Goal: Task Accomplishment & Management: Manage account settings

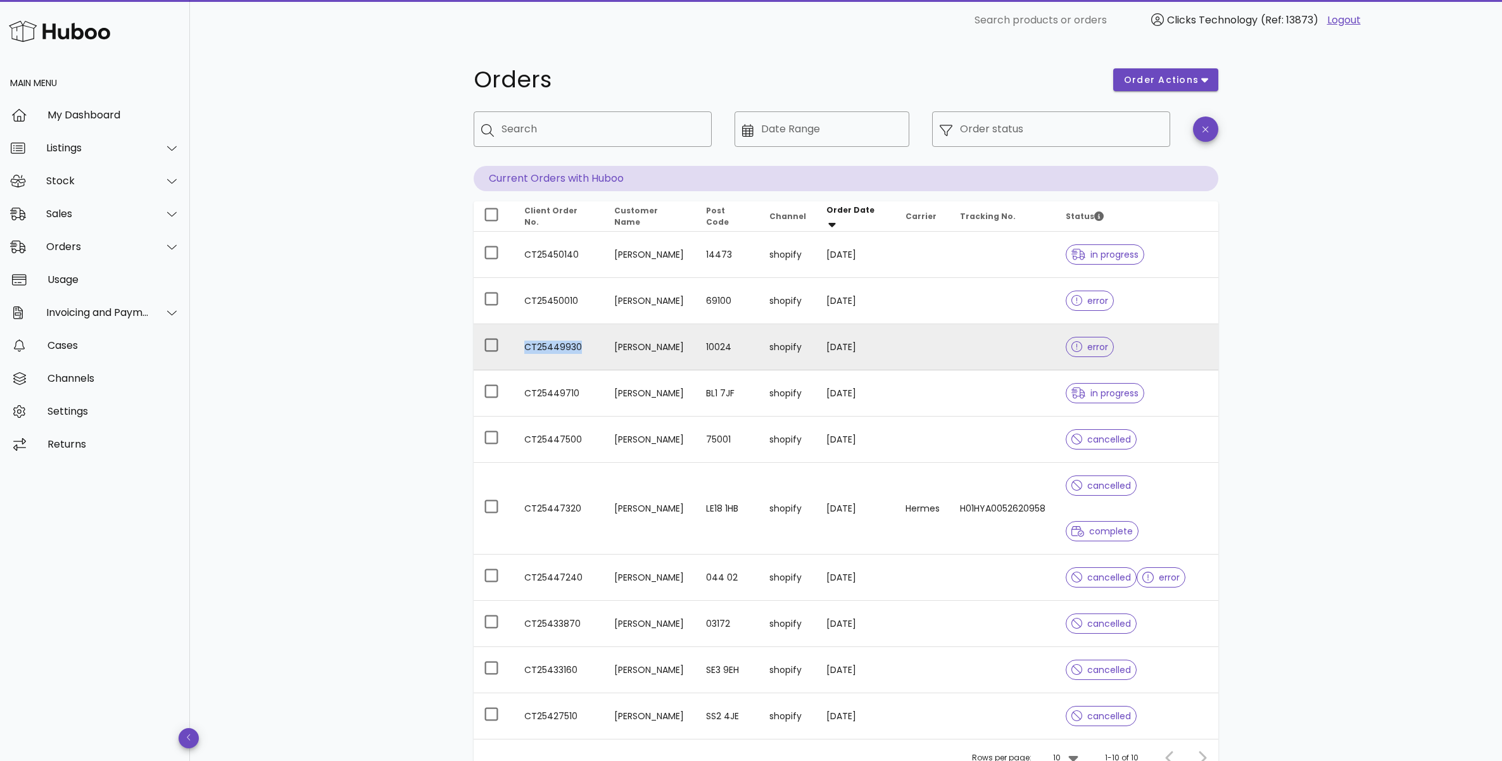
click at [544, 349] on td "CT25449930" at bounding box center [559, 347] width 90 height 46
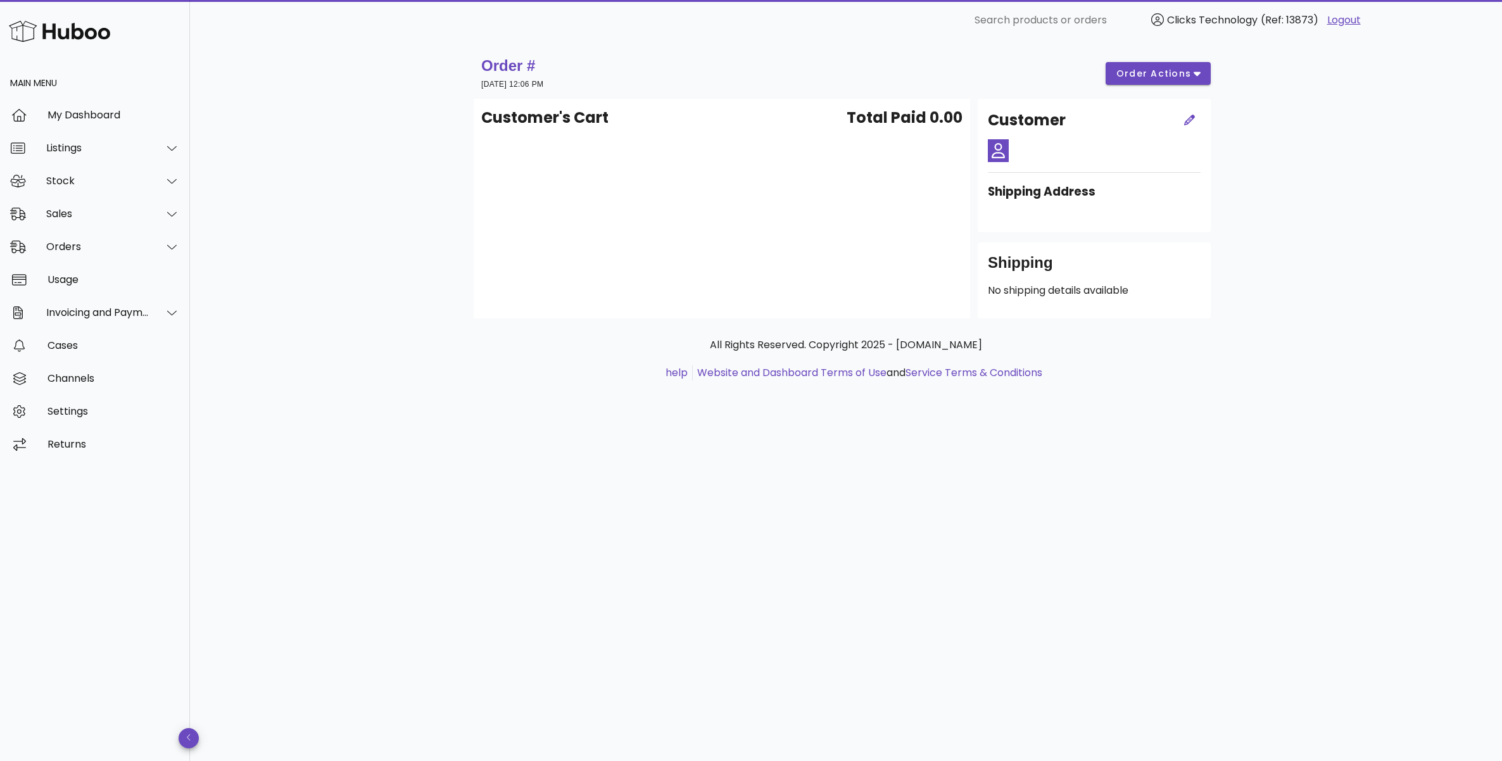
drag, startPoint x: 734, startPoint y: 147, endPoint x: 674, endPoint y: 132, distance: 62.0
click at [734, 147] on div "Customer's Cart Total Paid 0.00" at bounding box center [721, 209] width 496 height 220
click at [533, 66] on h1 "Order #" at bounding box center [512, 66] width 62 height 20
click at [89, 103] on div "My Dashboard" at bounding box center [113, 114] width 132 height 27
click at [92, 241] on div "Orders" at bounding box center [97, 247] width 103 height 12
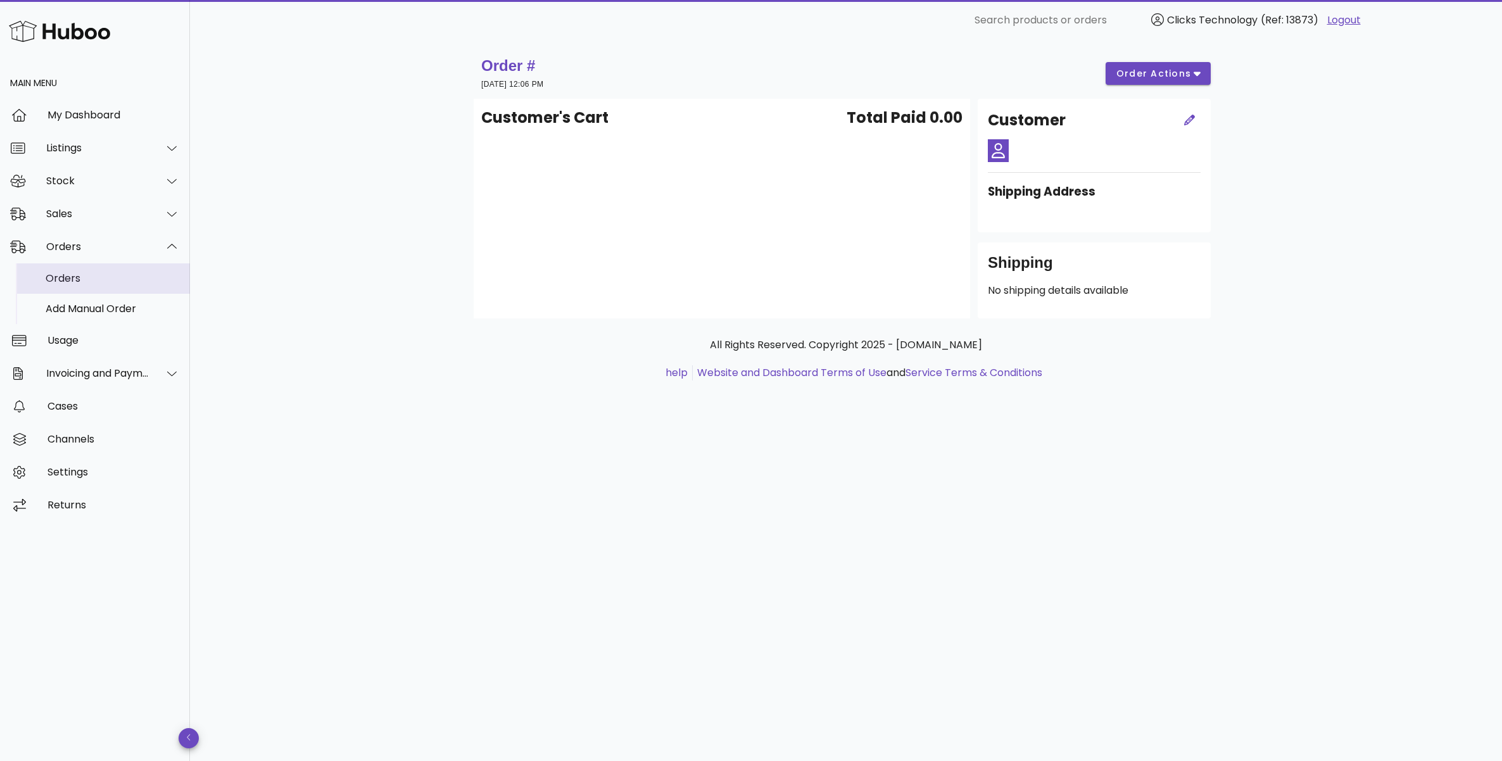
click at [107, 284] on div "Orders" at bounding box center [113, 278] width 134 height 12
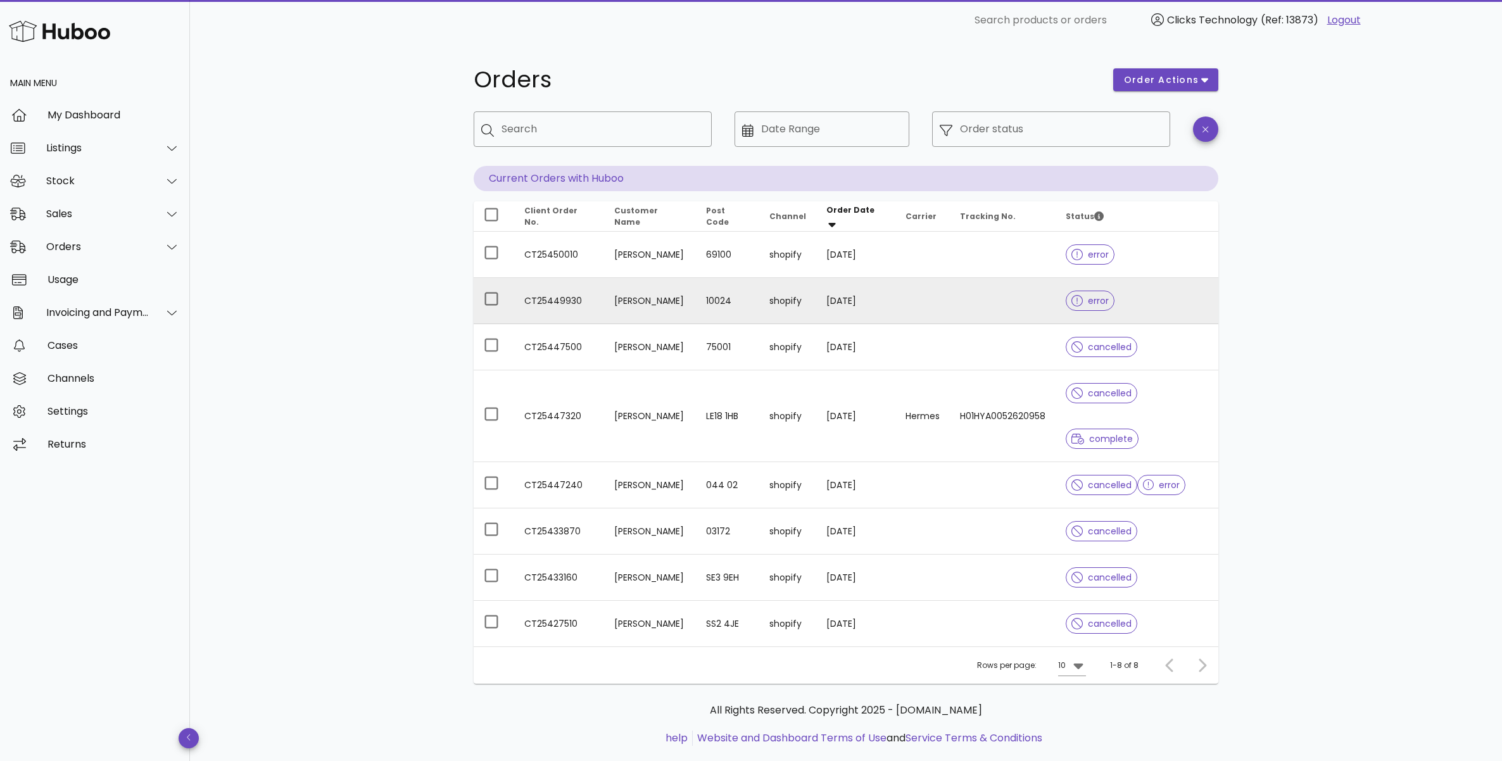
click at [604, 301] on td "Eugenio Barcellona" at bounding box center [650, 301] width 92 height 46
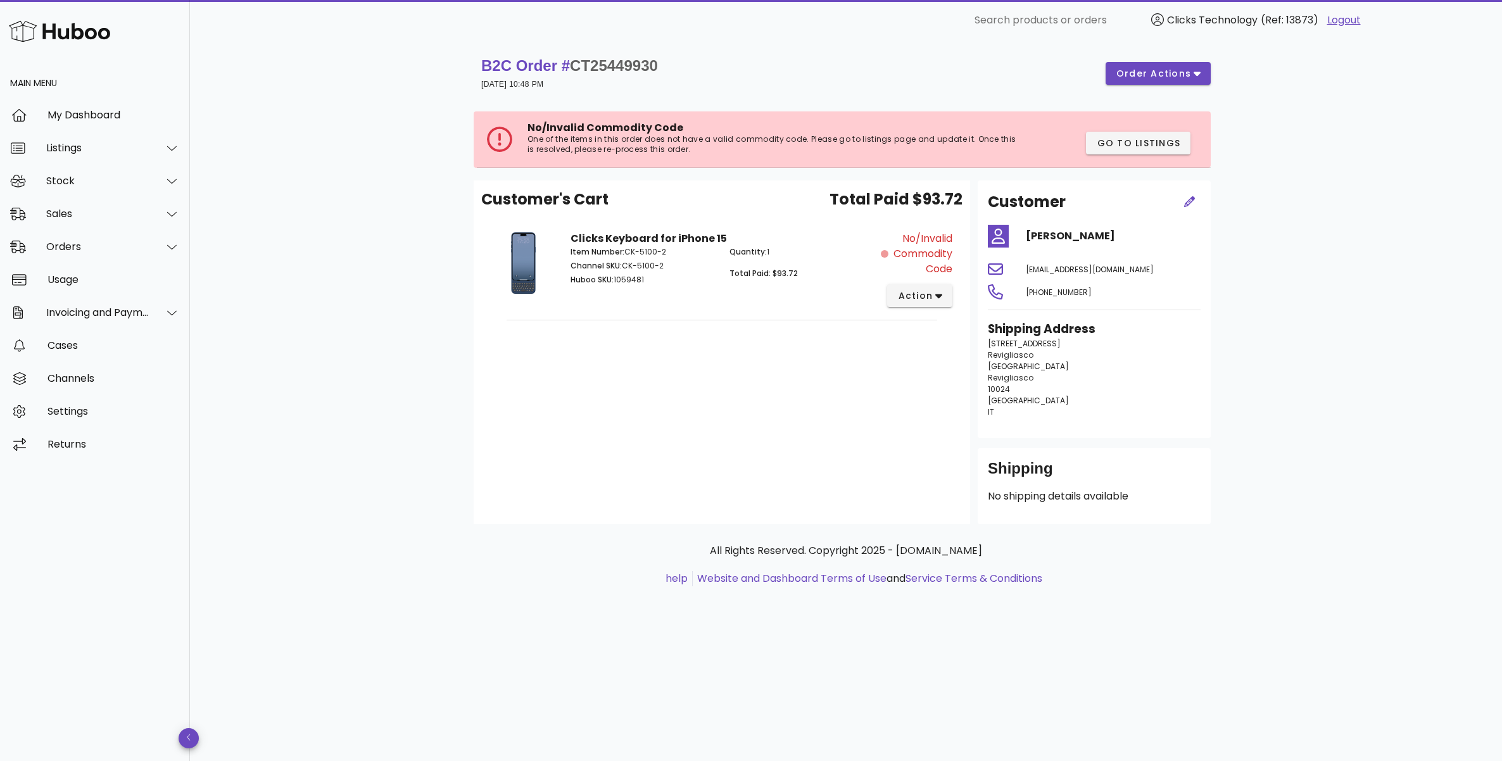
click at [923, 247] on span "No/Invalid Commodity Code" at bounding box center [921, 254] width 61 height 46
click at [1110, 155] on div "Go to Listings" at bounding box center [1143, 147] width 125 height 30
click at [1112, 146] on span "Go to Listings" at bounding box center [1138, 143] width 84 height 13
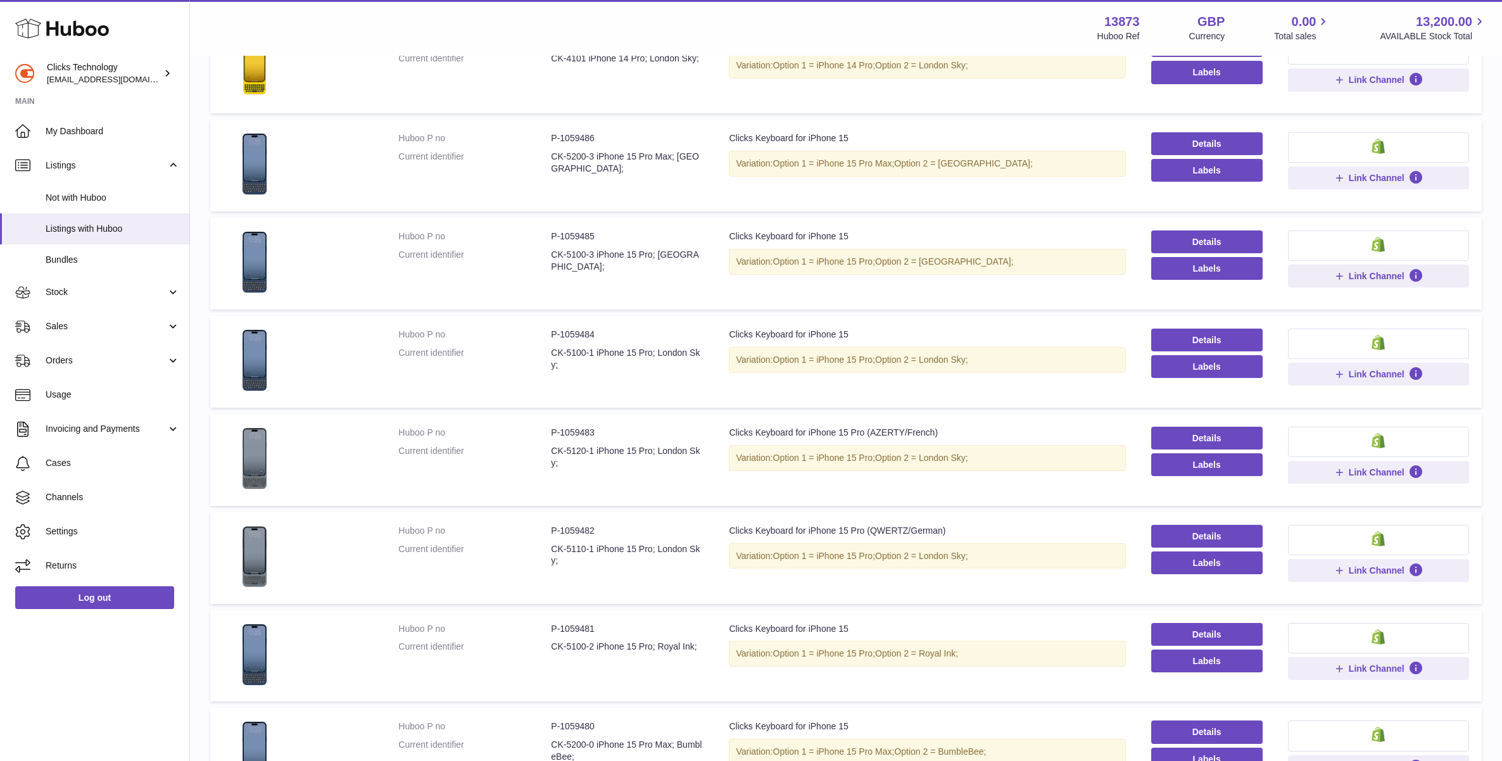
scroll to position [394, 0]
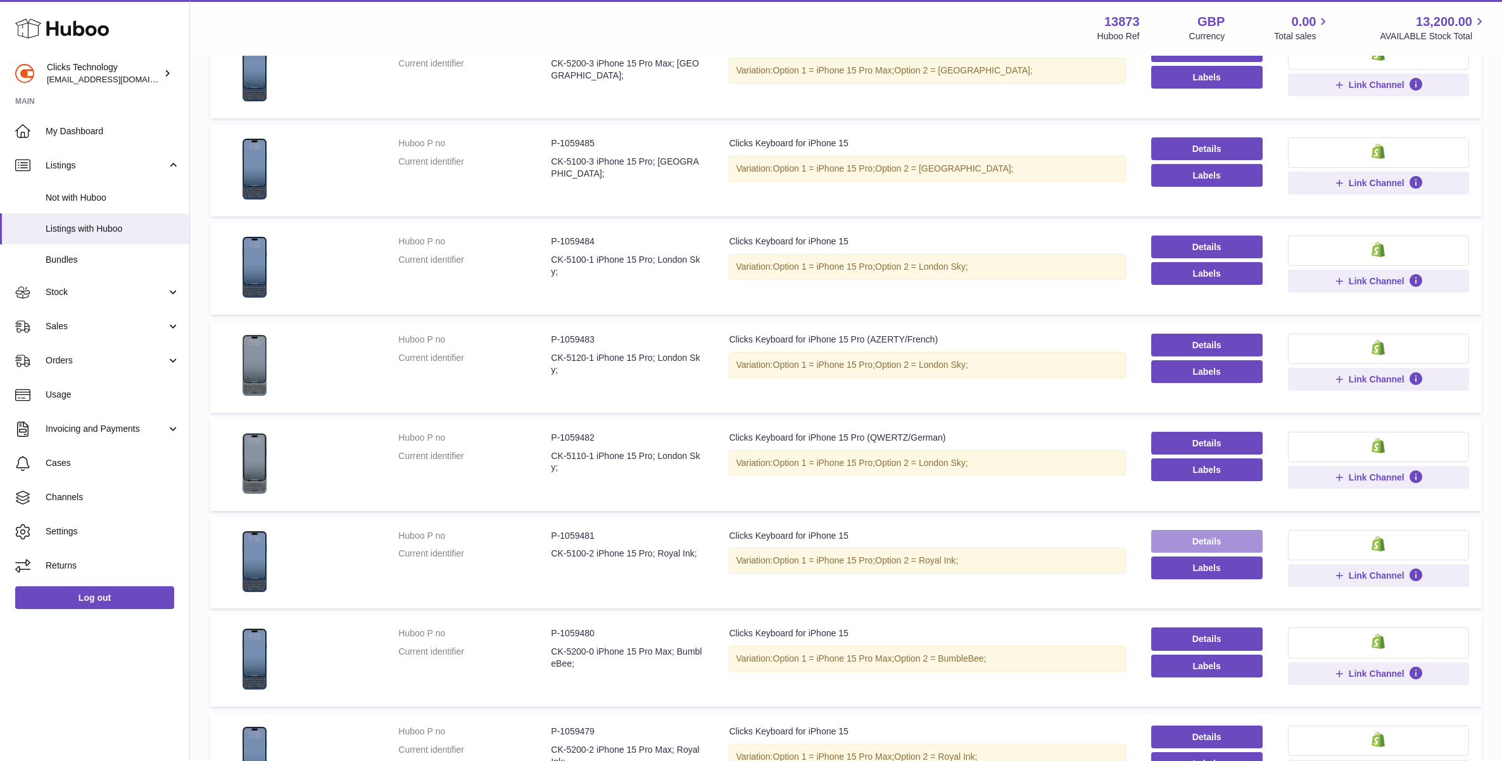
click at [1210, 539] on link "Details" at bounding box center [1206, 541] width 111 height 23
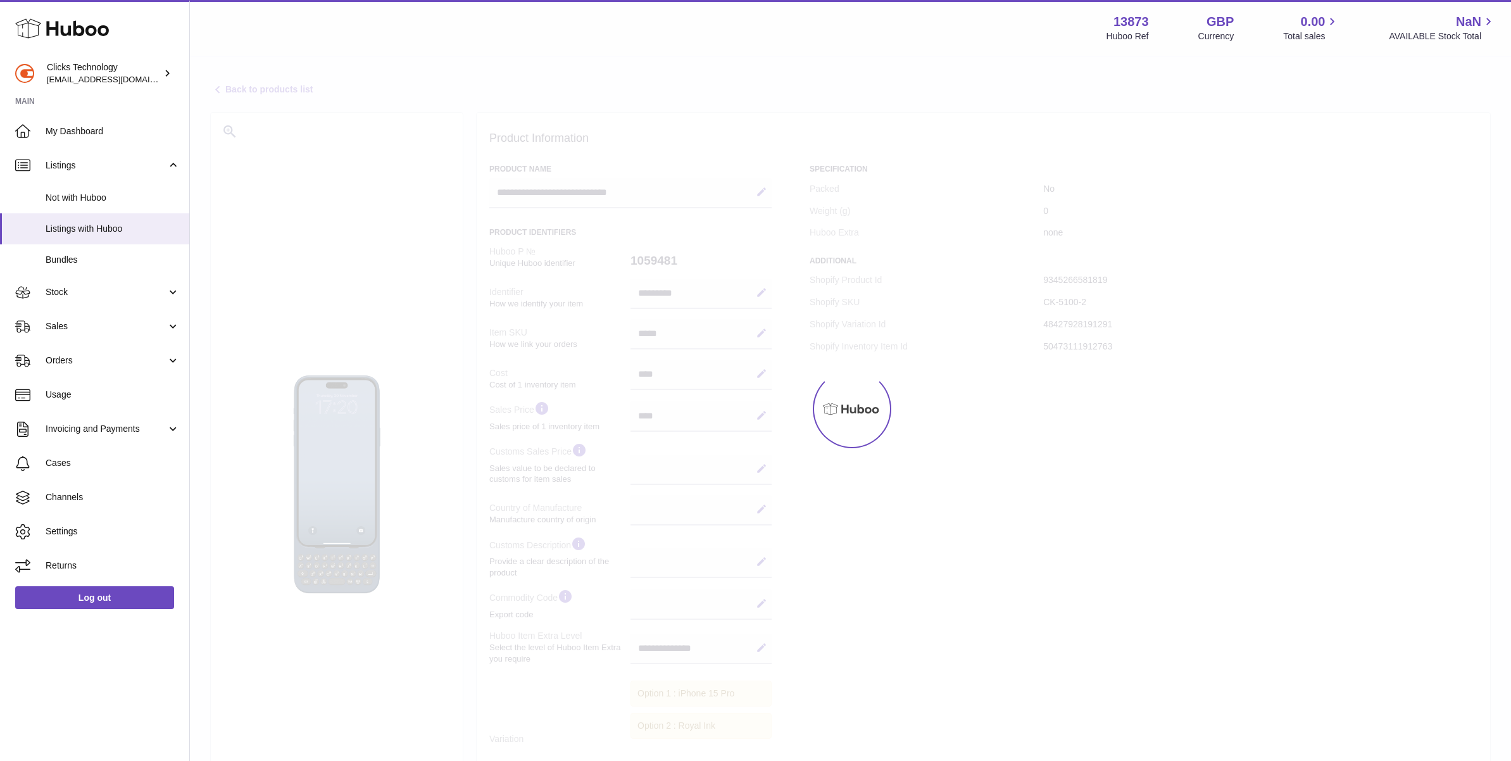
select select
select select "****"
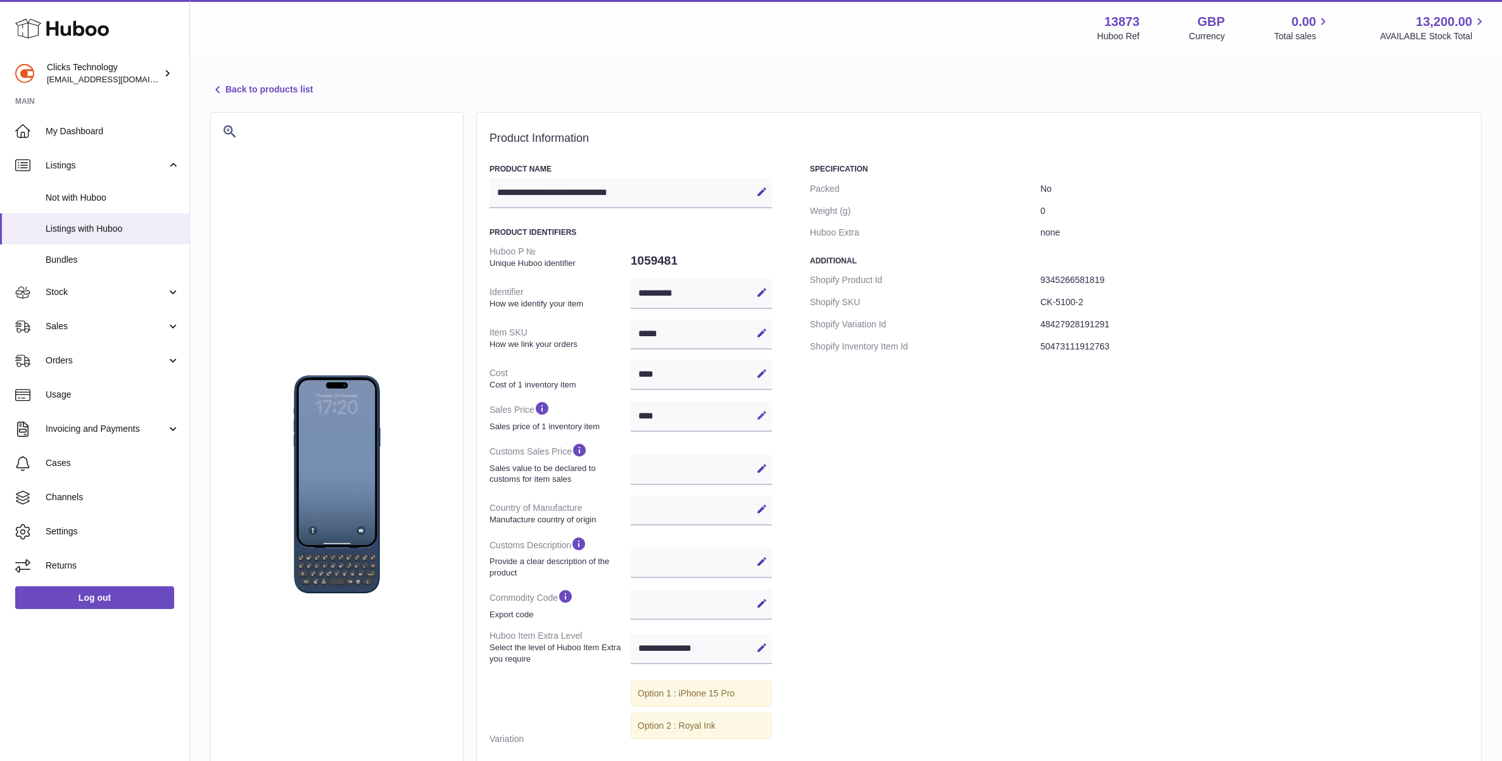
click at [768, 421] on button "Edit" at bounding box center [761, 415] width 20 height 20
click at [704, 417] on input "****" at bounding box center [700, 416] width 141 height 30
type input "**"
click at [766, 416] on icon at bounding box center [761, 415] width 11 height 11
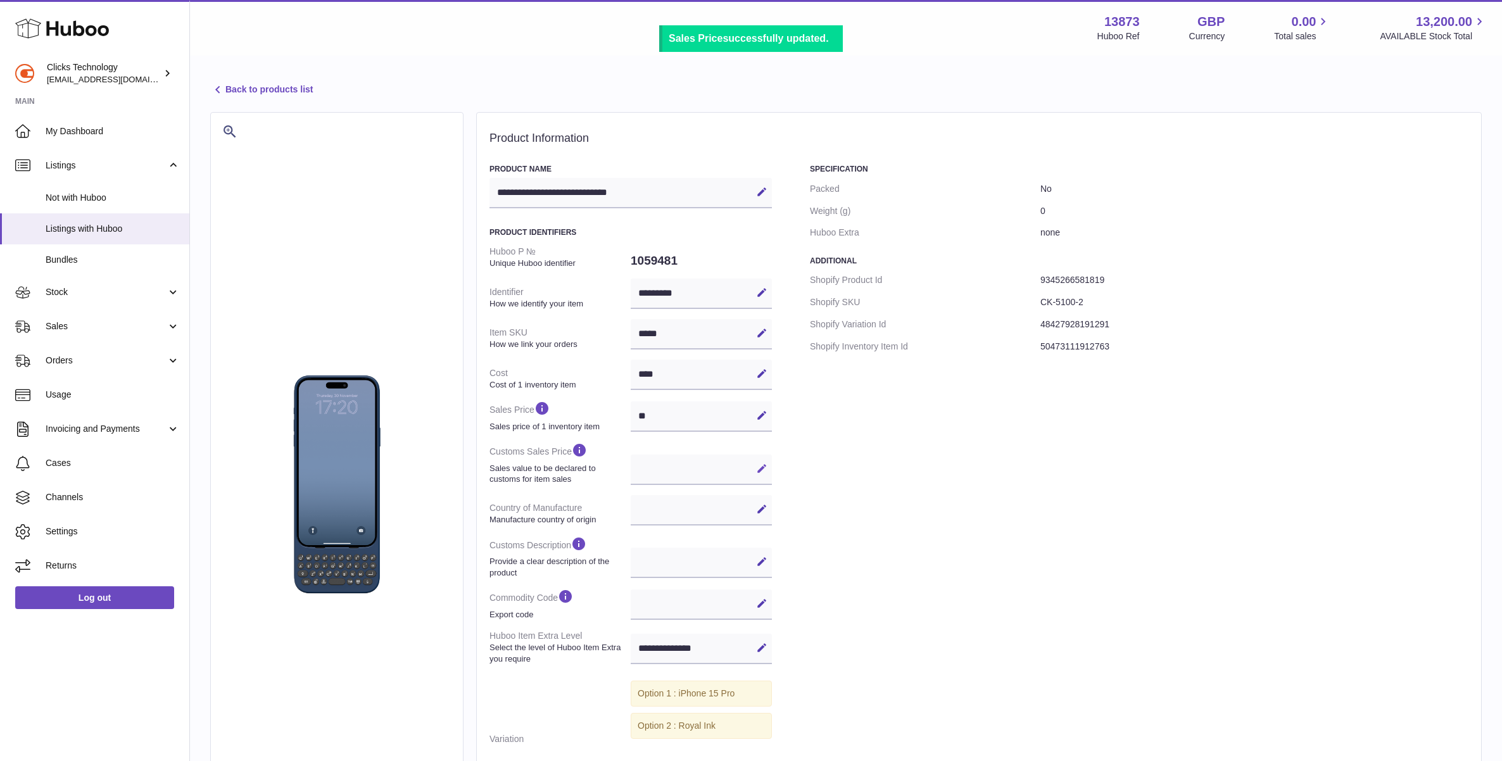
click at [758, 466] on icon at bounding box center [761, 468] width 11 height 11
click at [701, 472] on input "text" at bounding box center [700, 470] width 141 height 30
click at [658, 471] on input "text" at bounding box center [700, 470] width 141 height 30
click at [639, 471] on input "text" at bounding box center [700, 470] width 141 height 30
type input "**"
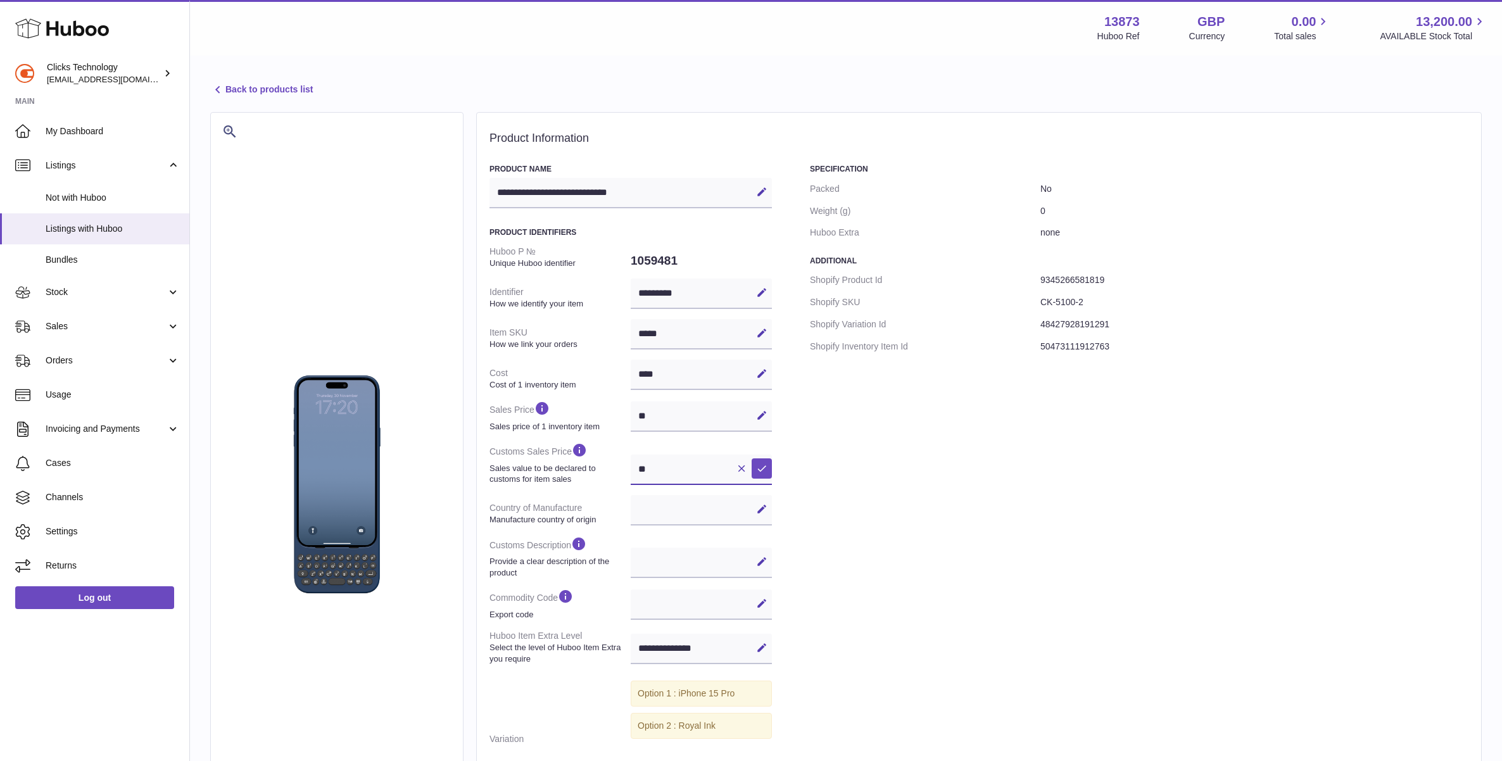
select select
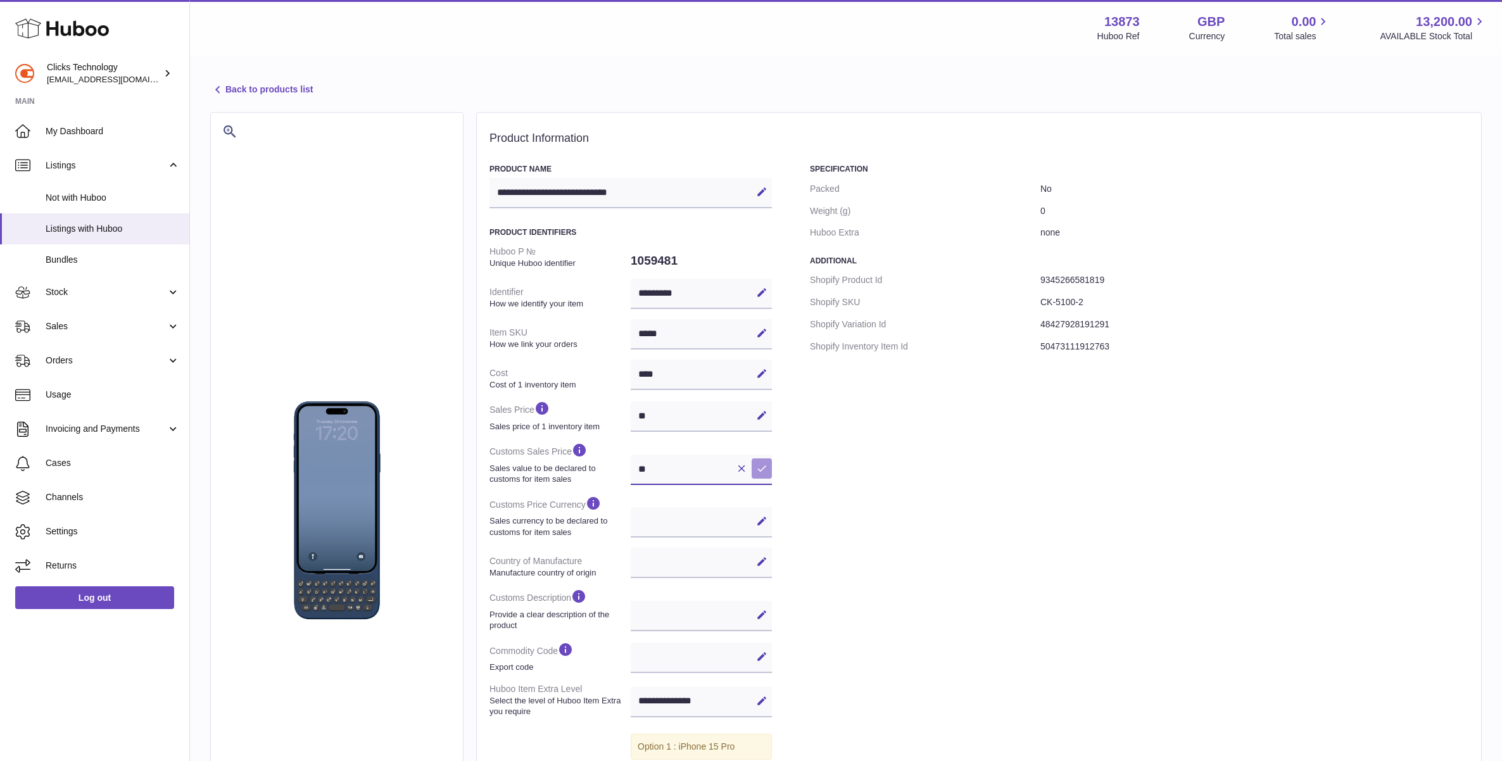
type input "**"
click at [760, 467] on icon at bounding box center [761, 468] width 11 height 11
click at [831, 475] on div "Specification Packed No Weight (g) 0 Huboo Extra none Additional Shopify Produc…" at bounding box center [1139, 539] width 658 height 751
click at [762, 527] on button "Edit" at bounding box center [761, 521] width 20 height 20
click at [713, 524] on select "*** ***" at bounding box center [700, 522] width 141 height 30
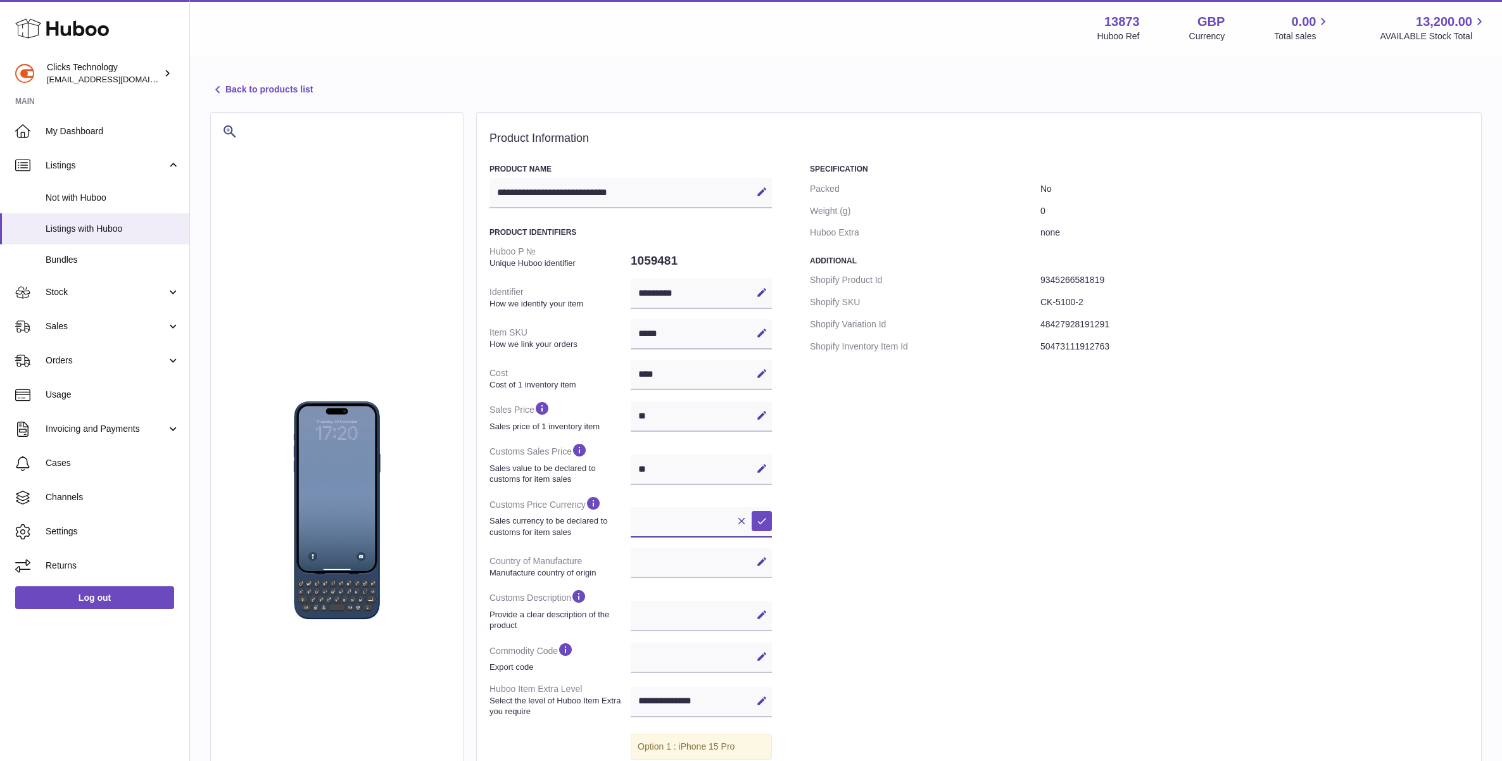
select select "***"
click at [630, 507] on select "*** ***" at bounding box center [700, 522] width 141 height 30
click at [763, 522] on icon at bounding box center [761, 520] width 11 height 11
click at [699, 561] on div "**********" at bounding box center [700, 563] width 141 height 30
click at [749, 568] on div "**********" at bounding box center [700, 563] width 141 height 30
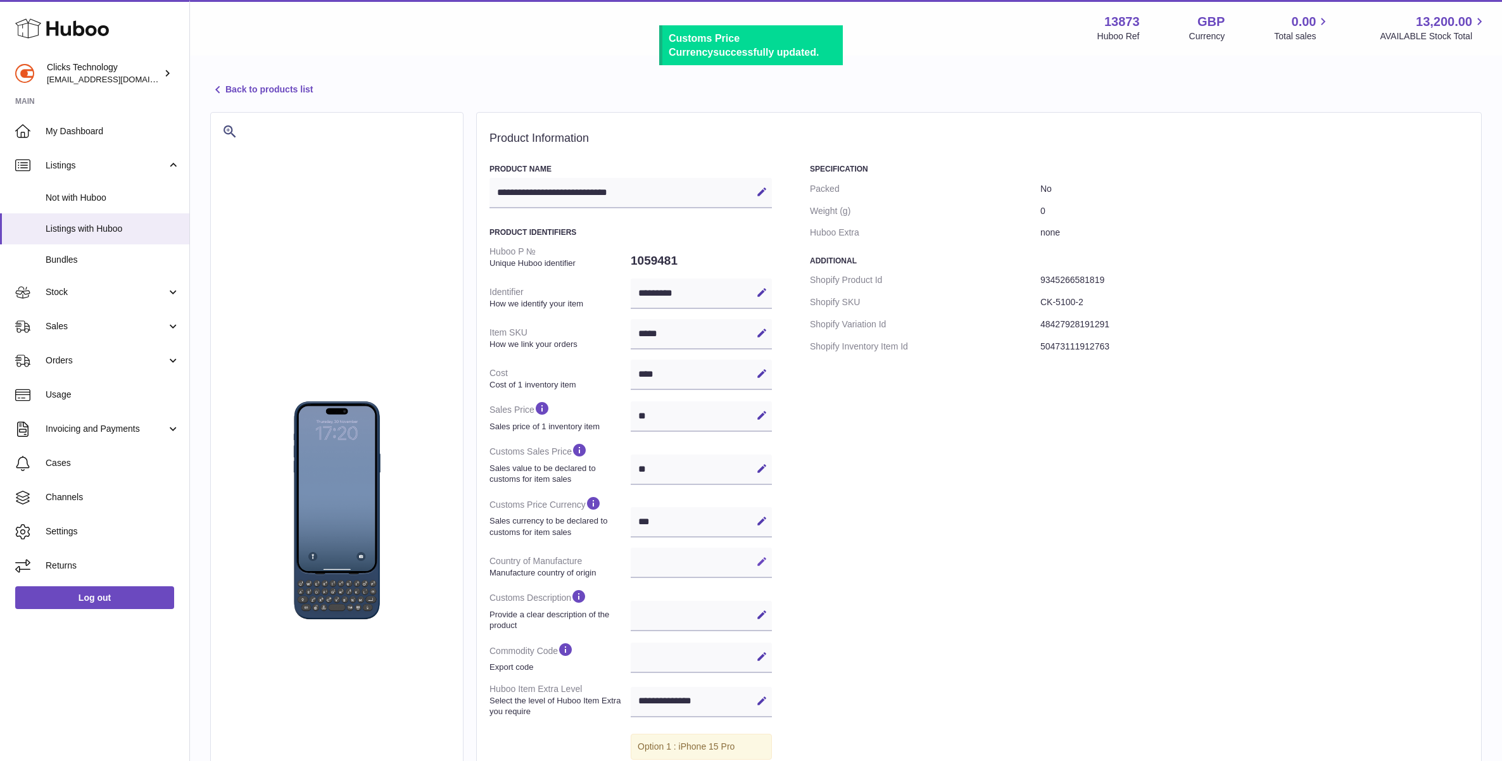
click at [764, 565] on icon at bounding box center [761, 561] width 11 height 11
click at [703, 567] on select "**********" at bounding box center [700, 563] width 141 height 30
select select "**"
click at [630, 548] on select "**********" at bounding box center [700, 563] width 141 height 30
click at [763, 565] on icon at bounding box center [761, 561] width 11 height 11
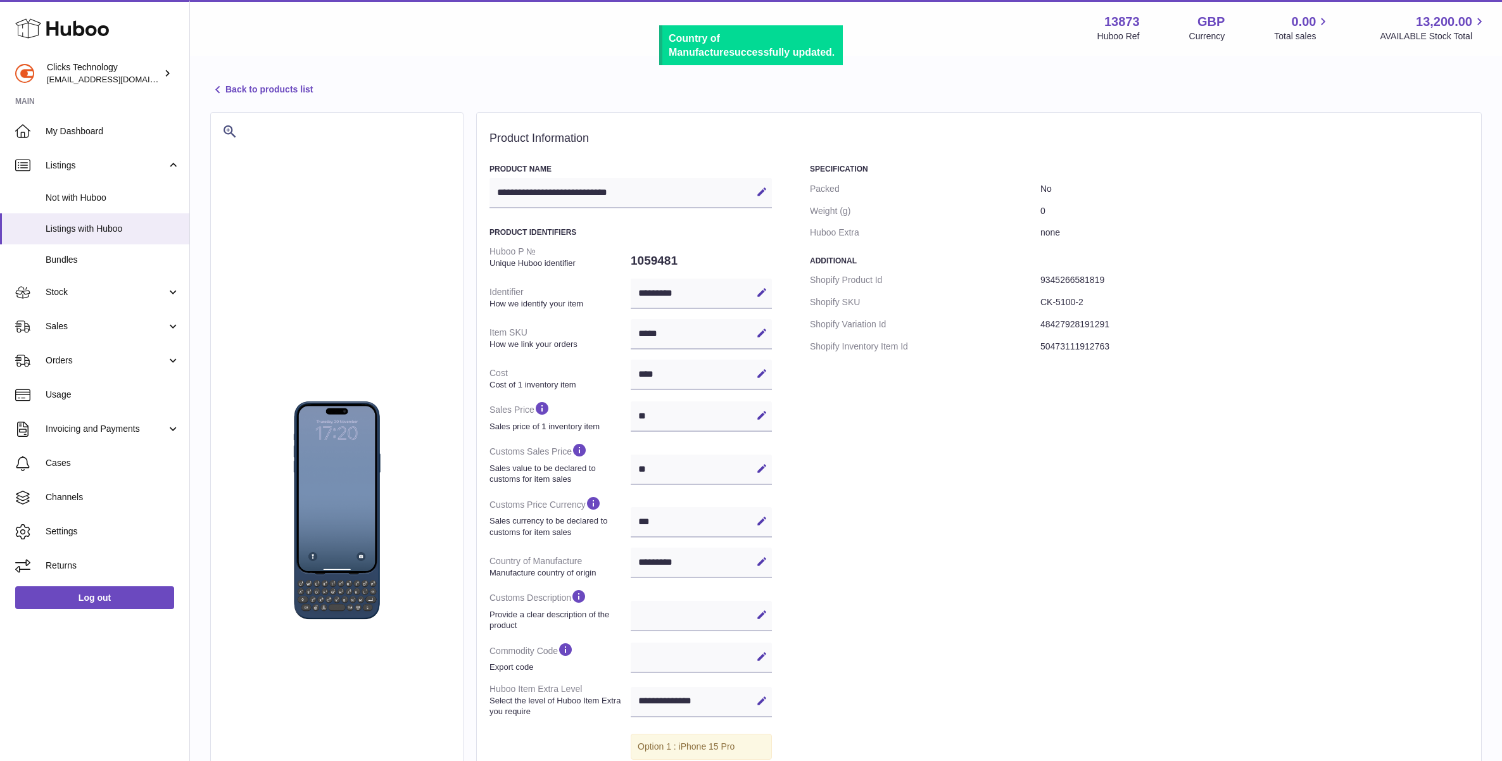
scroll to position [16, 0]
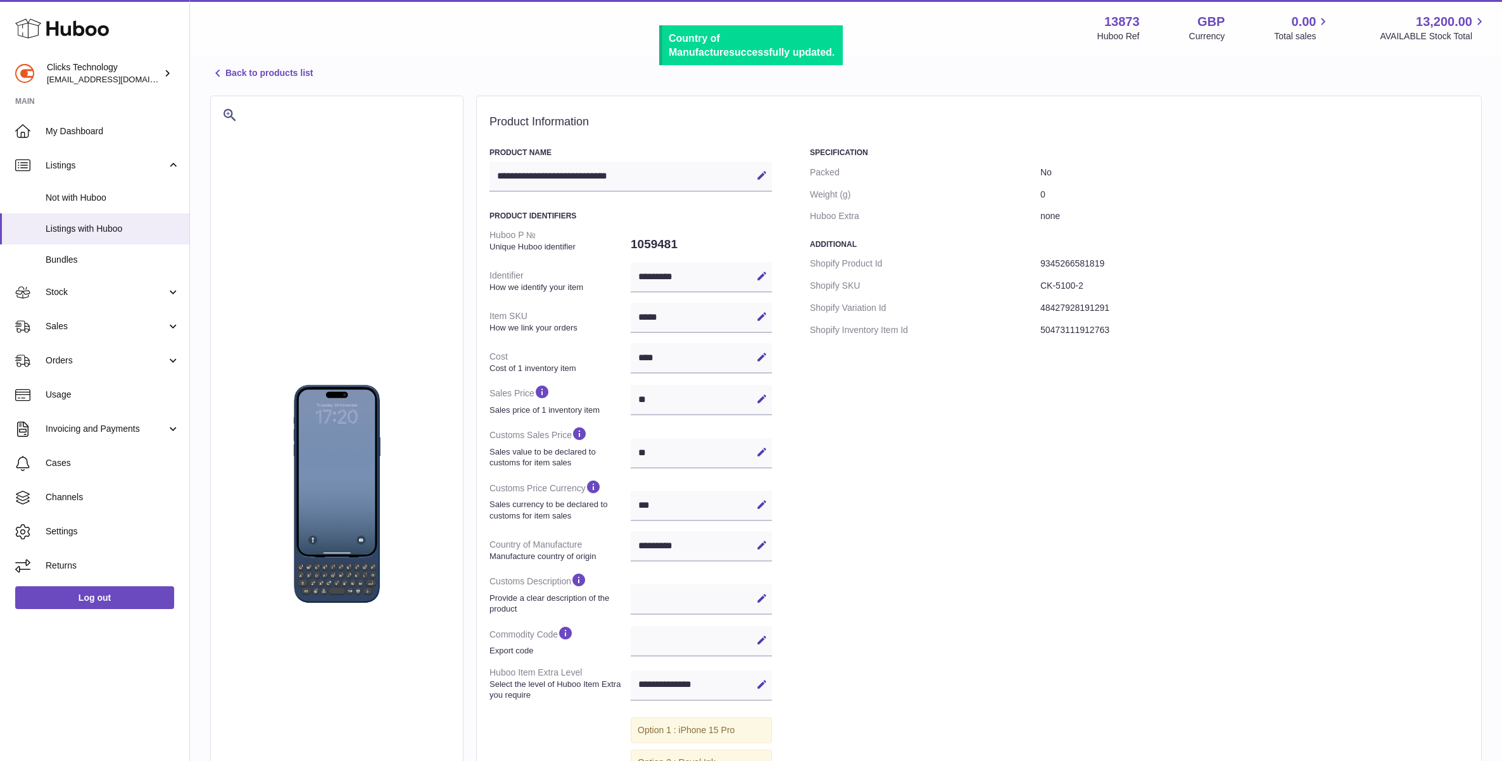
click at [759, 593] on icon at bounding box center [761, 598] width 11 height 11
type input "*"
type input "**********"
click at [762, 598] on icon at bounding box center [761, 598] width 11 height 11
click at [763, 640] on icon at bounding box center [761, 639] width 11 height 11
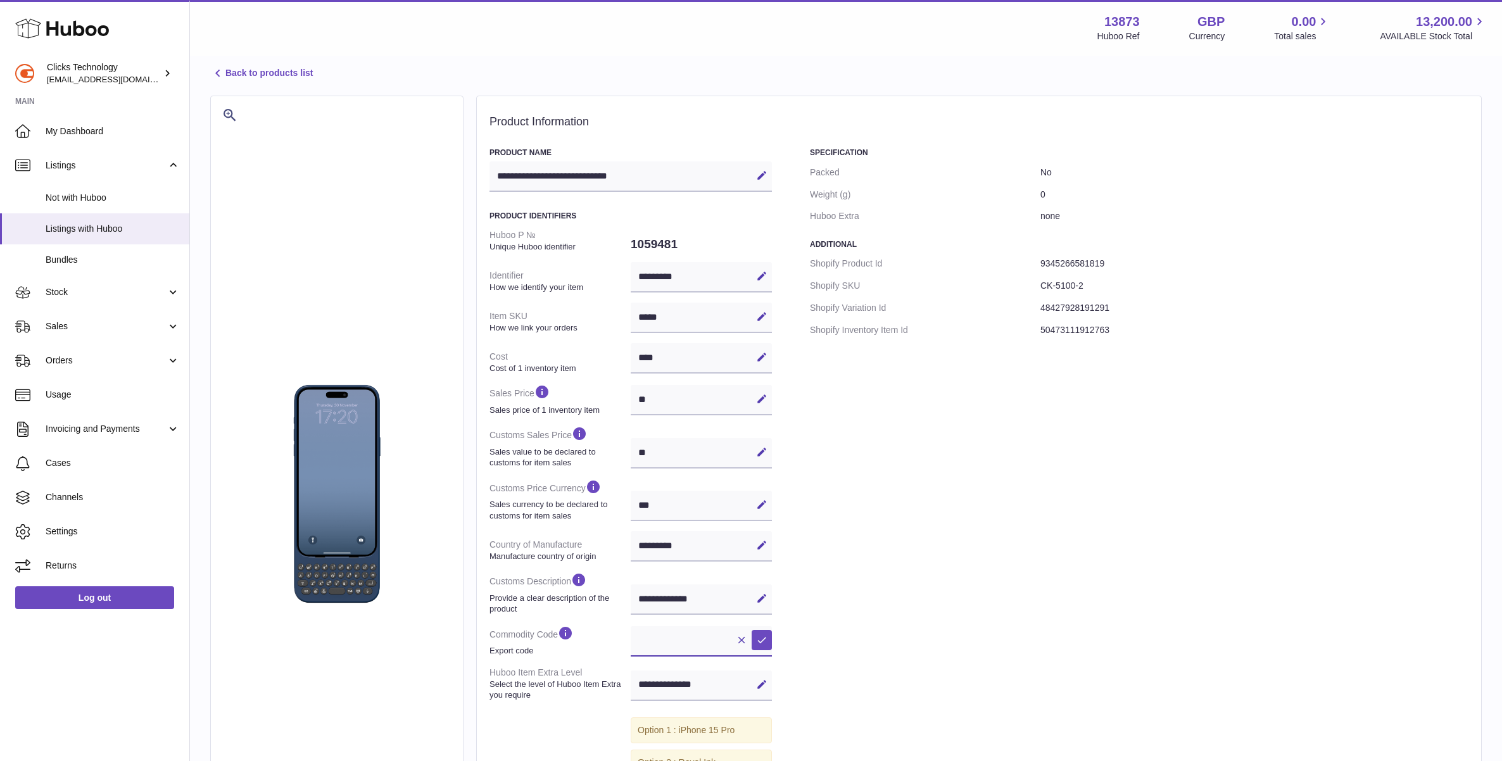
click at [689, 641] on input "text" at bounding box center [700, 641] width 141 height 30
paste input "**********"
type input "**********"
click at [760, 641] on icon at bounding box center [761, 639] width 11 height 11
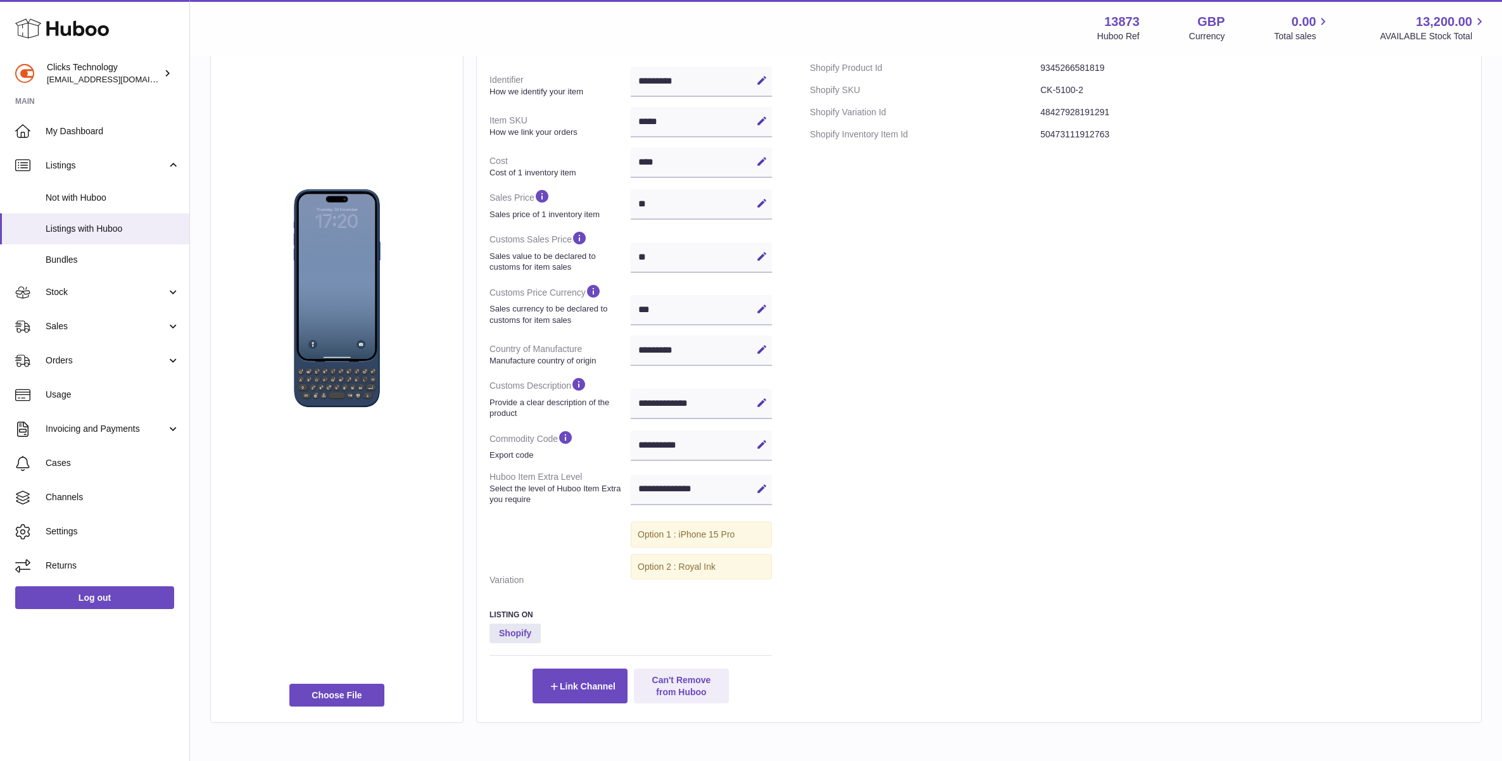
scroll to position [0, 0]
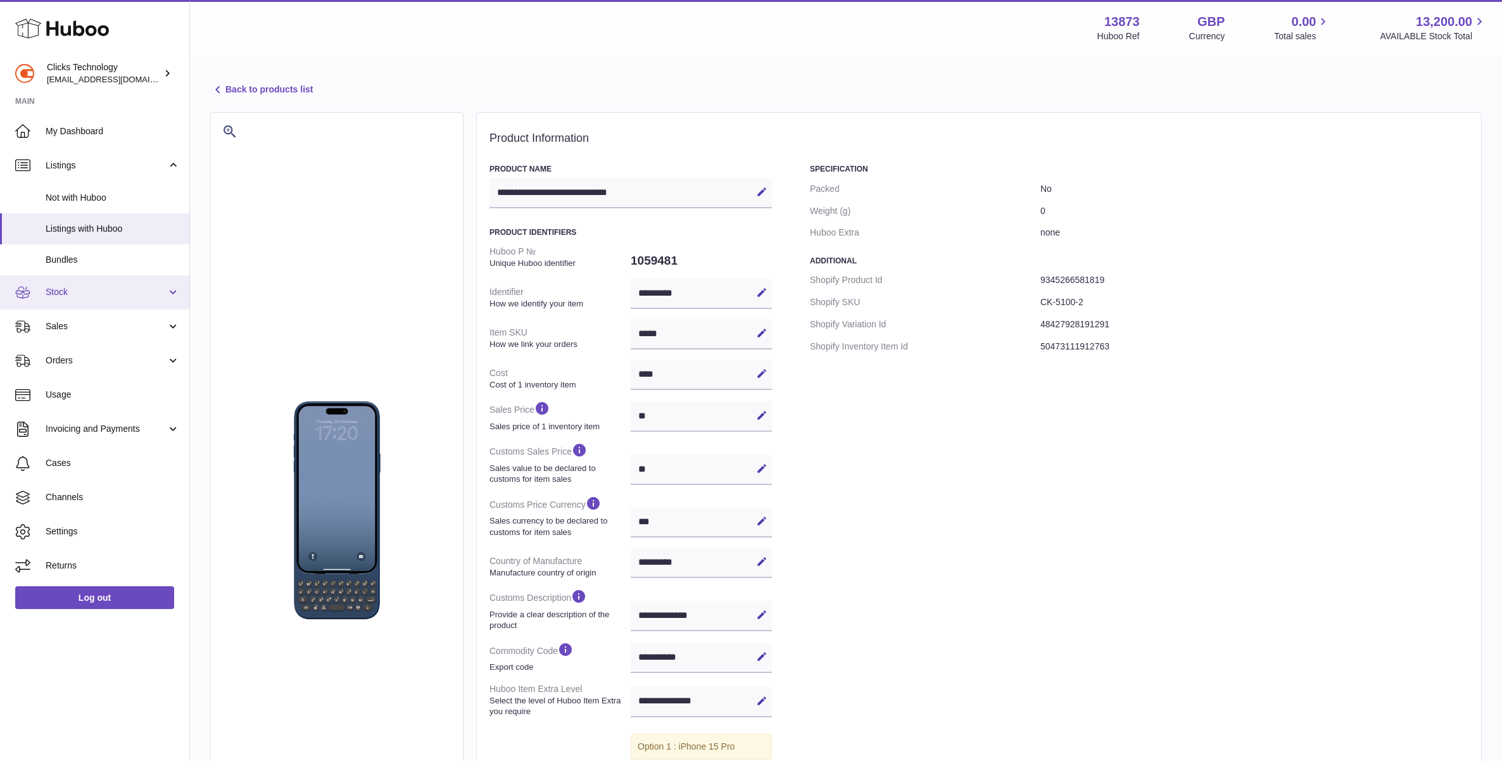
click at [94, 296] on span "Stock" at bounding box center [106, 292] width 121 height 12
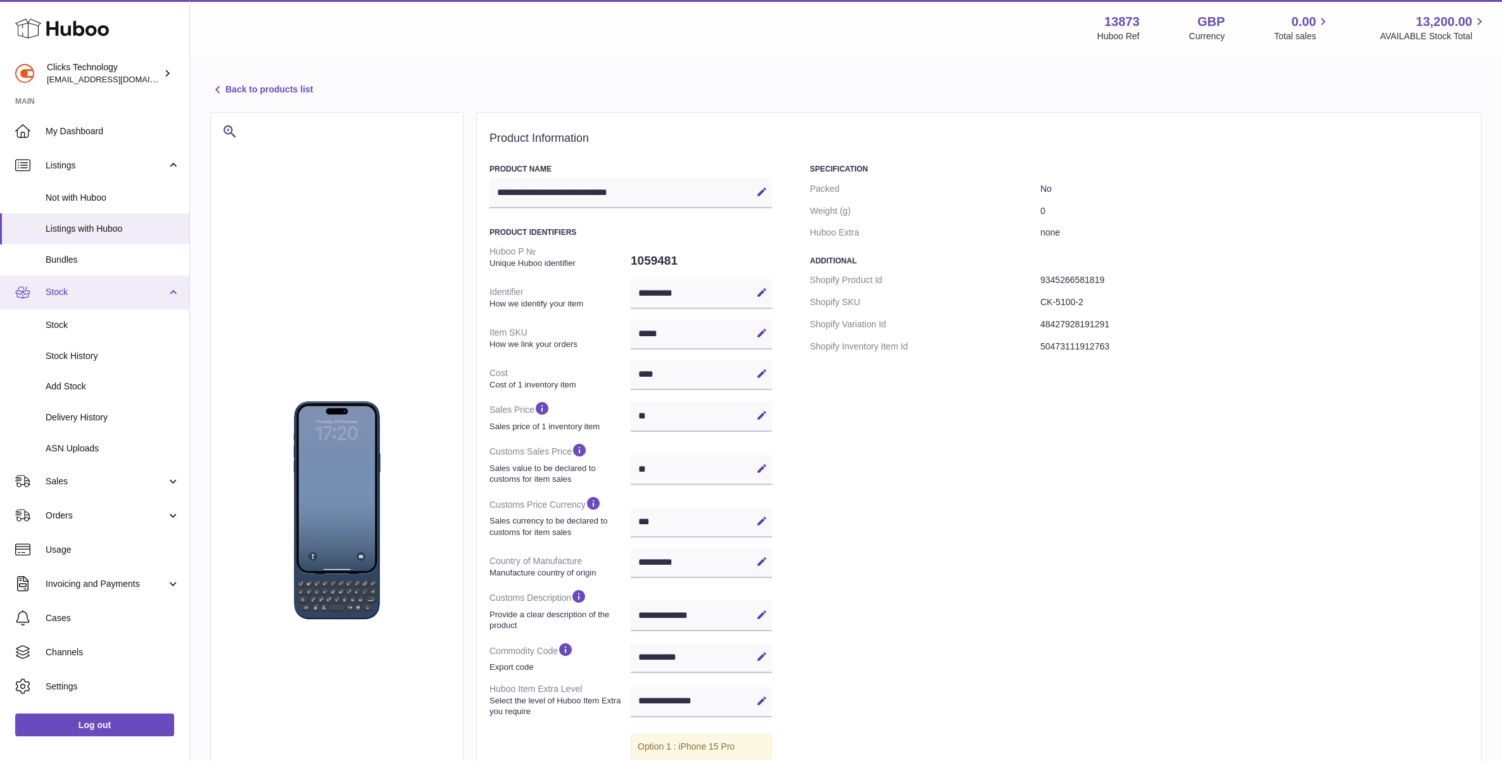
click at [95, 296] on span "Stock" at bounding box center [106, 292] width 121 height 12
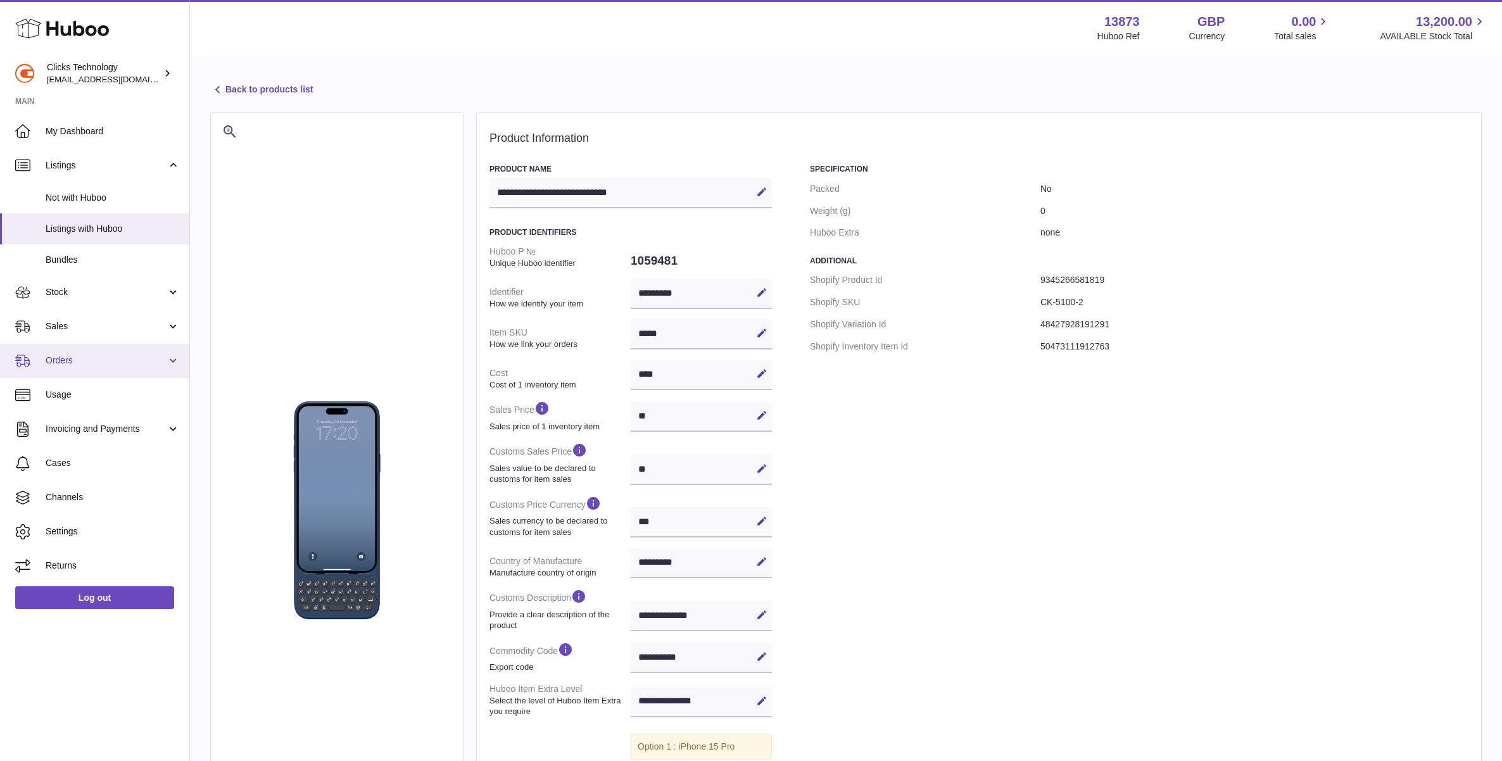
click at [108, 355] on span "Orders" at bounding box center [106, 360] width 121 height 12
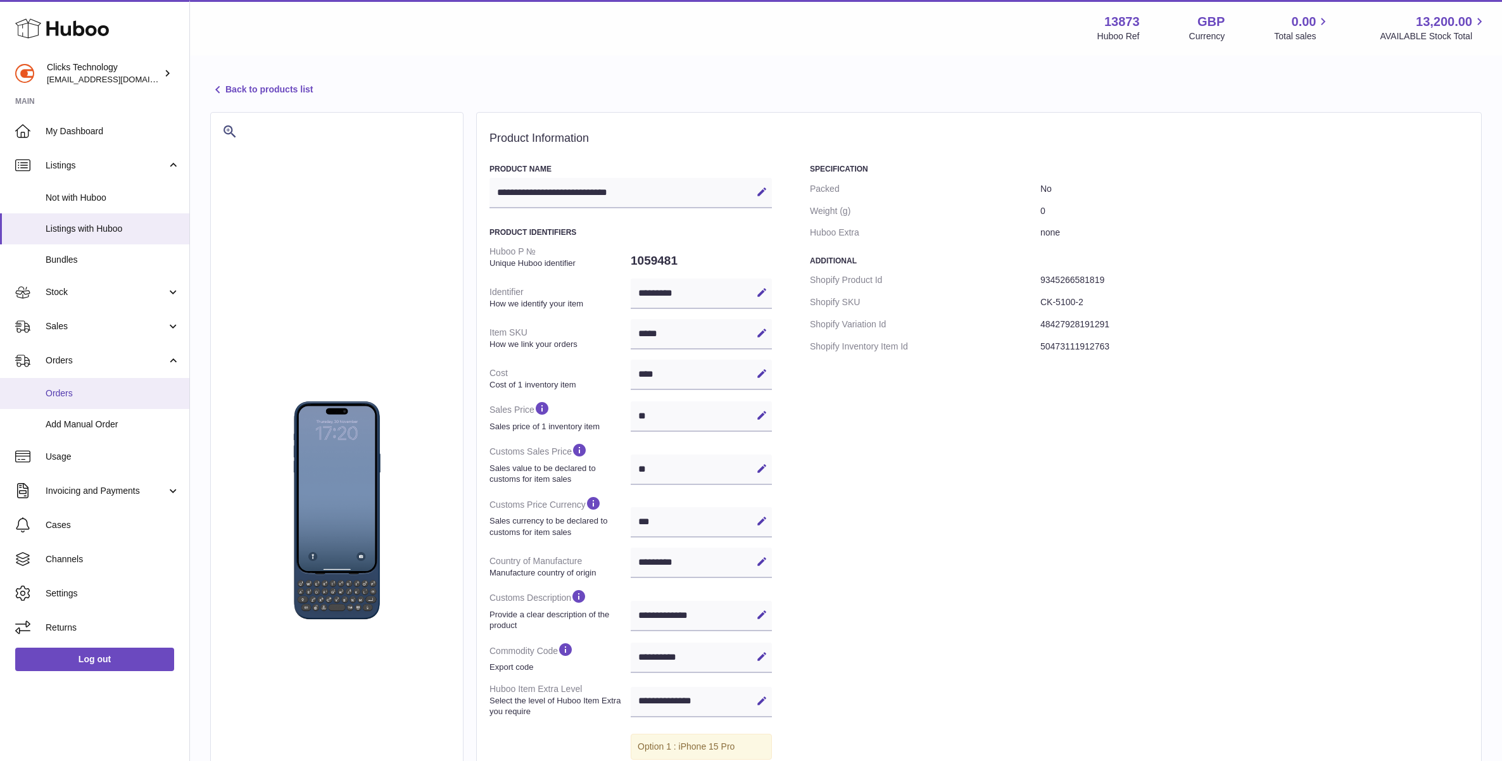
click at [108, 404] on link "Orders" at bounding box center [94, 393] width 189 height 31
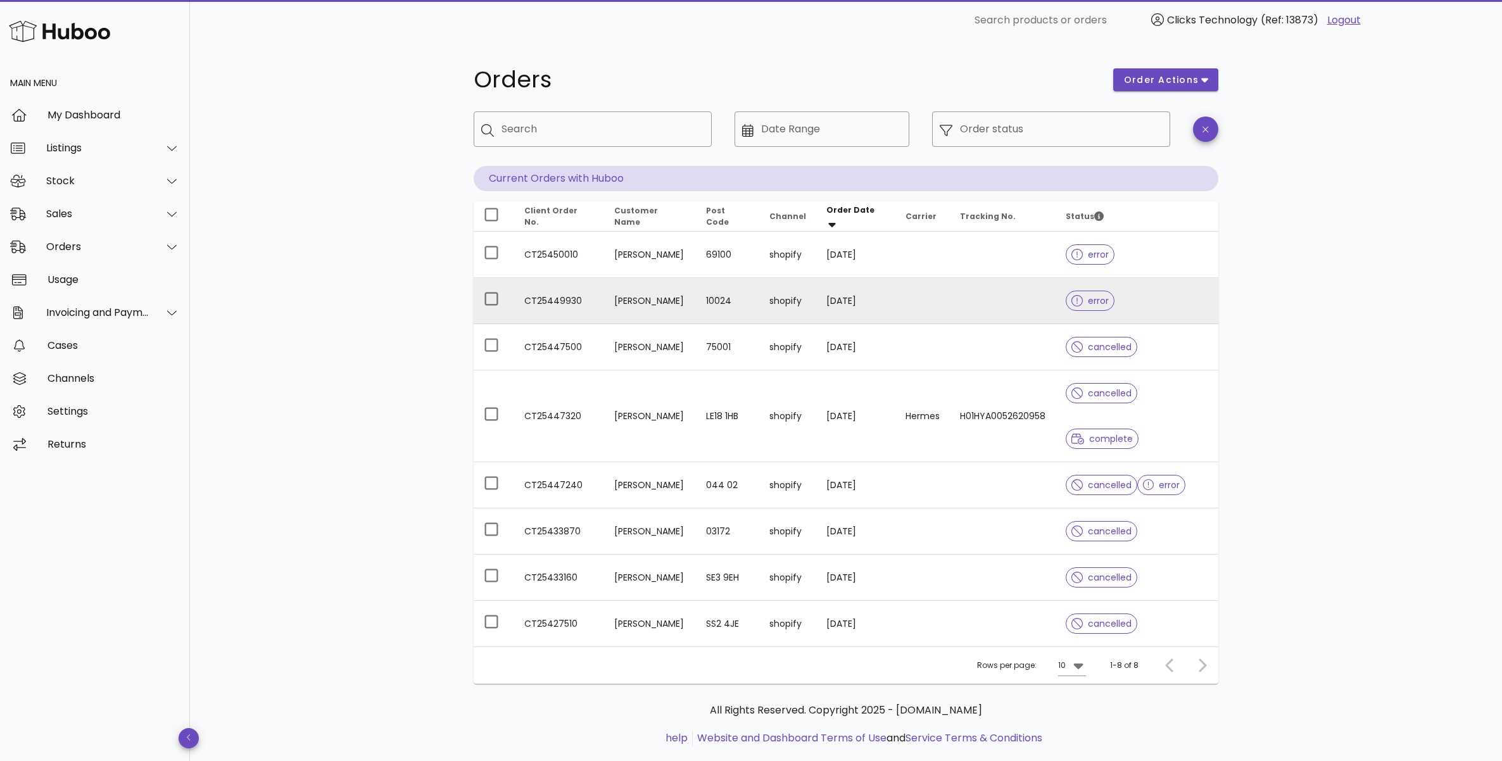
click at [943, 298] on td at bounding box center [922, 301] width 54 height 46
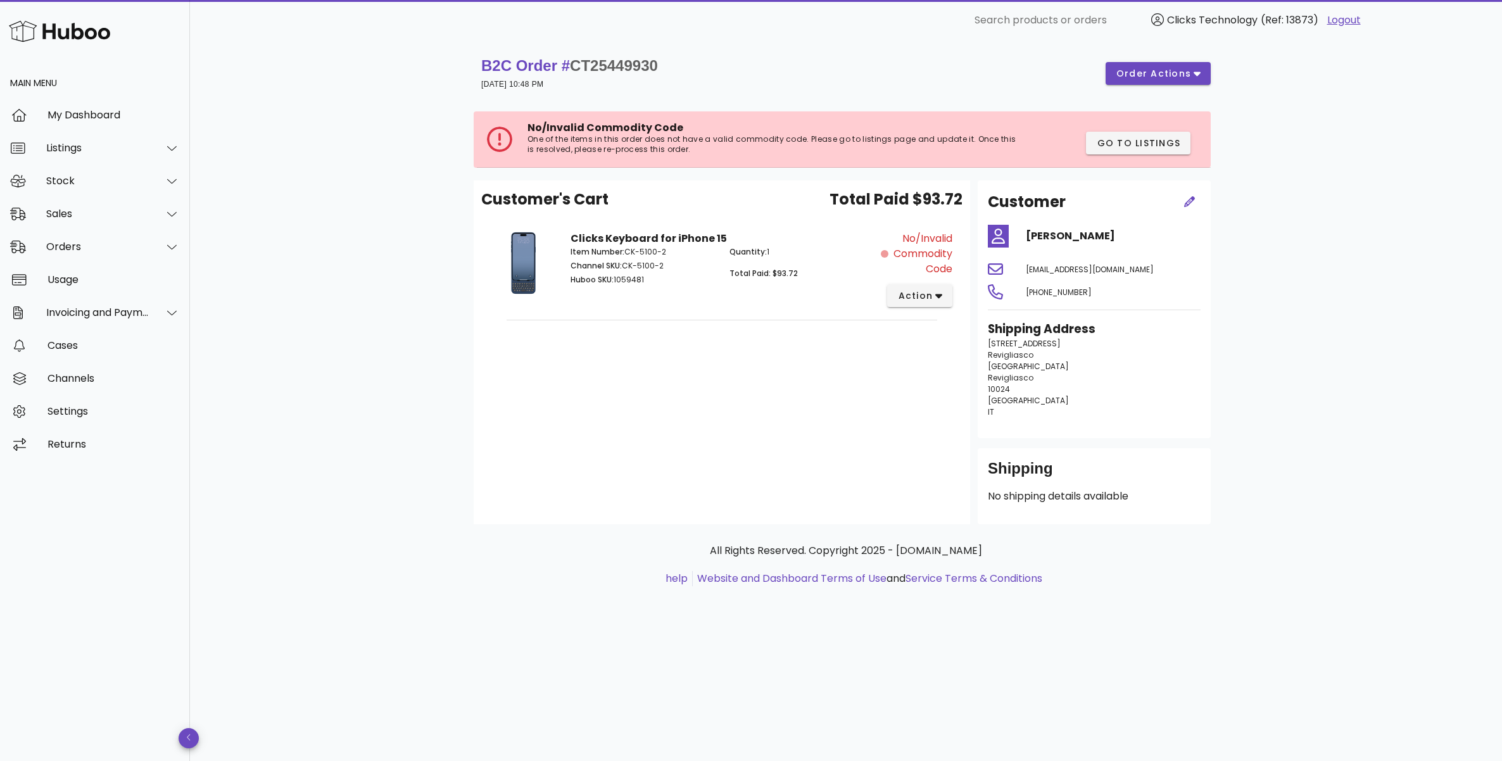
click at [907, 245] on span "No/Invalid Commodity Code" at bounding box center [921, 254] width 61 height 46
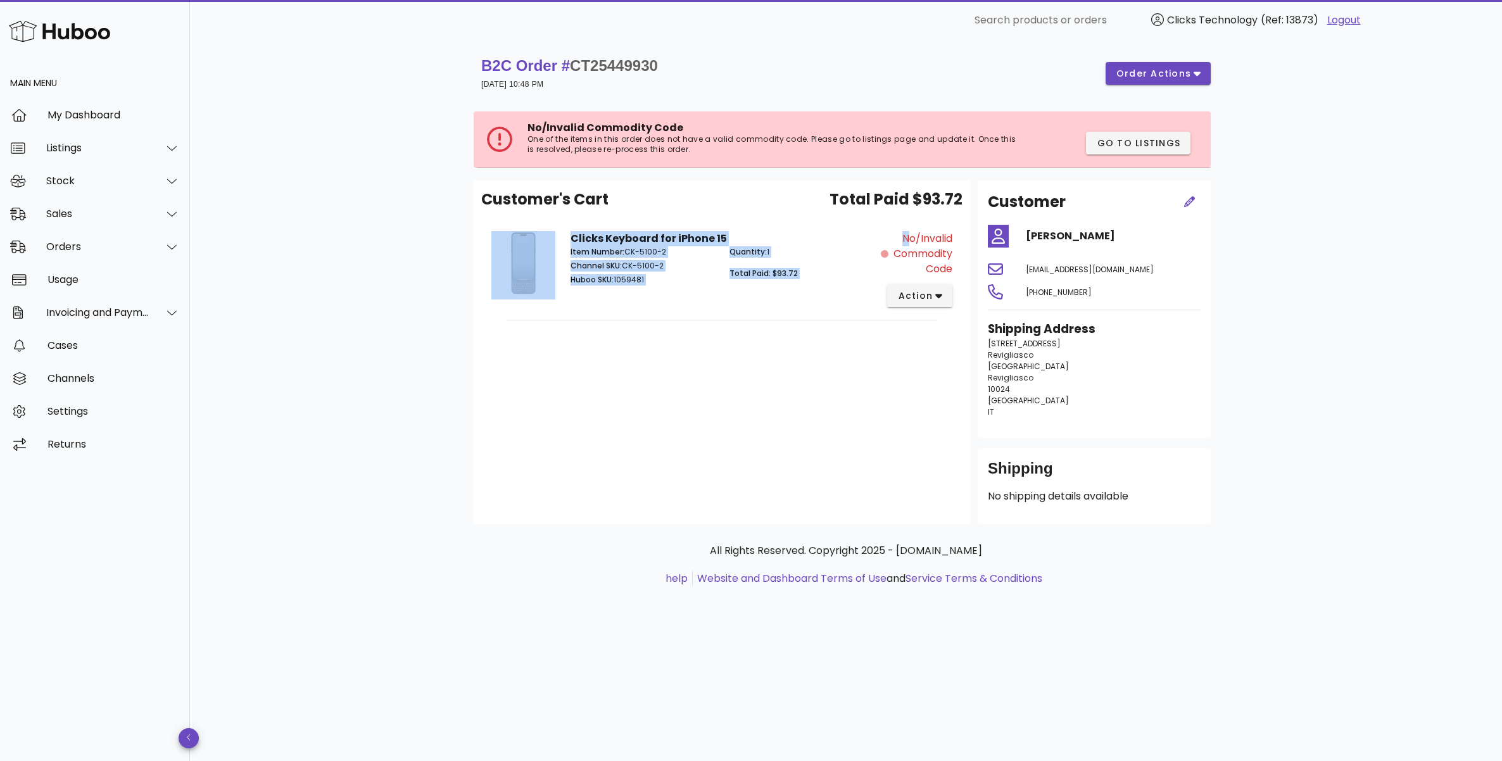
click at [907, 245] on span "No/Invalid Commodity Code" at bounding box center [921, 254] width 61 height 46
click at [908, 245] on span "No/Invalid Commodity Code" at bounding box center [921, 254] width 61 height 46
click at [923, 293] on span "action" at bounding box center [914, 295] width 35 height 13
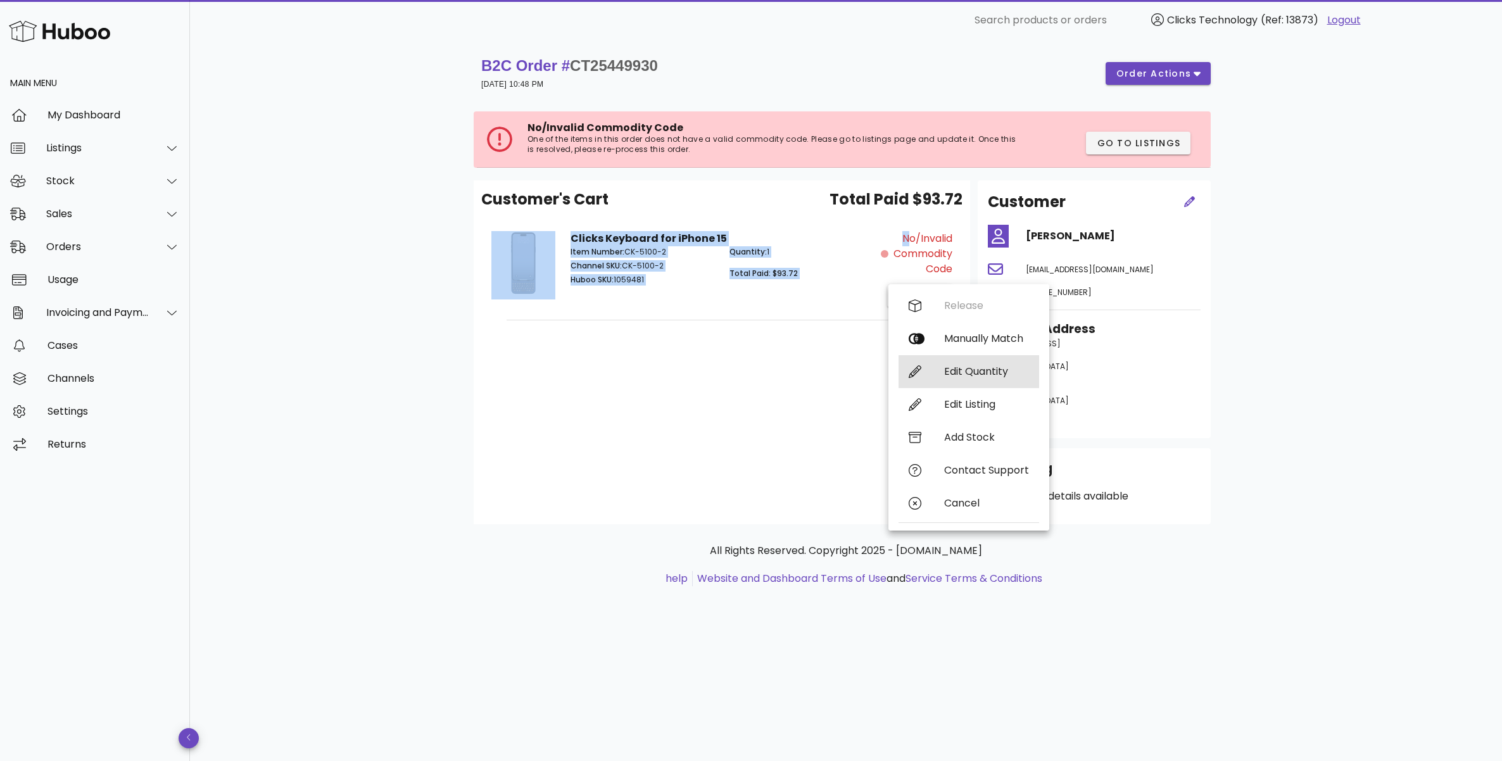
click at [942, 372] on div "Edit Quantity" at bounding box center [968, 371] width 141 height 33
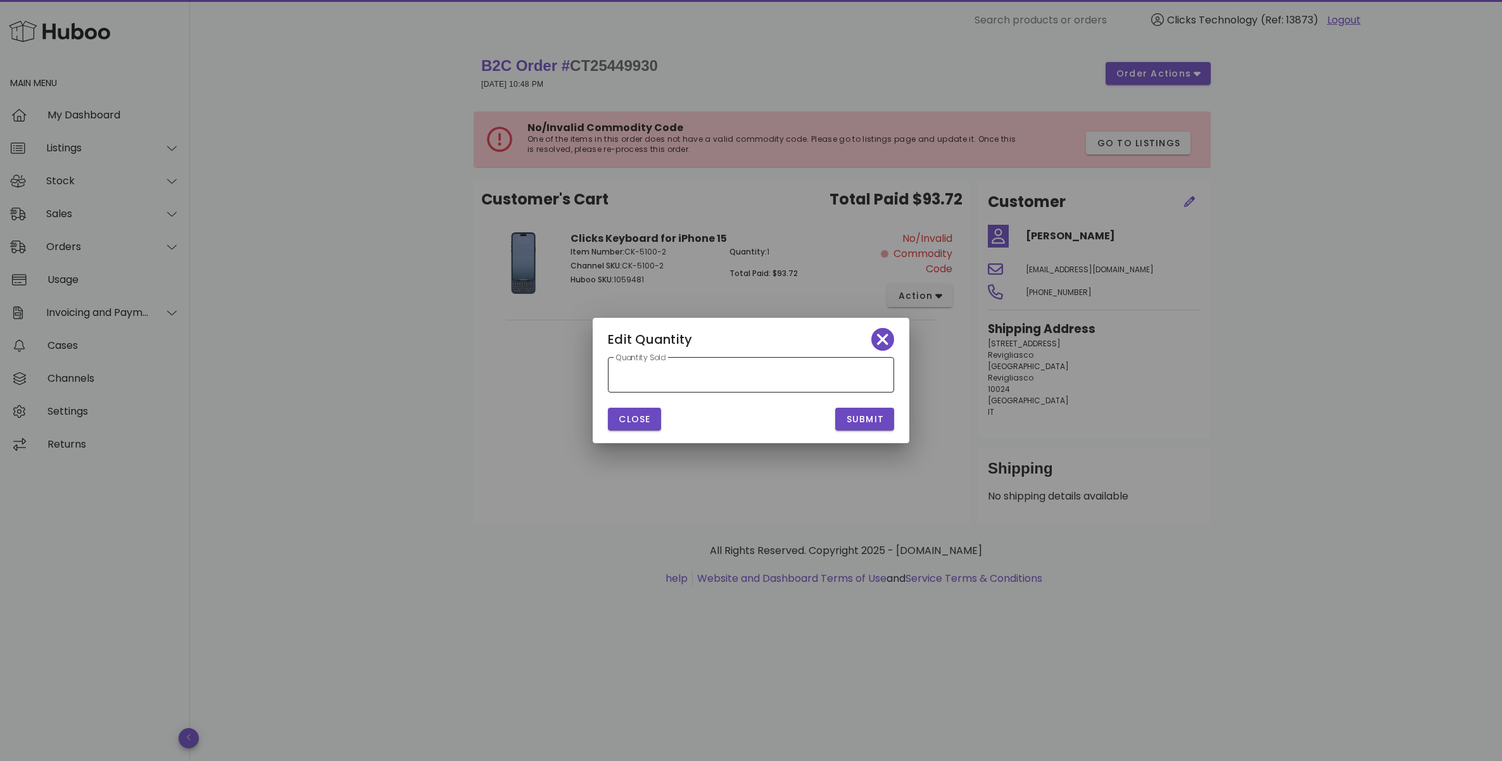
click at [734, 374] on input "*" at bounding box center [750, 375] width 271 height 20
click at [734, 373] on input "*" at bounding box center [750, 375] width 271 height 20
click at [875, 418] on span "Submit" at bounding box center [864, 419] width 39 height 13
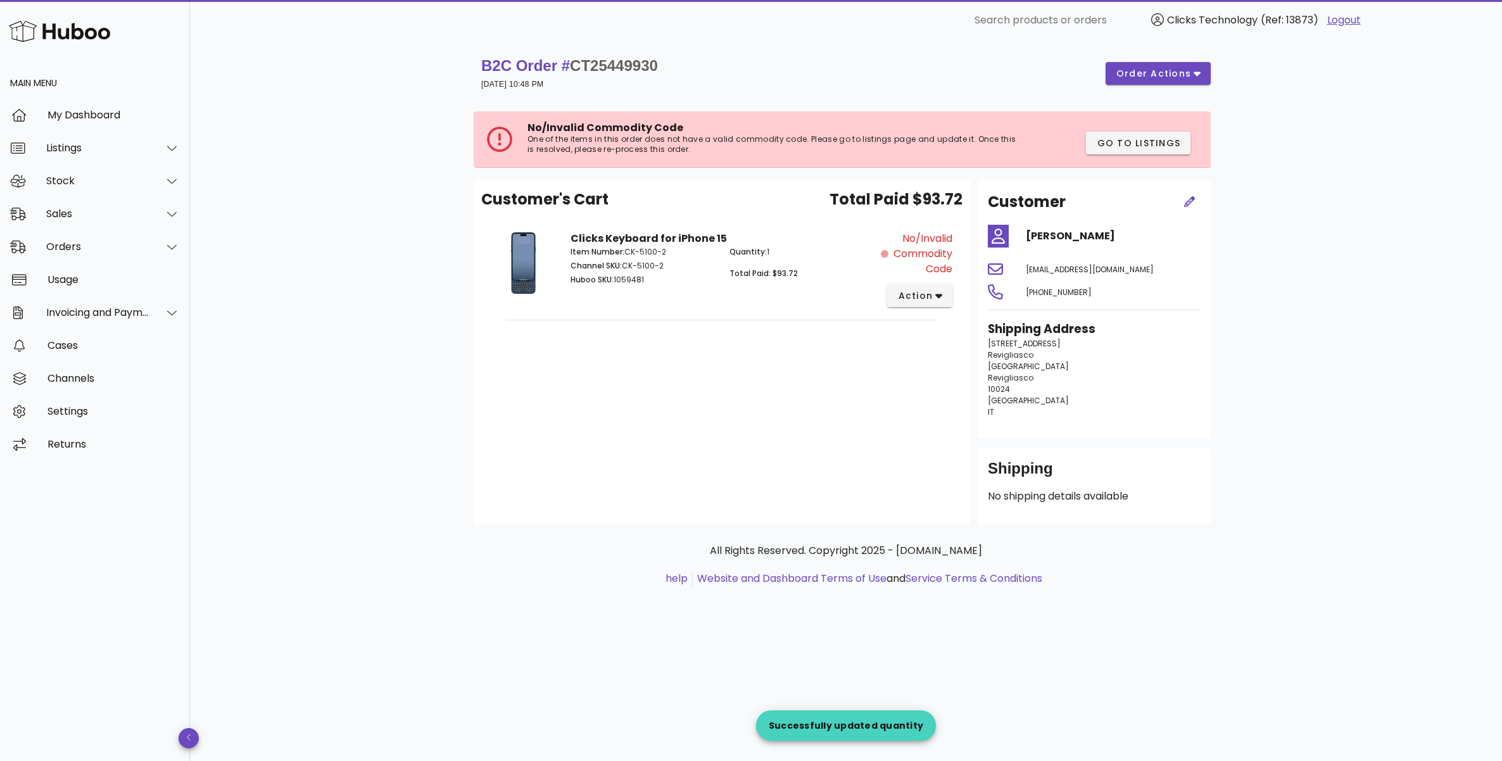
click at [865, 391] on div "Customer's Cart Total Paid $93.72 Clicks Keyboard for iPhone 15 Item Number: CK…" at bounding box center [721, 352] width 496 height 344
click at [1148, 84] on button "order actions" at bounding box center [1157, 73] width 105 height 23
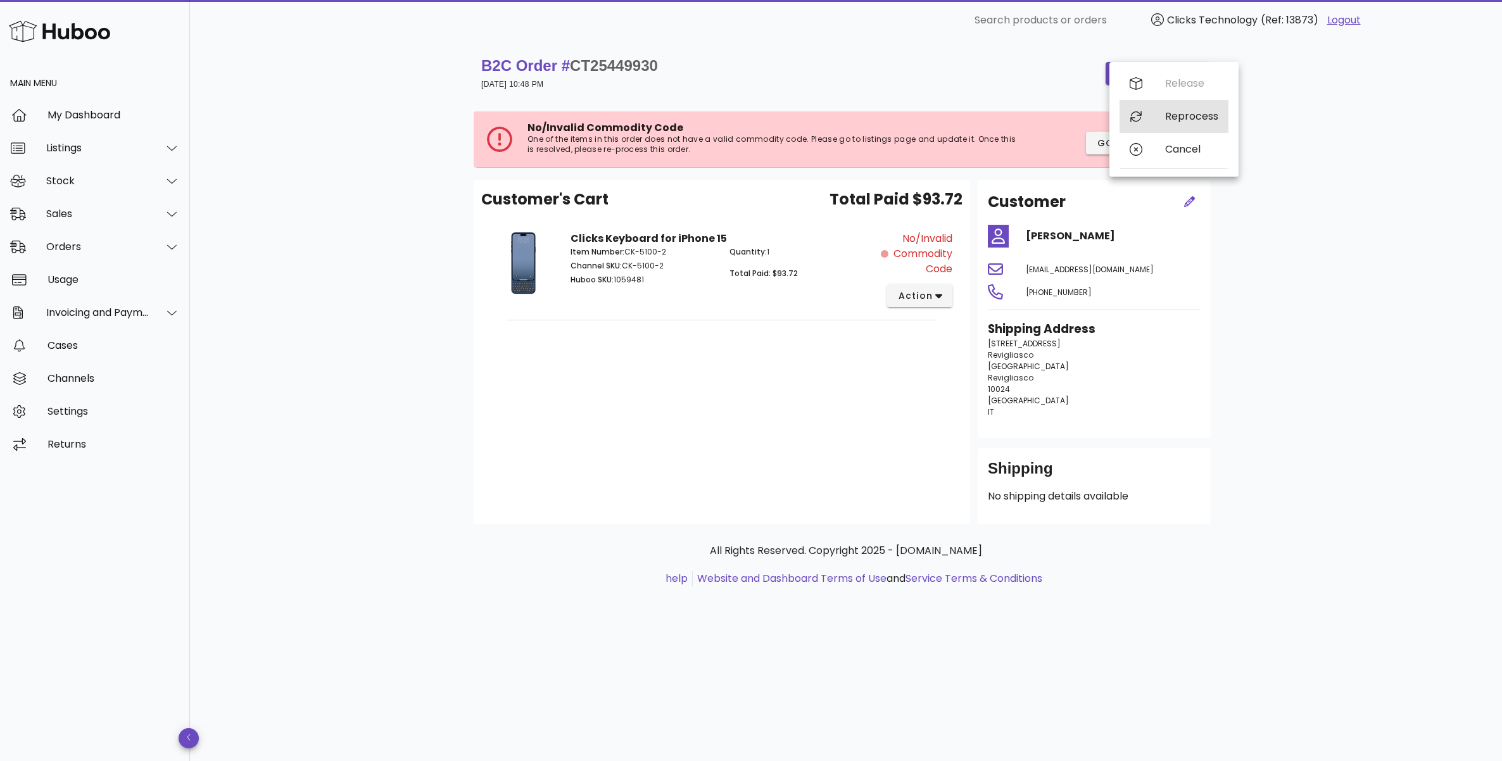
click at [1175, 118] on div "Reprocess" at bounding box center [1191, 116] width 53 height 12
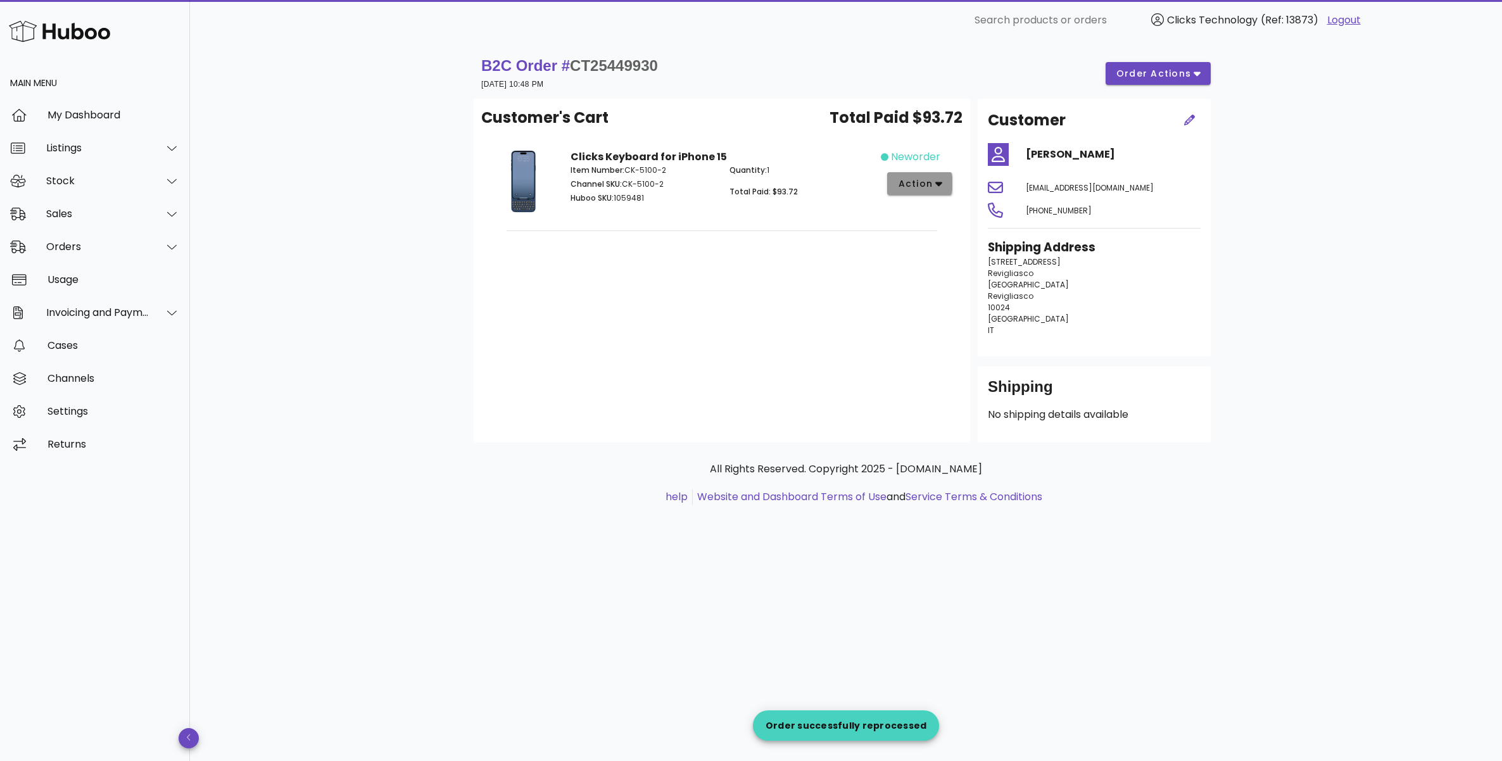
click at [946, 185] on button "action" at bounding box center [919, 183] width 65 height 23
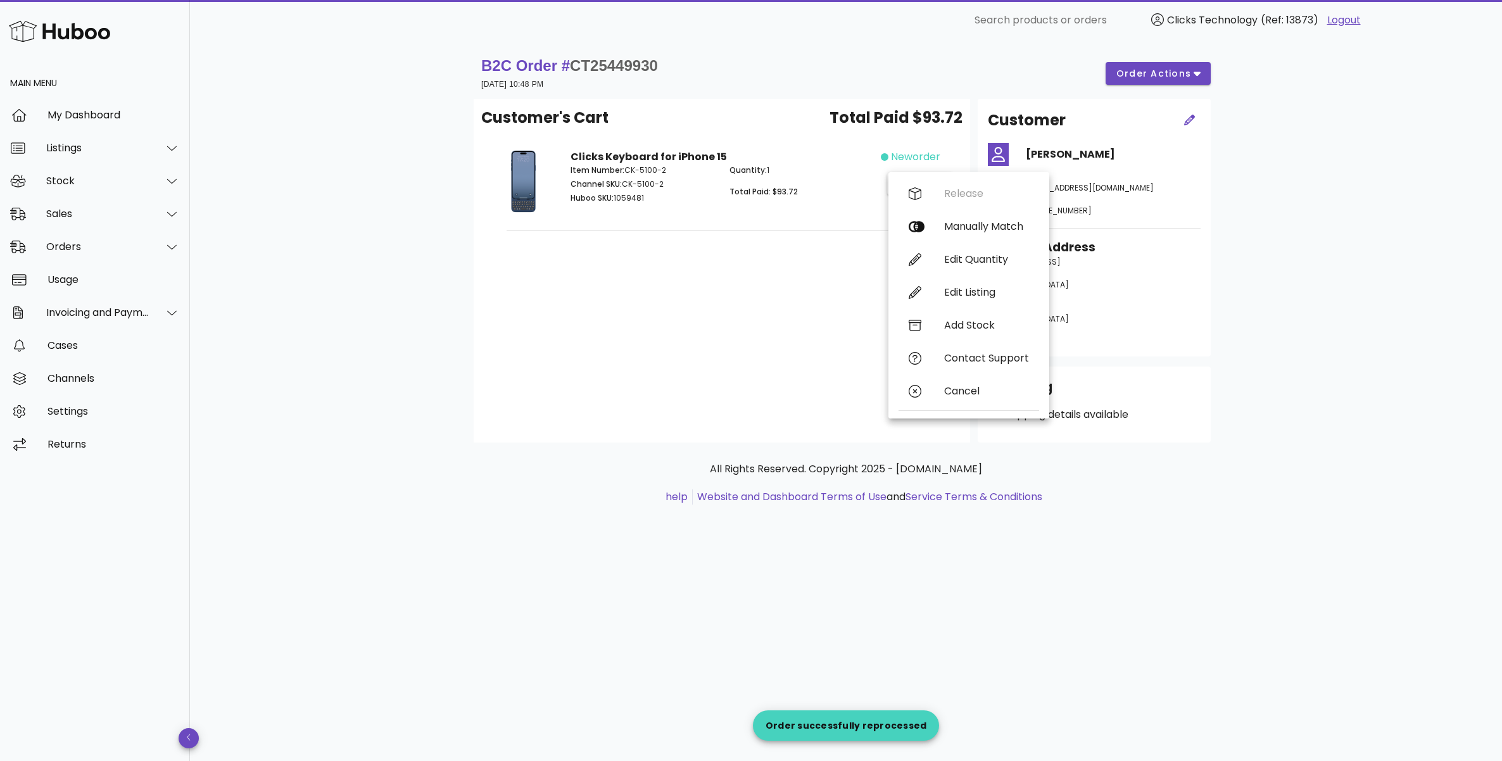
click at [956, 193] on div "Release Manually Match Edit Quantity Edit Listing Add Stock Contact Support Can…" at bounding box center [968, 295] width 141 height 236
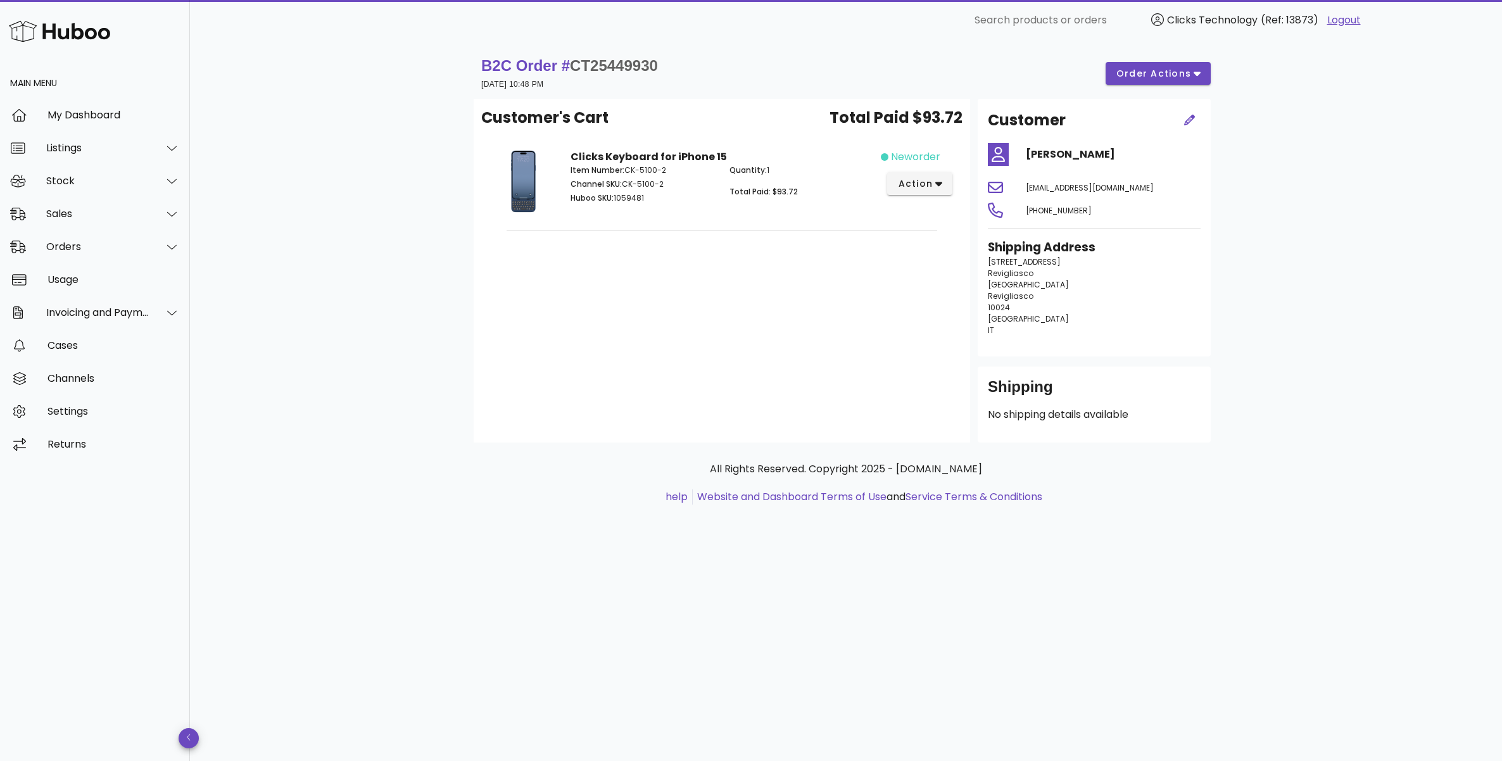
click at [905, 141] on div "Clicks Keyboard for iPhone 15 Item Number: CK-5100-2 Channel SKU: CK-5100-2 Hub…" at bounding box center [721, 183] width 481 height 89
click at [1131, 70] on span "order actions" at bounding box center [1153, 73] width 76 height 13
click at [1145, 79] on div "Release Reprocess Cancel" at bounding box center [1173, 119] width 109 height 104
click at [807, 184] on div "Quantity: 1 Total Paid: $93.72" at bounding box center [801, 186] width 159 height 58
click at [903, 187] on span "action" at bounding box center [914, 183] width 35 height 13
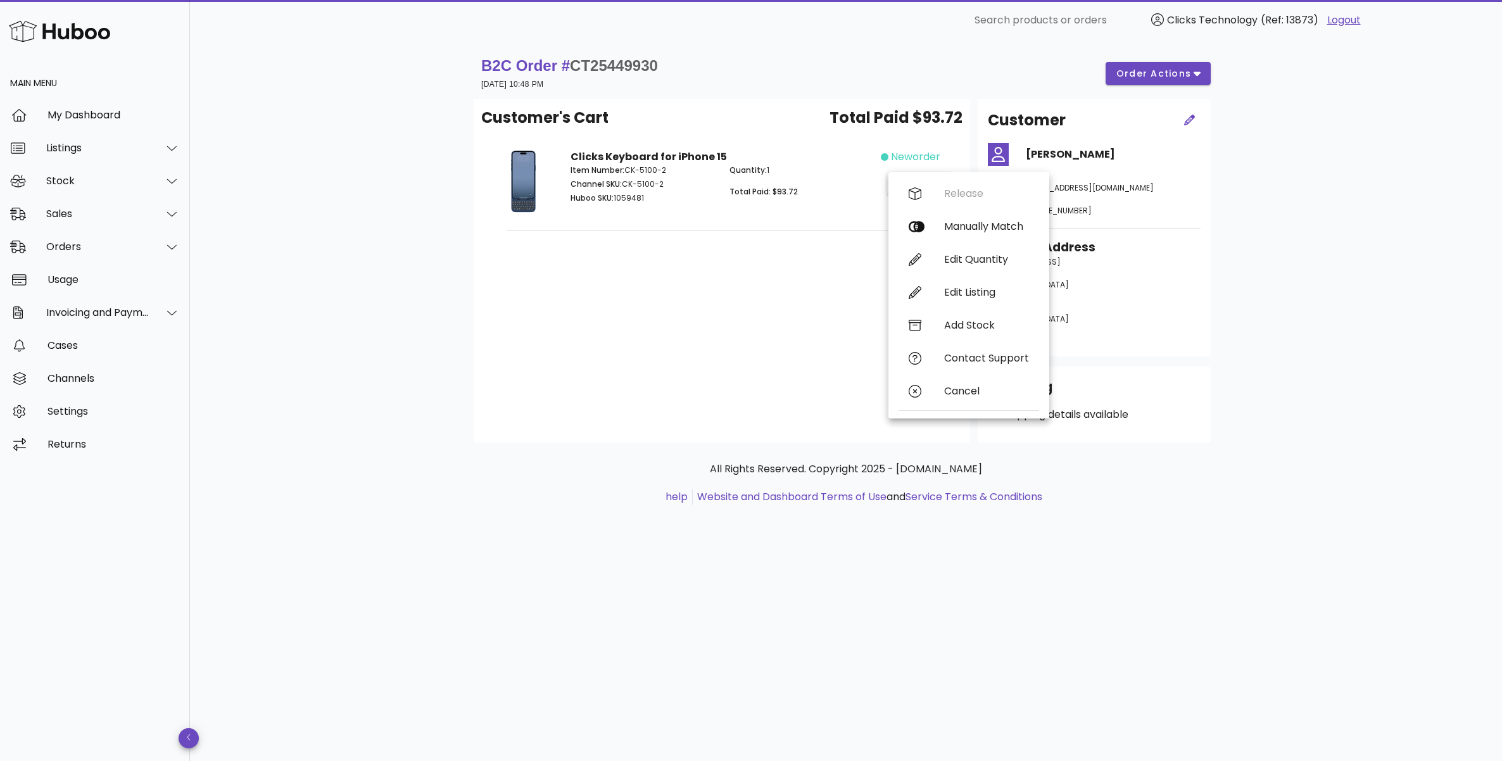
click at [934, 192] on div "Release Manually Match Edit Quantity Edit Listing Add Stock Contact Support Can…" at bounding box center [968, 295] width 141 height 236
click at [934, 192] on button "action" at bounding box center [919, 183] width 65 height 23
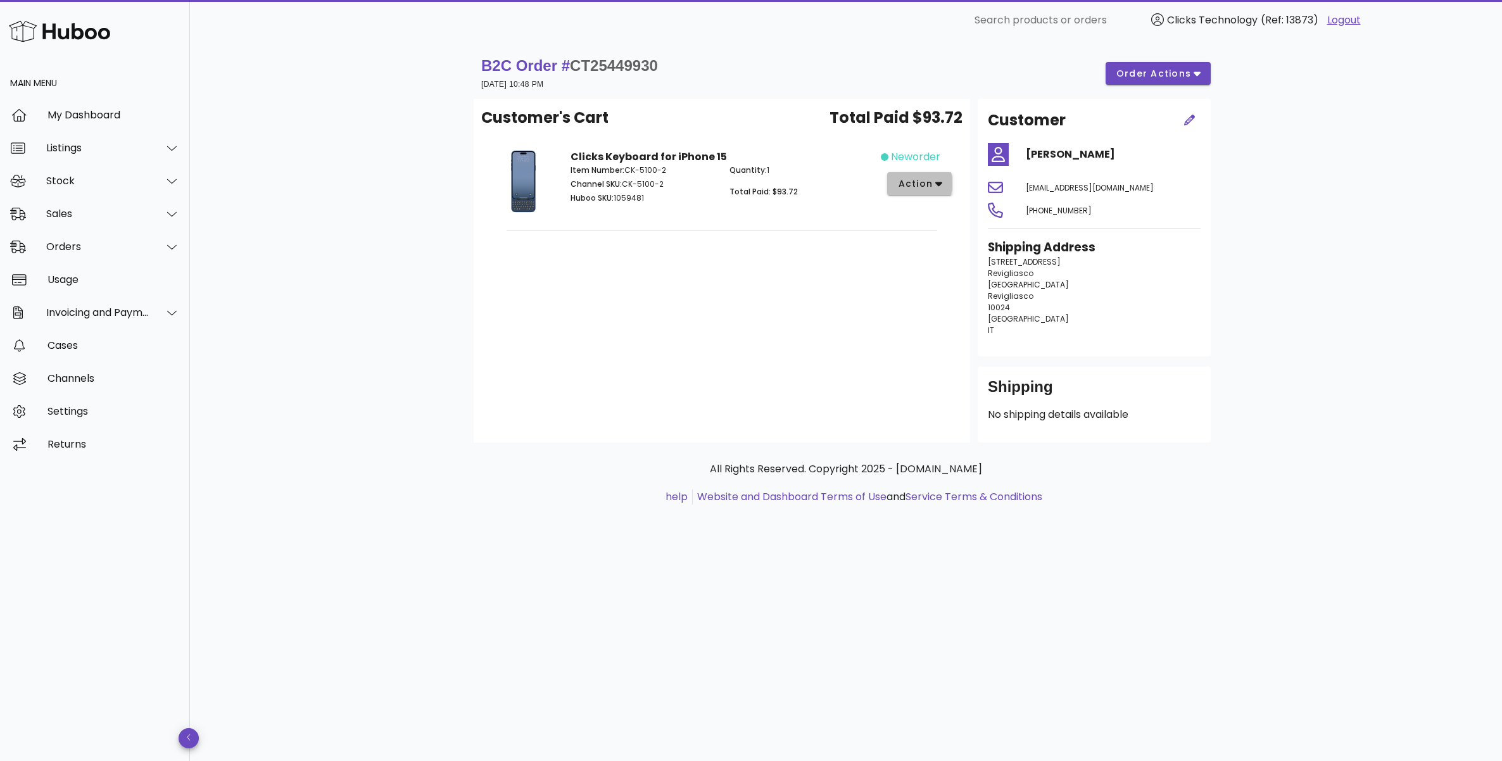
click at [934, 192] on div "Release Manually Match Edit Quantity Edit Listing Add Stock Contact Support Can…" at bounding box center [968, 295] width 141 height 236
click at [913, 185] on span "action" at bounding box center [914, 183] width 35 height 13
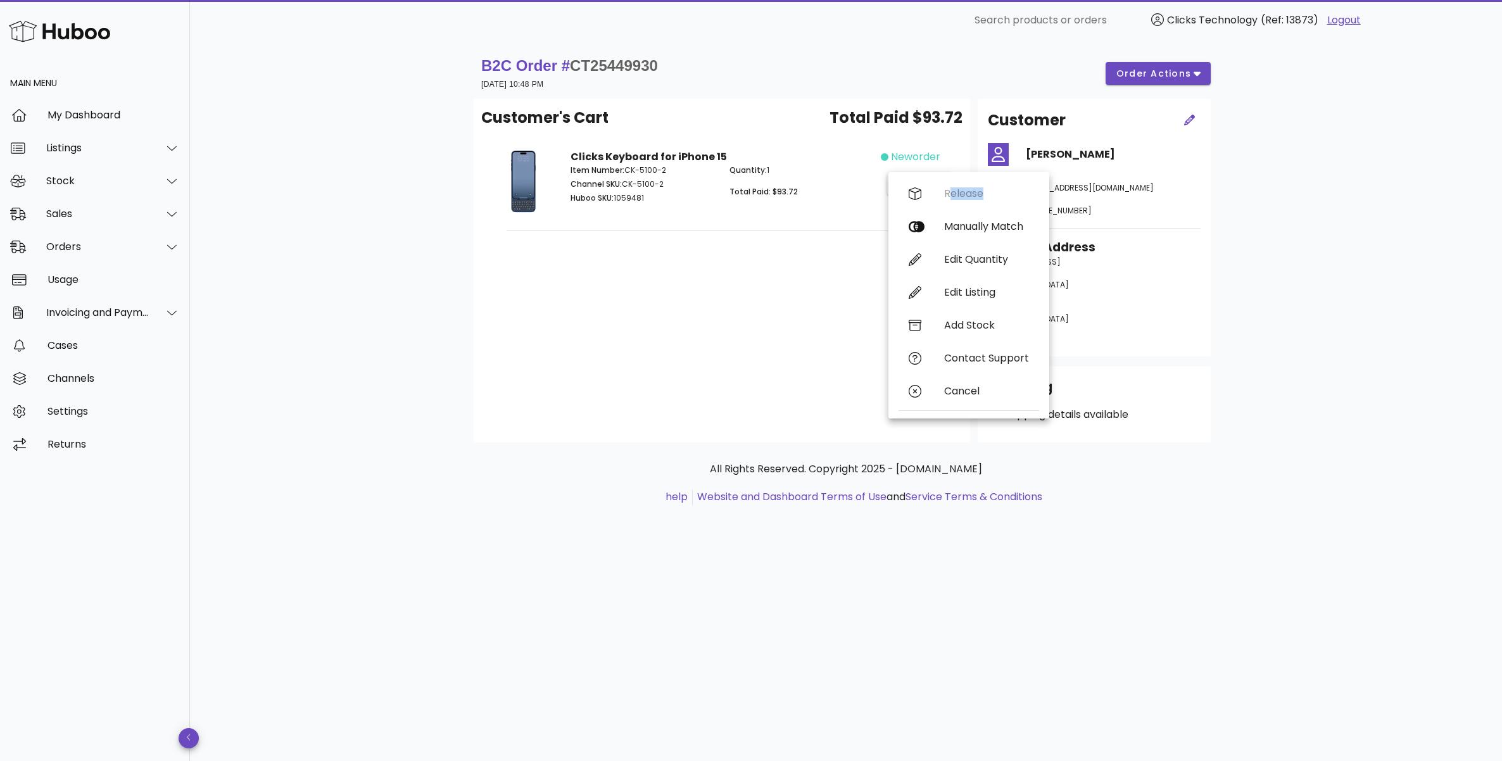
click at [952, 182] on div "Release Manually Match Edit Quantity Edit Listing Add Stock Contact Support Can…" at bounding box center [968, 295] width 141 height 236
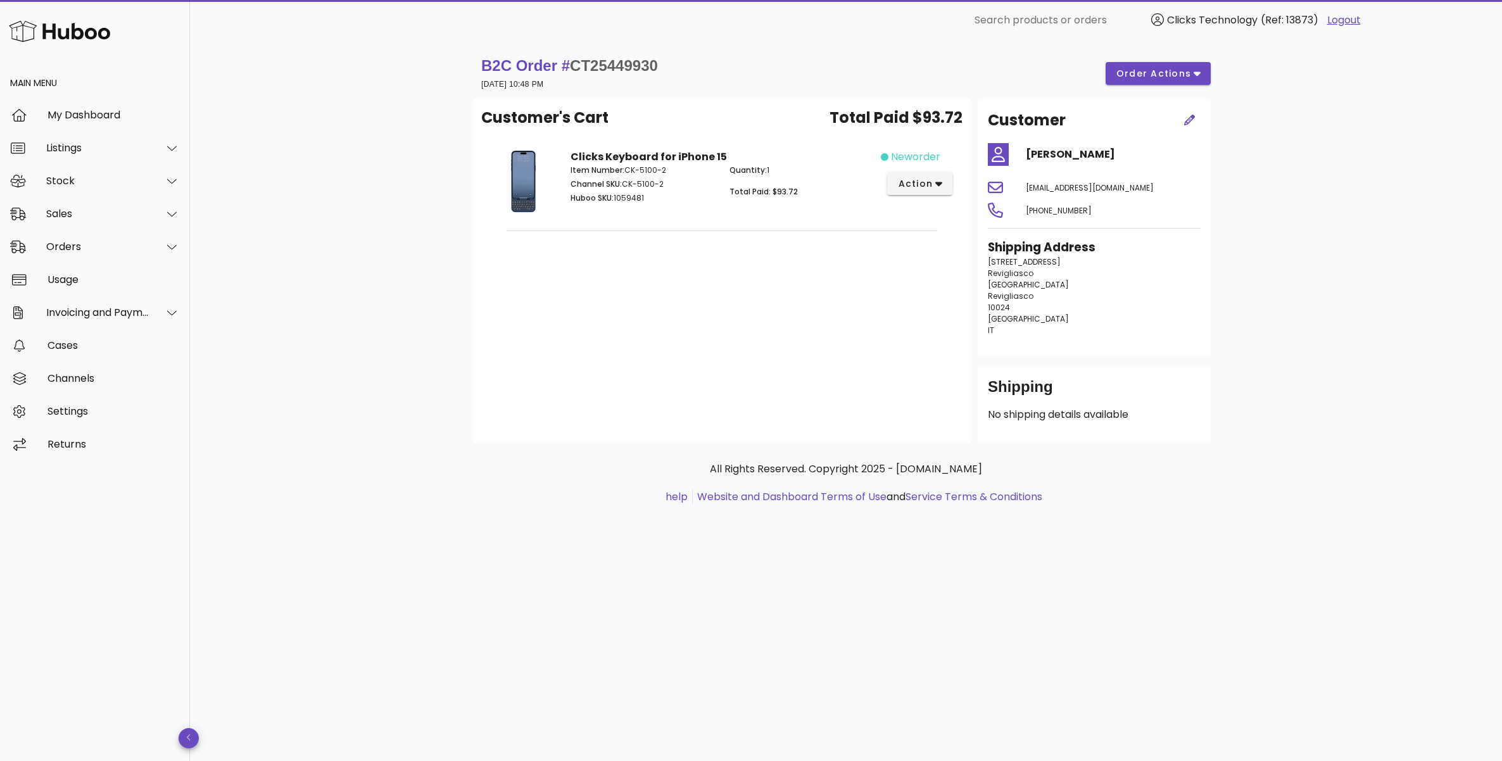
click at [795, 173] on p "Quantity: 1" at bounding box center [801, 170] width 144 height 11
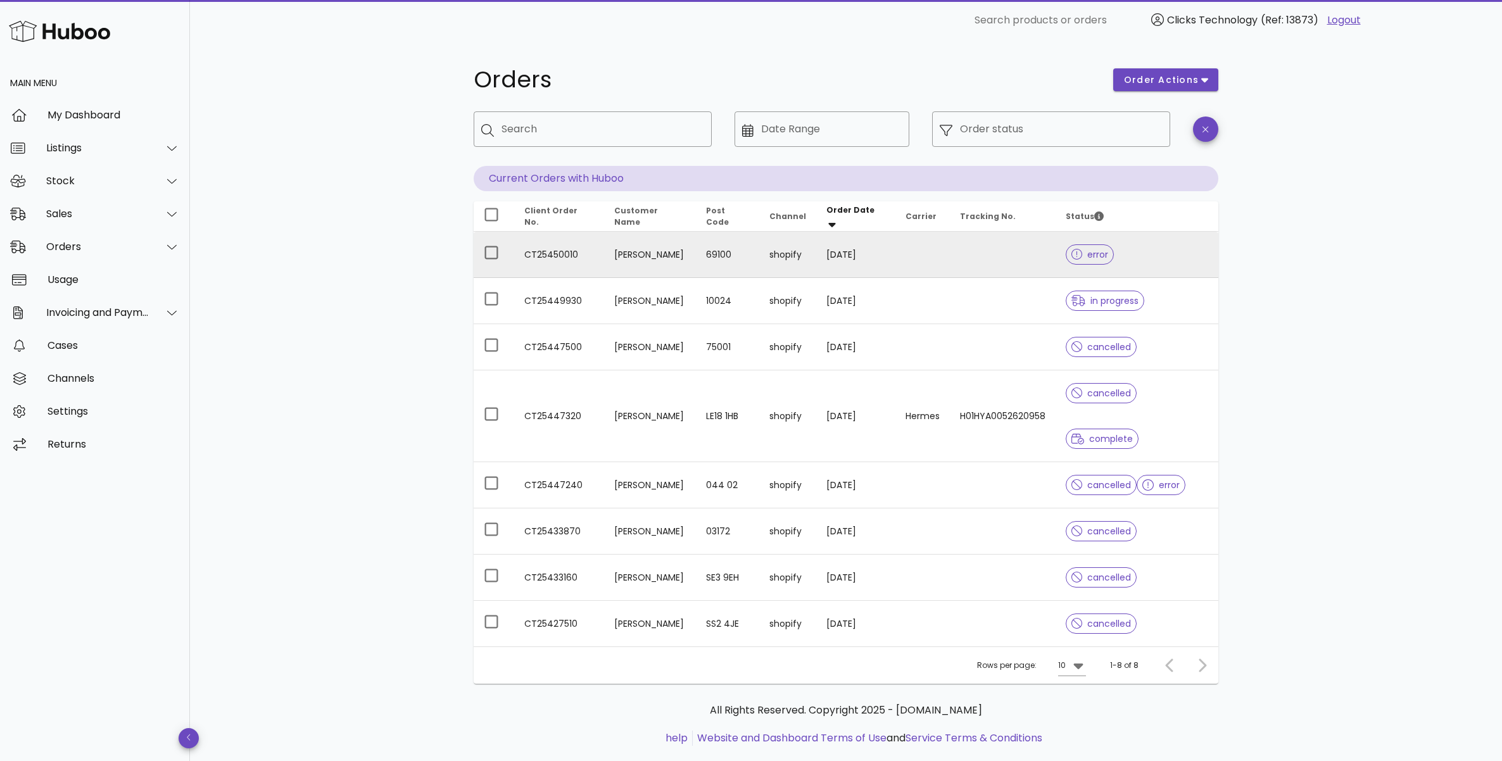
click at [619, 257] on td "Paul levy Ndoba" at bounding box center [650, 255] width 92 height 46
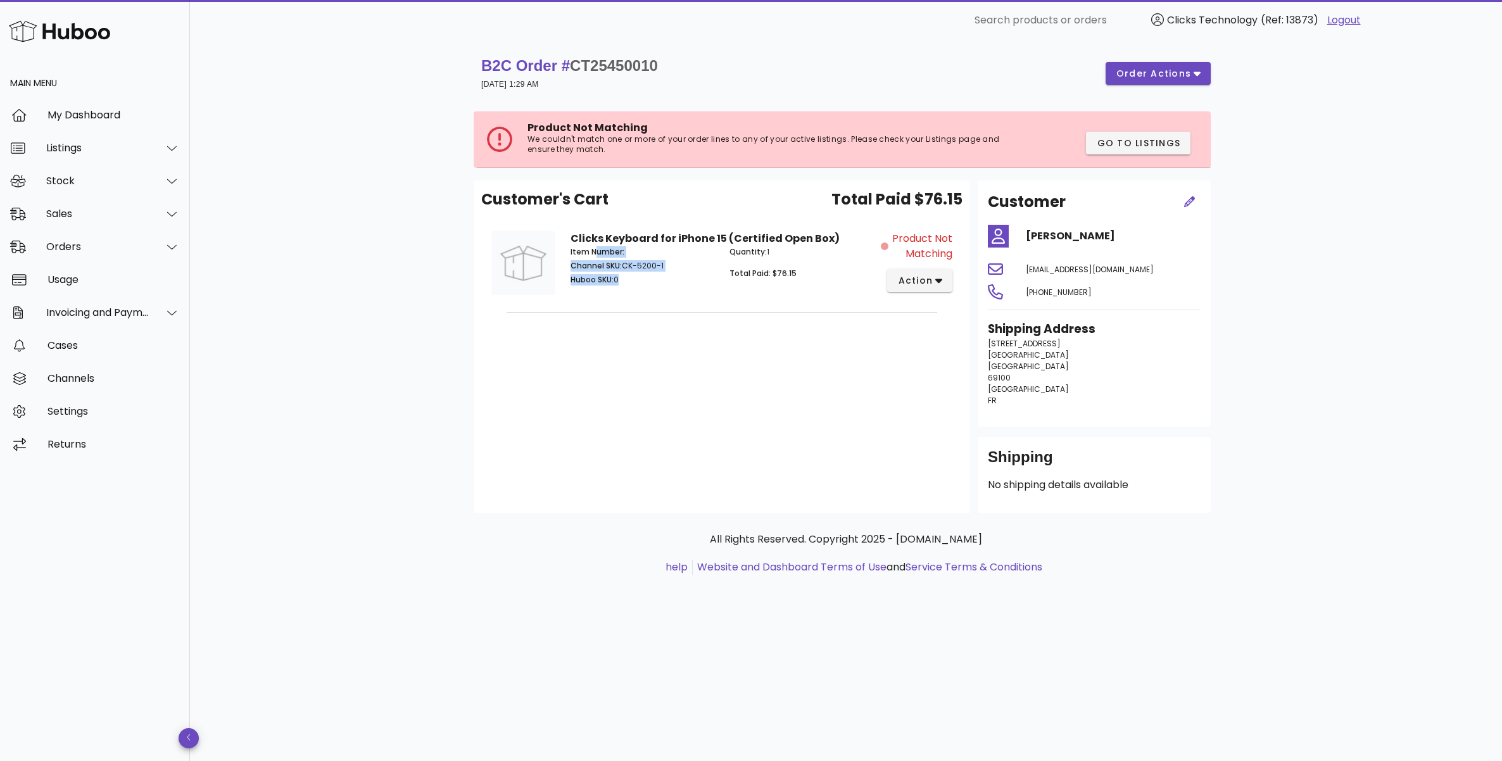
drag, startPoint x: 659, startPoint y: 242, endPoint x: 751, endPoint y: 236, distance: 92.6
click at [749, 239] on div "Item Number: Channel SKU: CK-5200-1 Huboo SKU: 0 Quantity: 1 Total Paid: $76.15" at bounding box center [721, 268] width 317 height 58
click at [751, 236] on strong "Clicks Keyboard for iPhone 15 (Certified Open Box)" at bounding box center [704, 238] width 269 height 15
click at [751, 235] on strong "Clicks Keyboard for iPhone 15 (Certified Open Box)" at bounding box center [704, 238] width 269 height 15
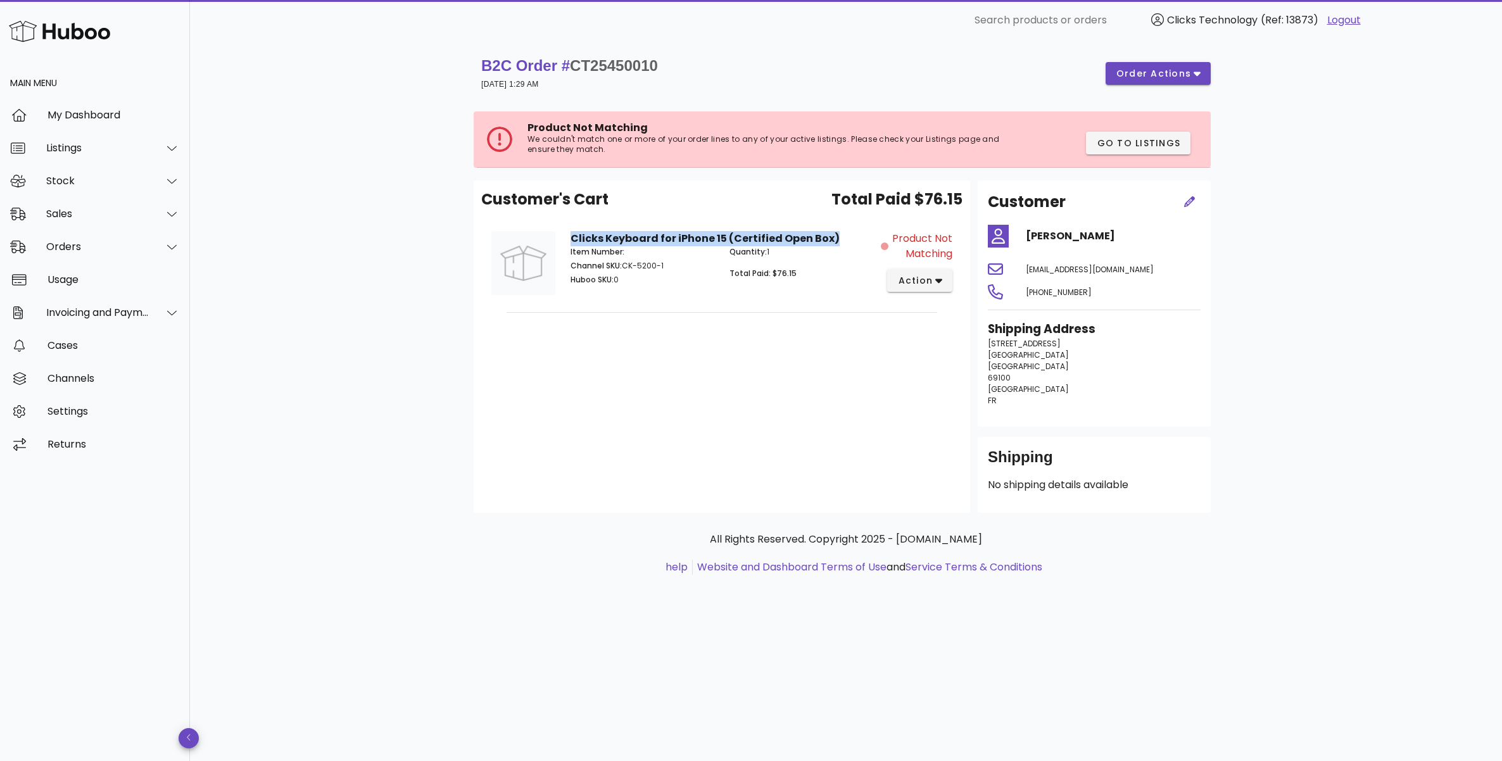
click at [751, 235] on strong "Clicks Keyboard for iPhone 15 (Certified Open Box)" at bounding box center [704, 238] width 269 height 15
click at [781, 258] on div "Quantity: 1 Total Paid: $76.15" at bounding box center [801, 268] width 159 height 58
click at [920, 274] on span "action" at bounding box center [914, 280] width 35 height 13
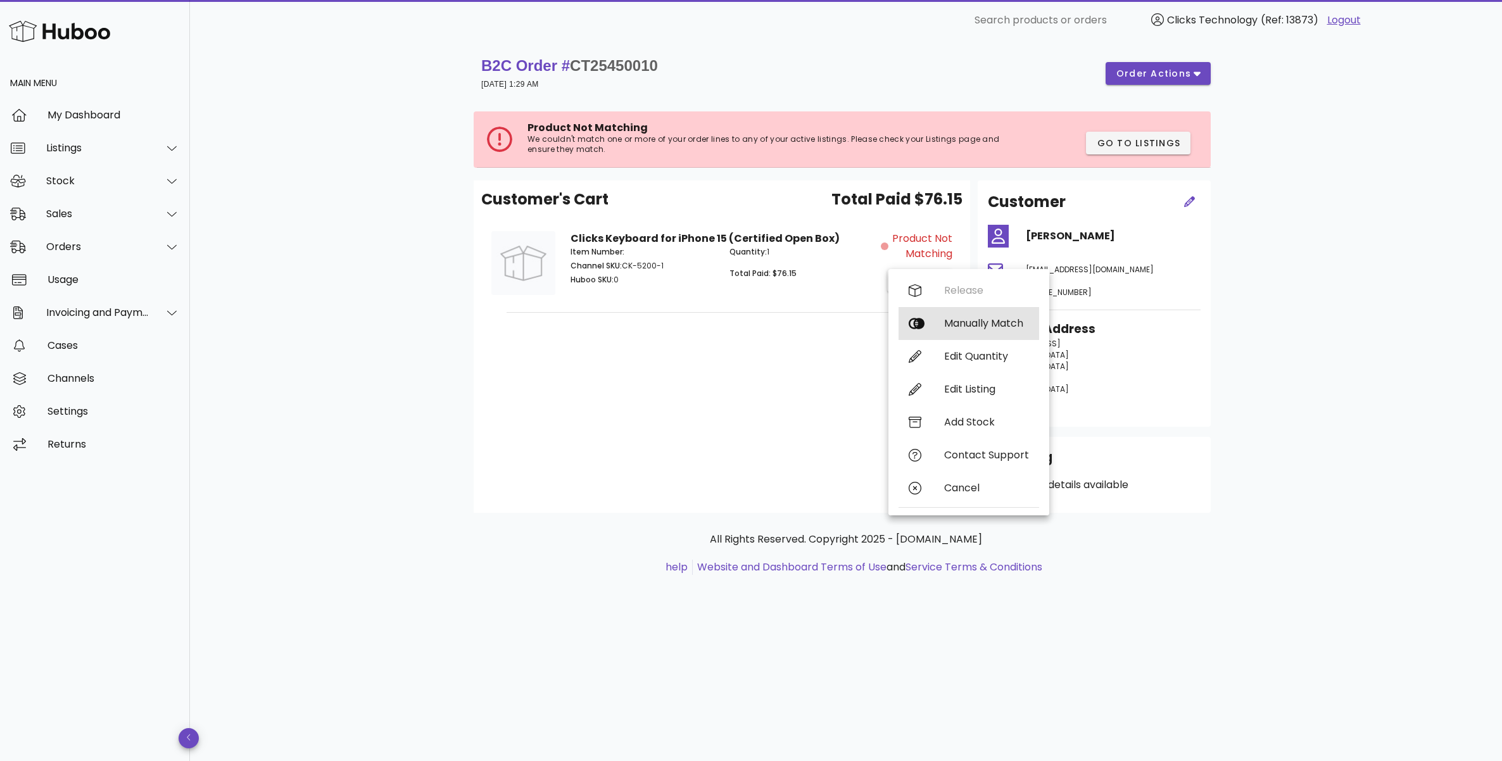
click at [936, 324] on div "Manually Match" at bounding box center [968, 323] width 141 height 33
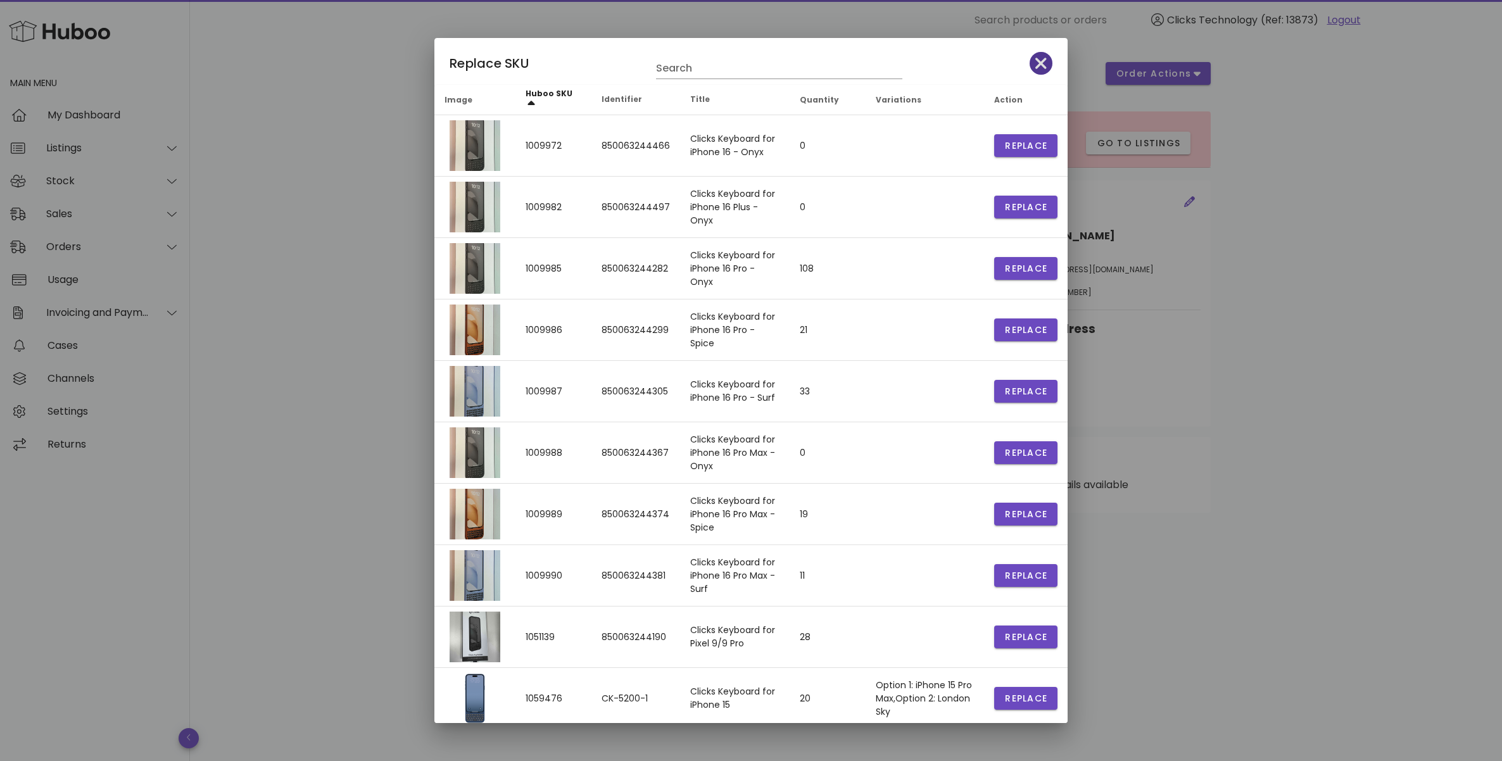
click at [1038, 64] on span "button" at bounding box center [1040, 63] width 23 height 18
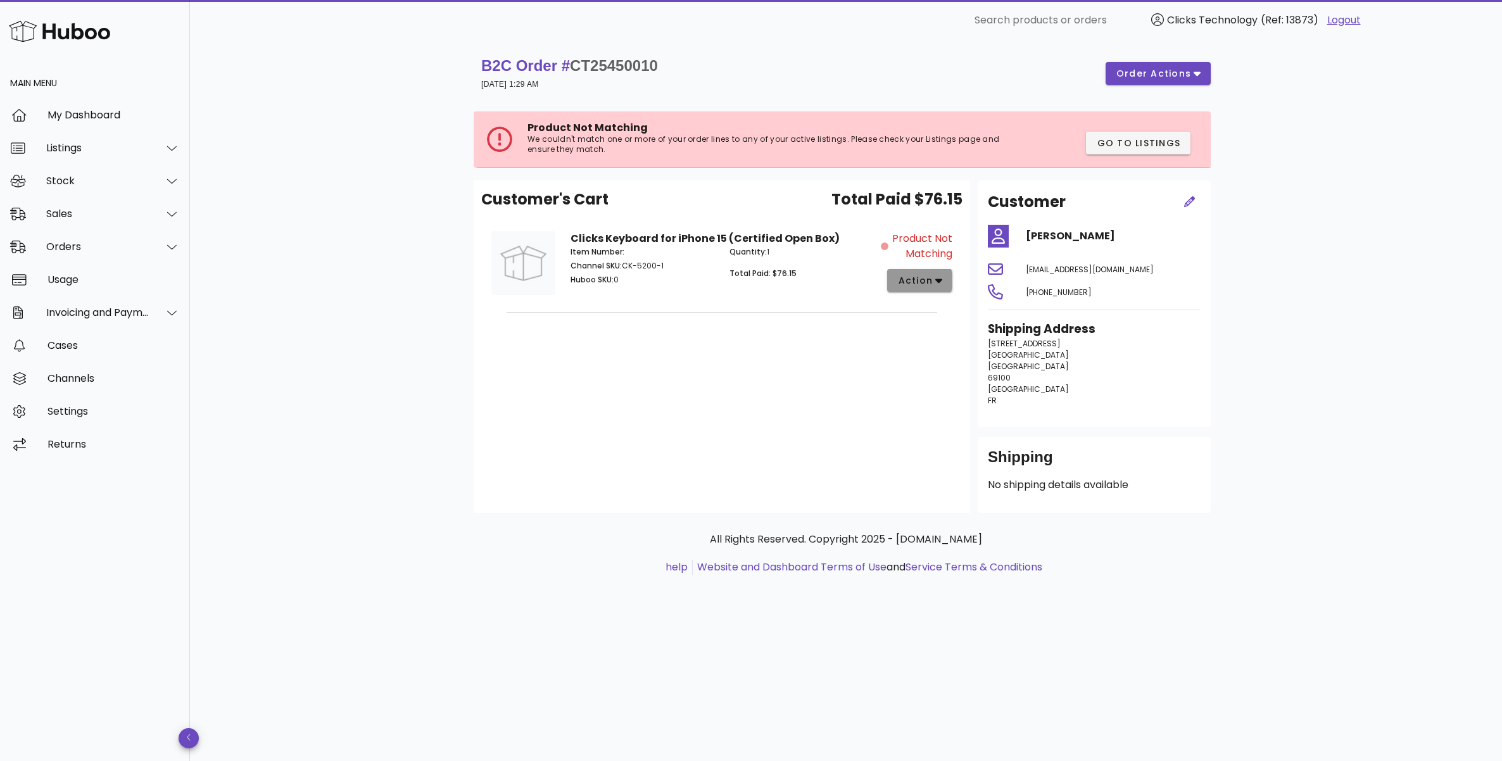
click at [925, 284] on span "action" at bounding box center [914, 280] width 35 height 13
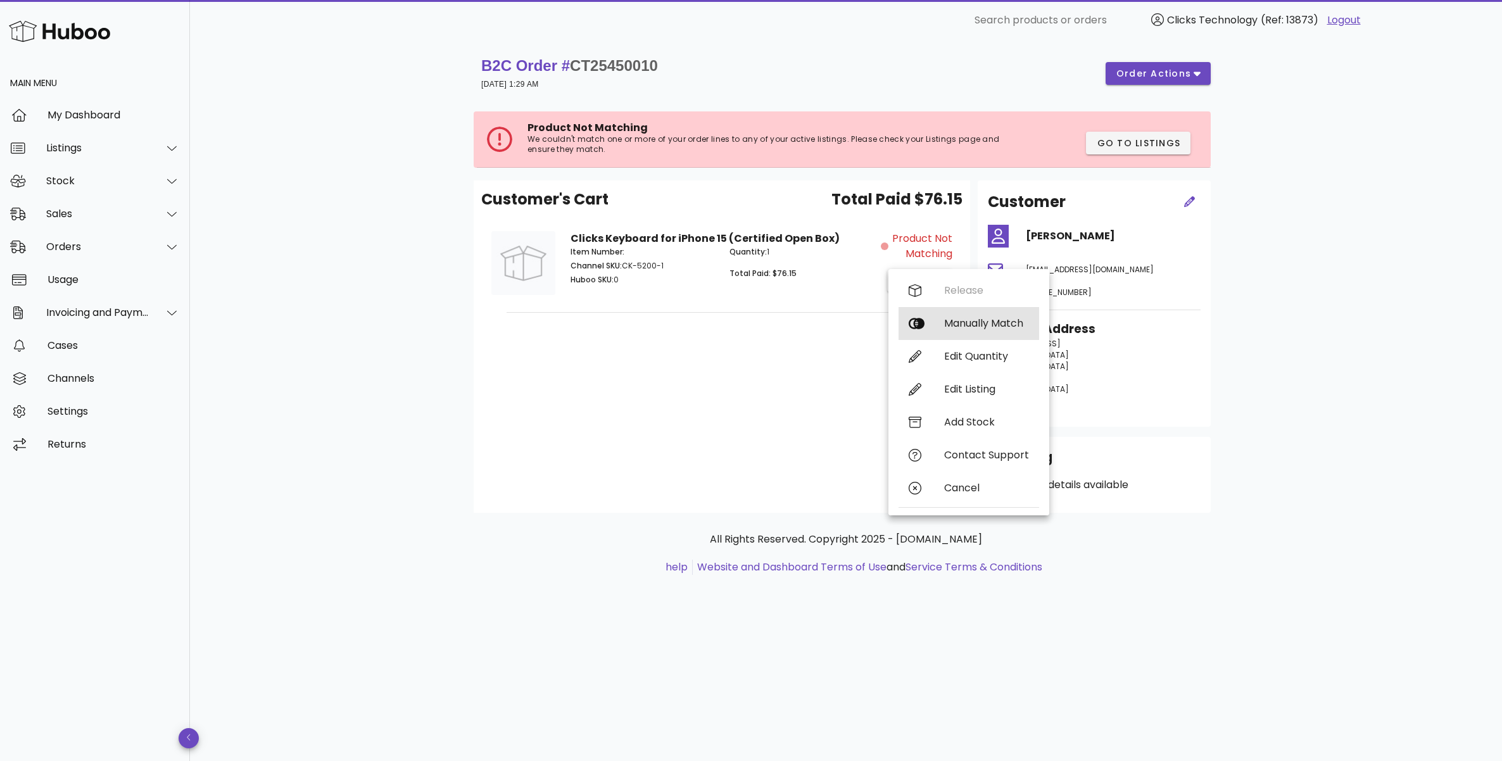
click at [965, 328] on div "Manually Match" at bounding box center [986, 323] width 85 height 12
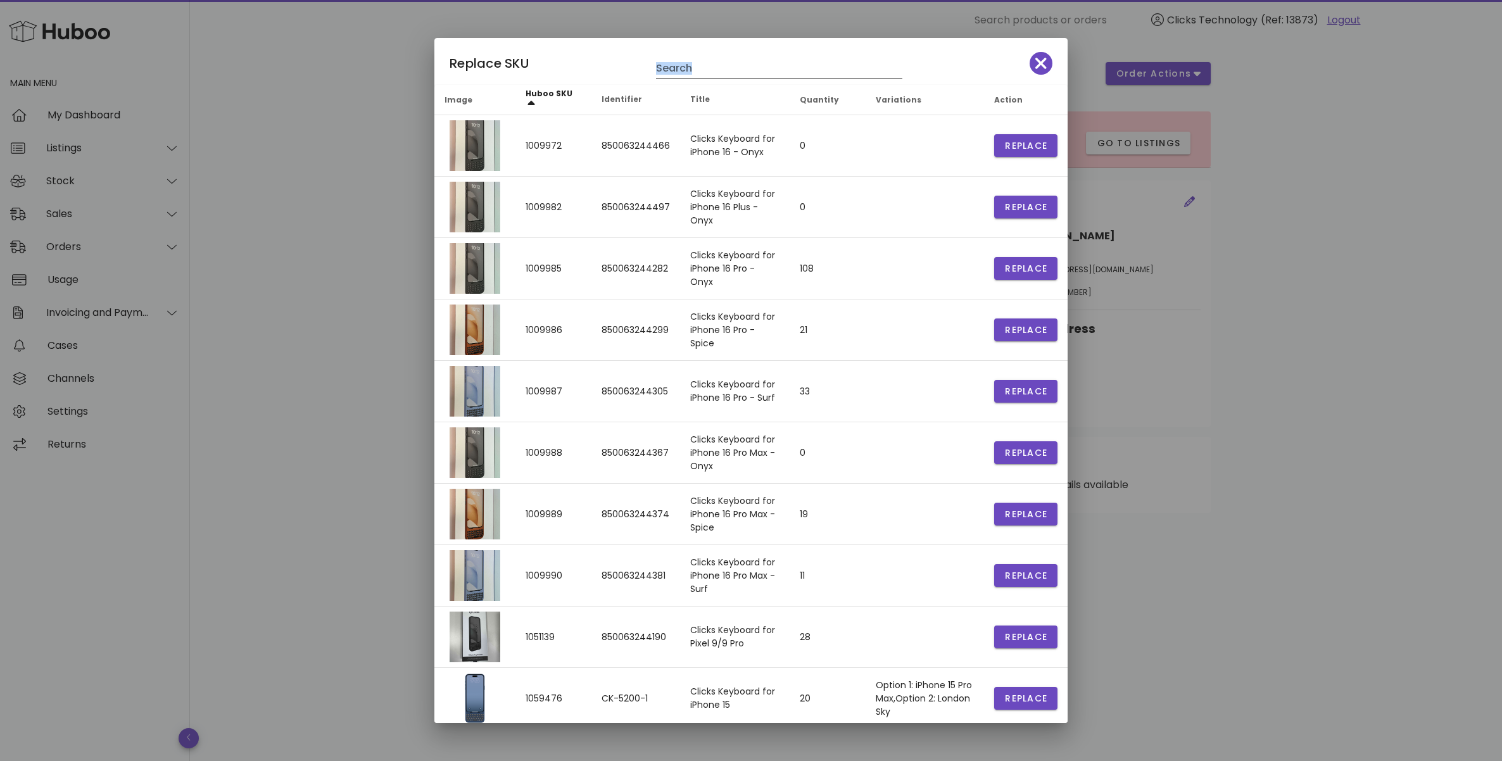
click at [772, 59] on div "Search" at bounding box center [779, 65] width 246 height 28
click at [770, 72] on input "Search" at bounding box center [770, 68] width 229 height 20
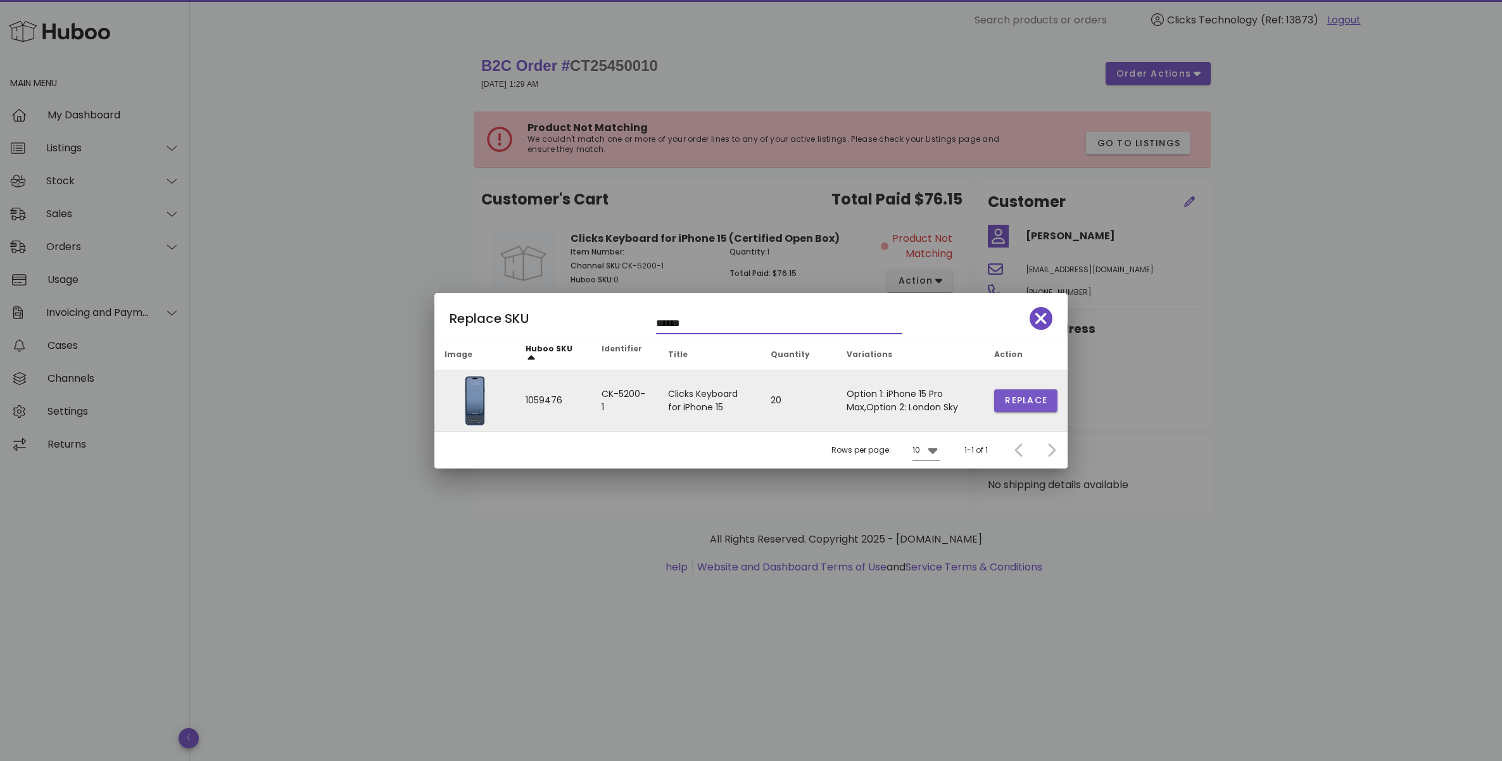
type input "******"
click at [1012, 398] on span "Replace" at bounding box center [1025, 400] width 43 height 13
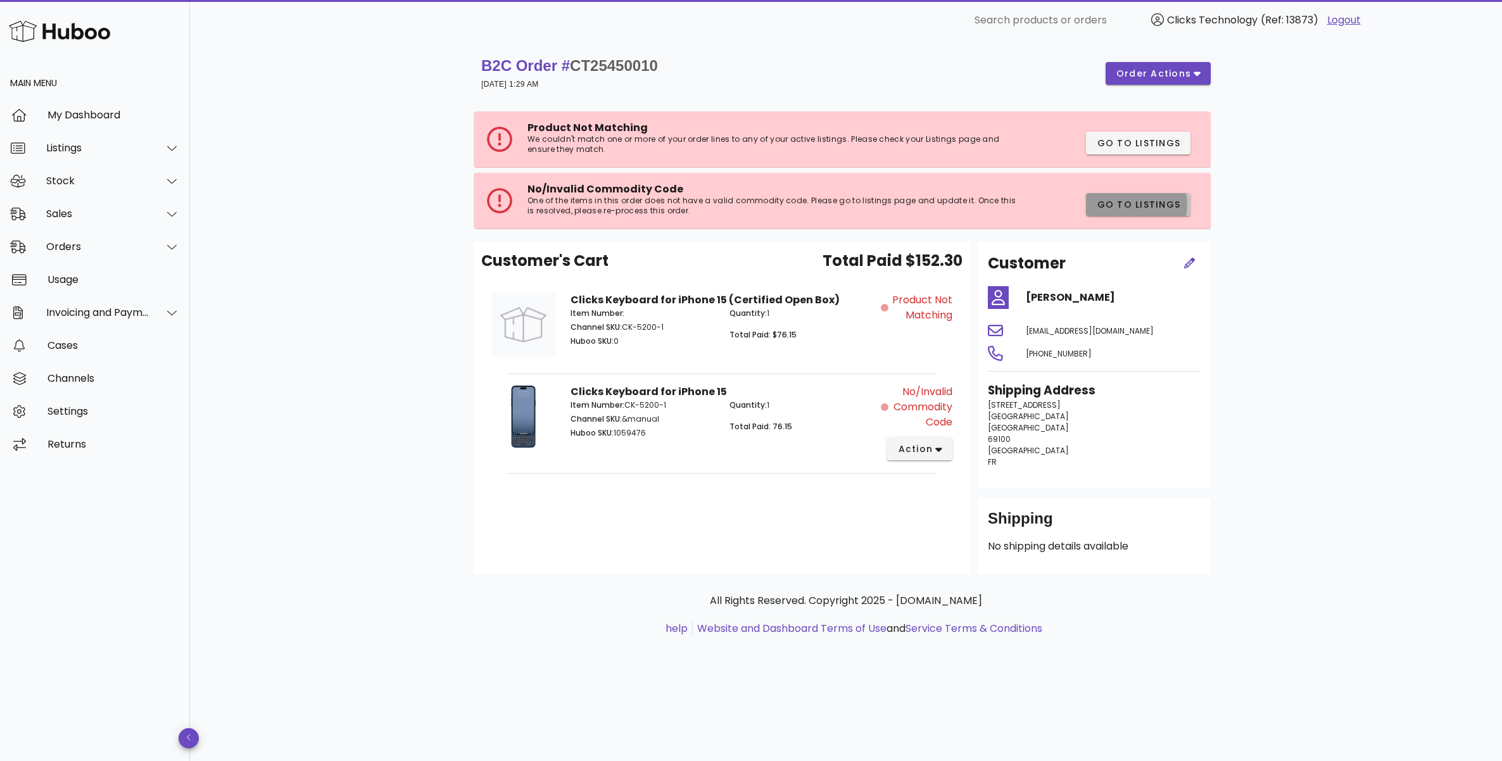
click at [1128, 201] on span "Go to Listings" at bounding box center [1138, 204] width 84 height 13
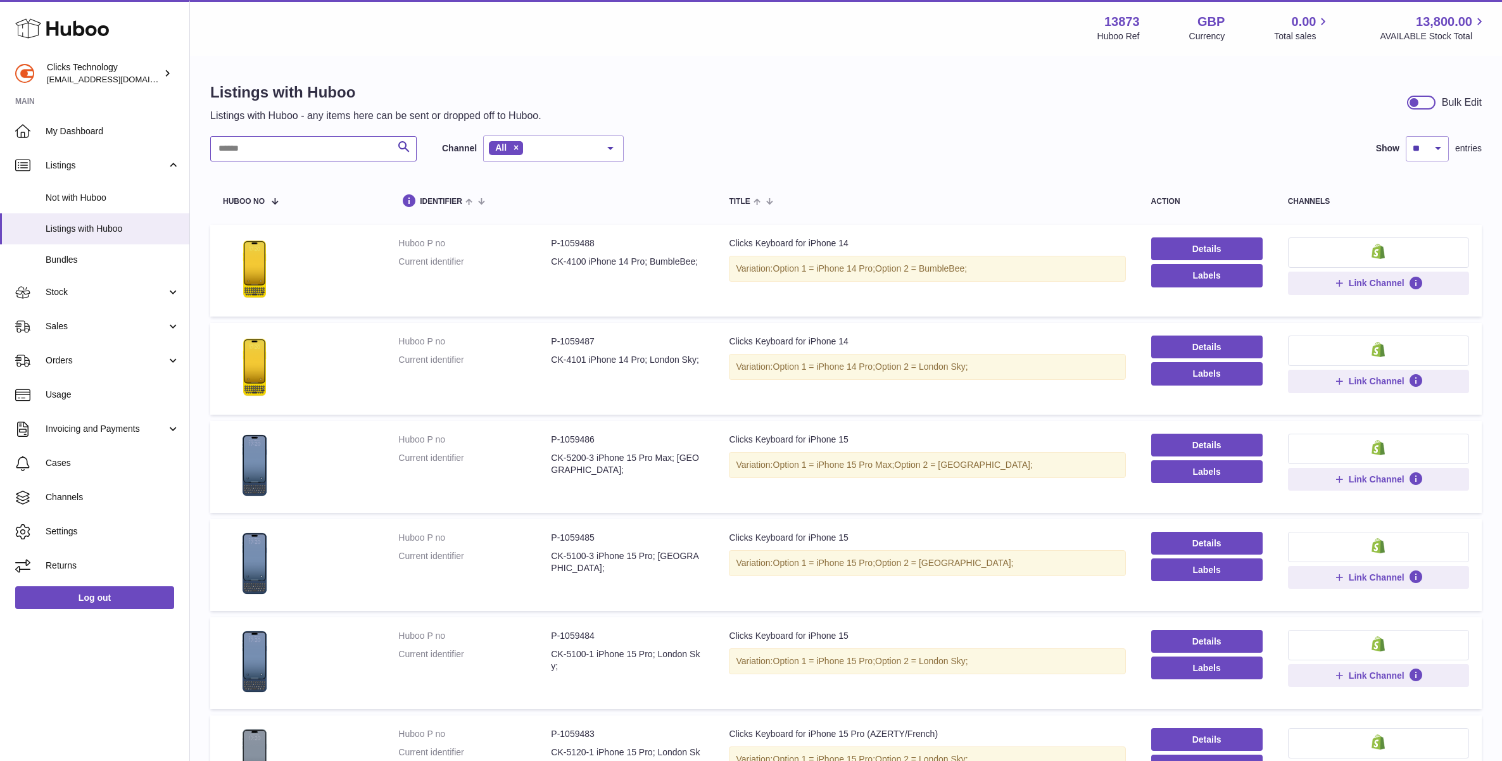
click at [325, 151] on input "text" at bounding box center [313, 148] width 206 height 25
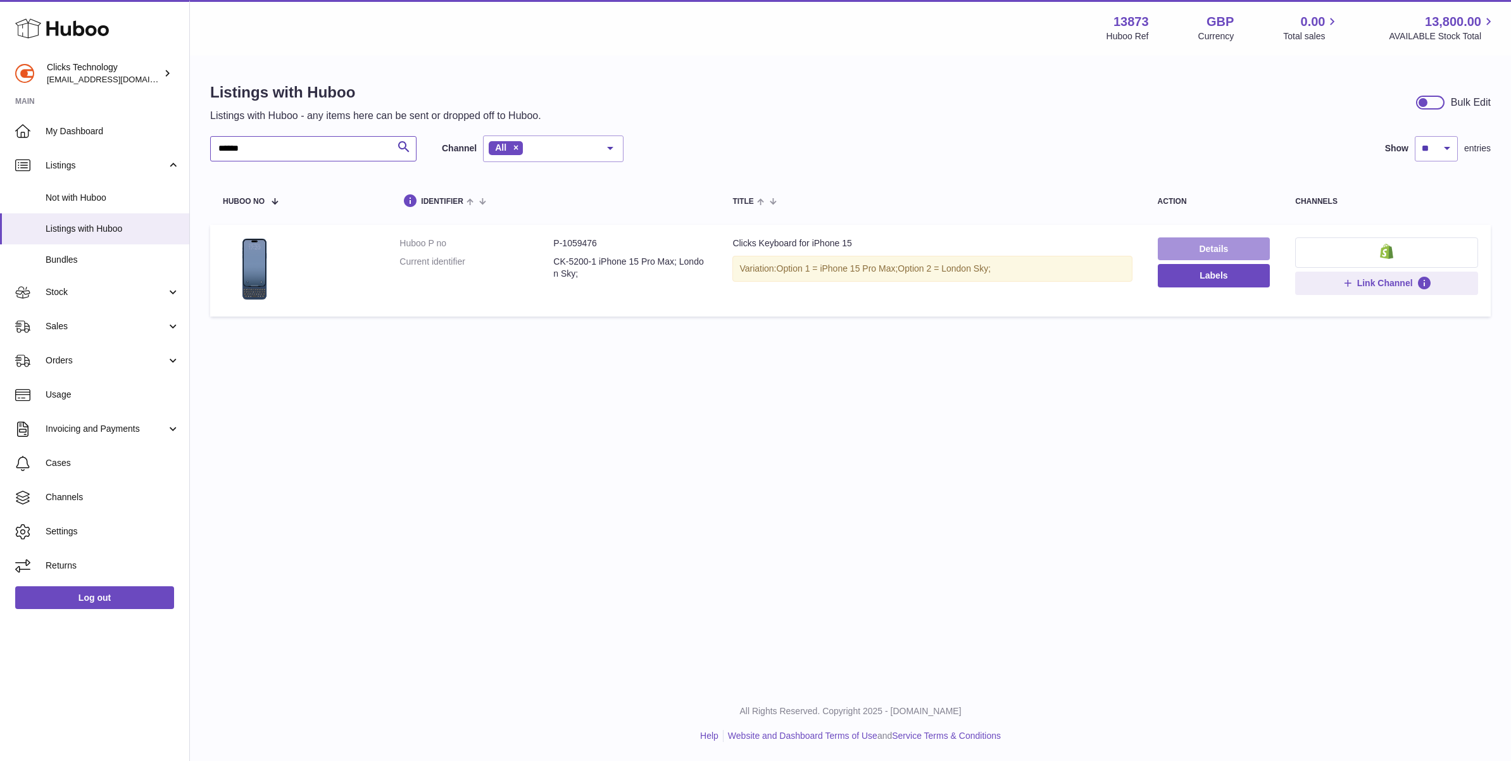
type input "******"
click at [1196, 248] on link "Details" at bounding box center [1214, 248] width 113 height 23
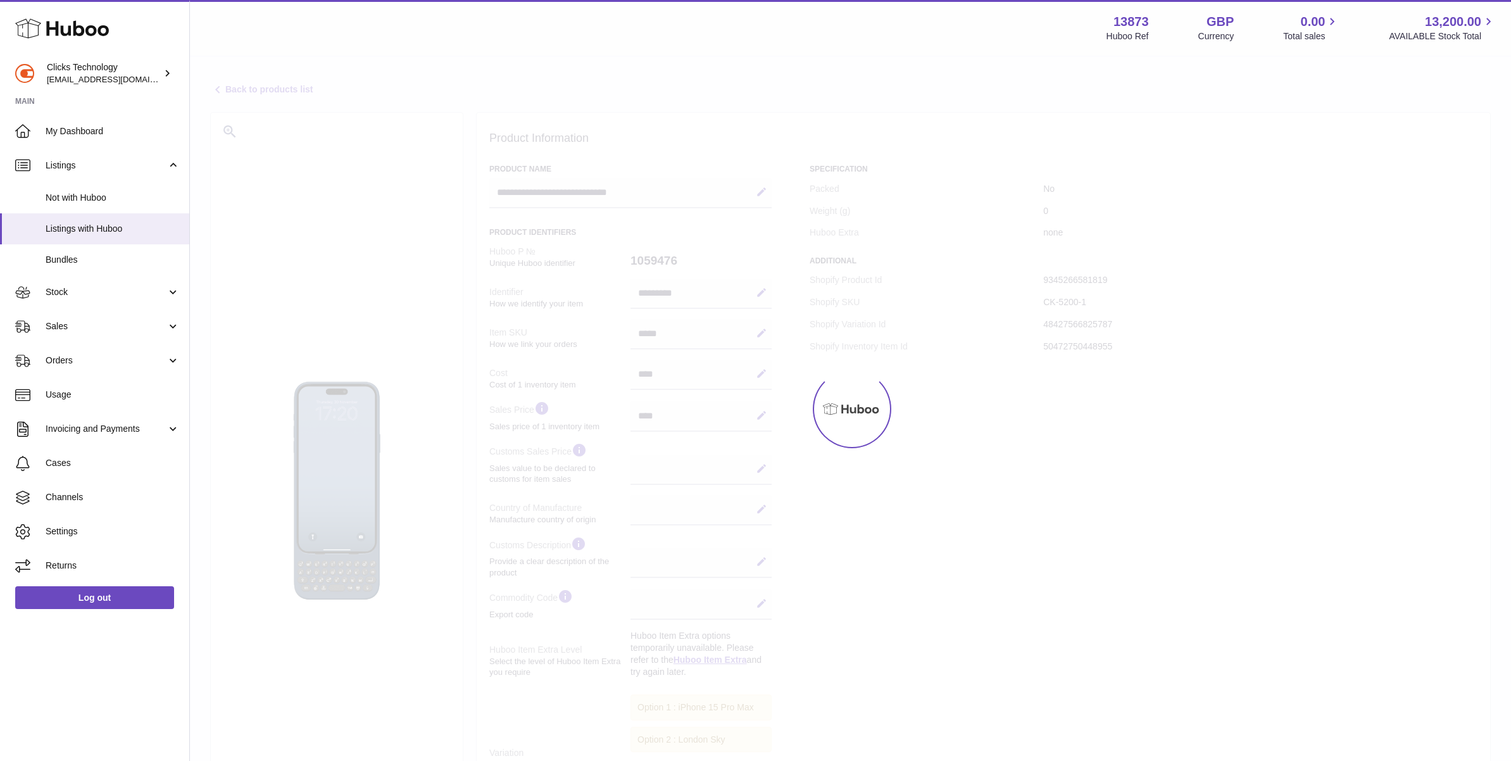
select select
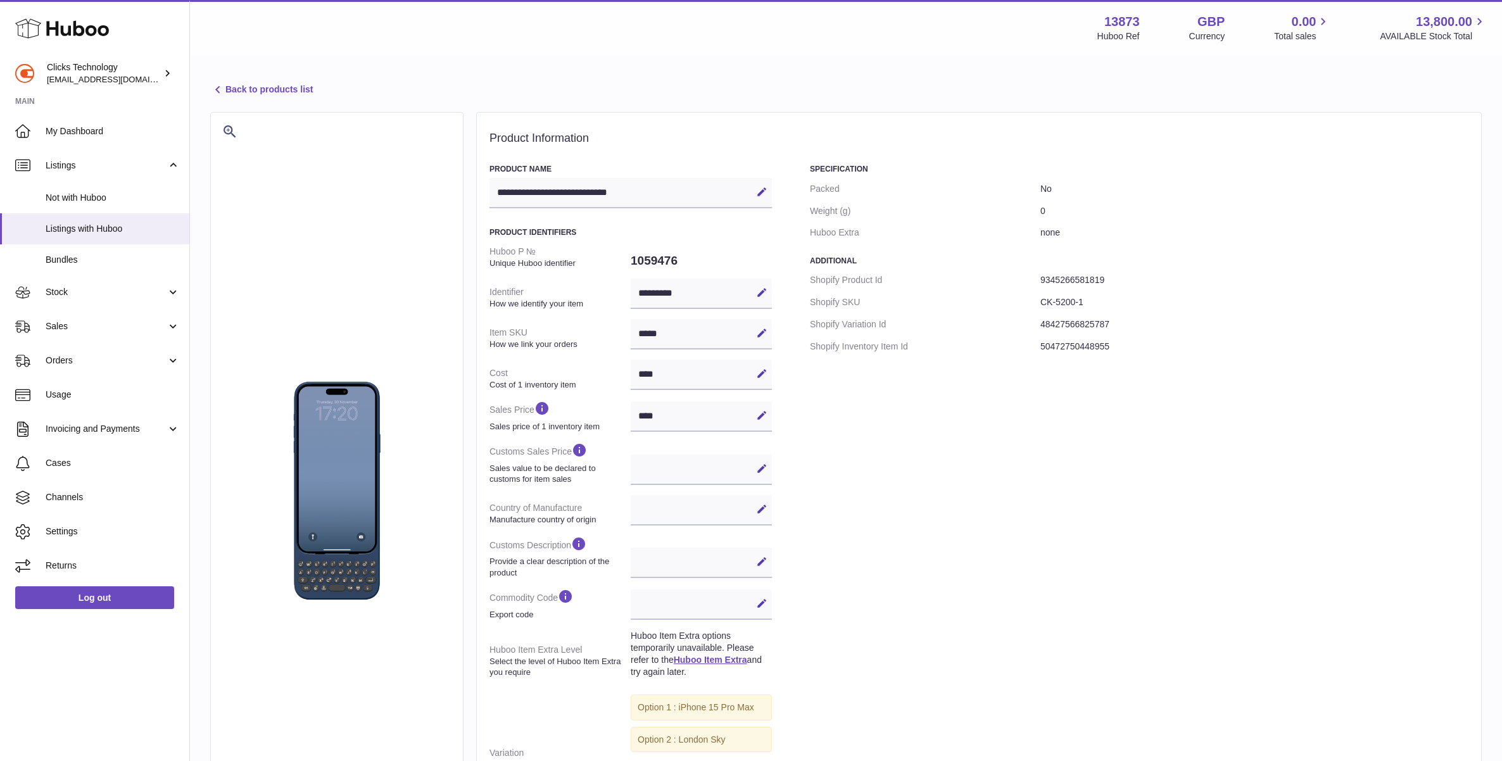
click at [773, 467] on div "**********" at bounding box center [978, 520] width 979 height 712
click at [765, 469] on icon at bounding box center [761, 468] width 11 height 11
type input "*"
select select
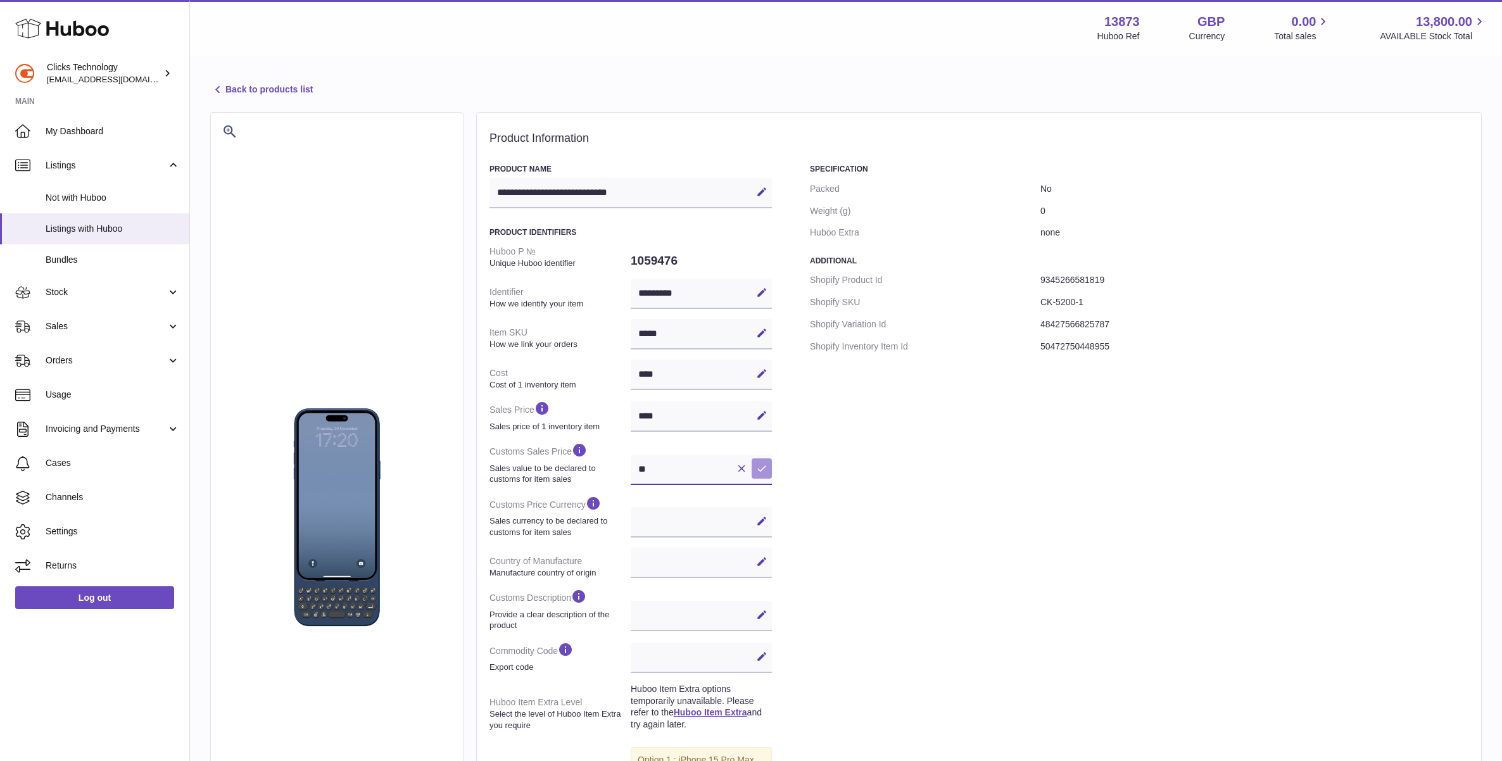
type input "**"
click at [762, 471] on icon at bounding box center [761, 468] width 11 height 11
drag, startPoint x: 763, startPoint y: 516, endPoint x: 691, endPoint y: 527, distance: 73.1
click at [763, 516] on icon at bounding box center [761, 520] width 11 height 11
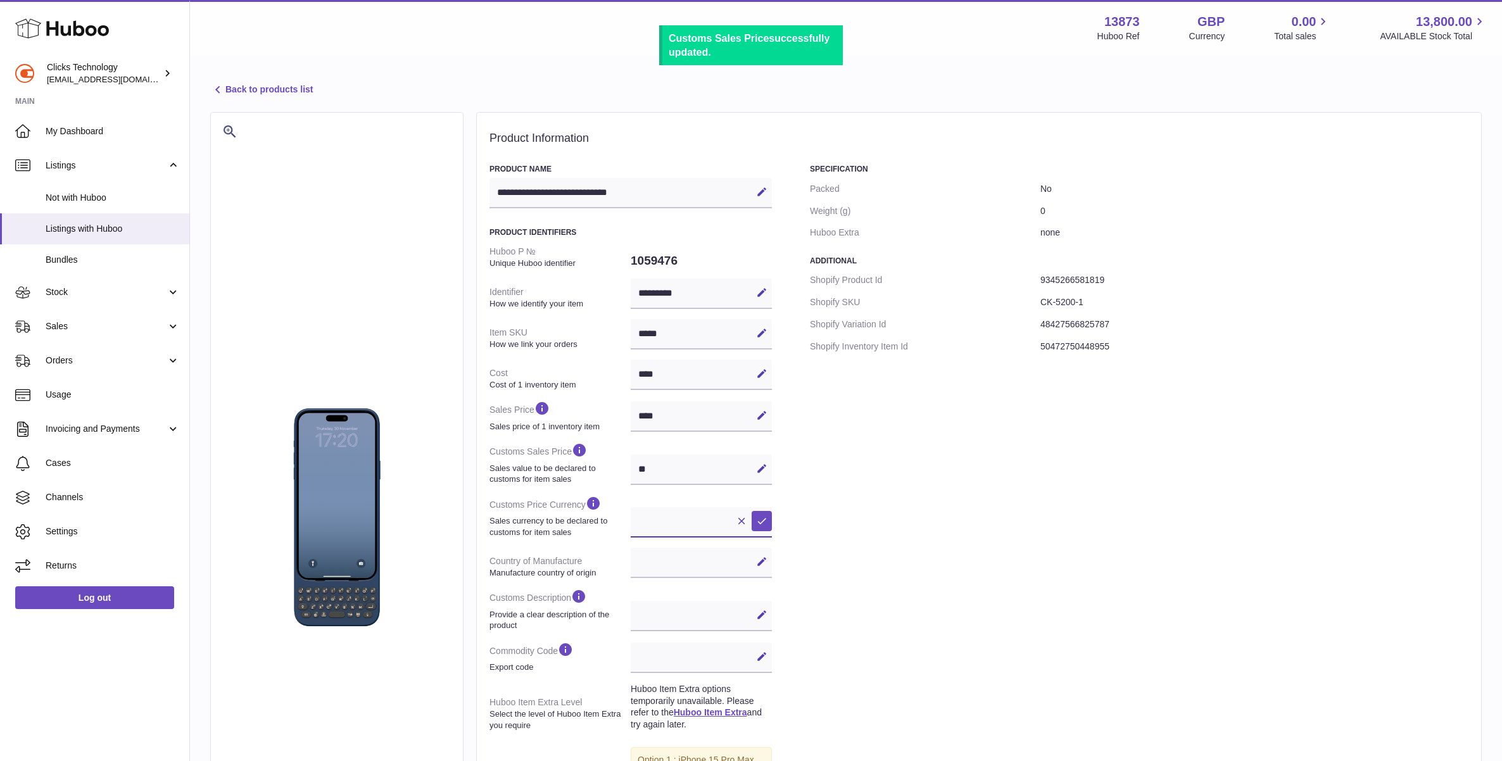
click at [682, 527] on select "*** ***" at bounding box center [700, 522] width 141 height 30
select select "***"
click at [630, 507] on select "*** ***" at bounding box center [700, 522] width 141 height 30
click at [762, 560] on icon at bounding box center [761, 561] width 11 height 11
click at [693, 563] on select "**********" at bounding box center [700, 563] width 141 height 30
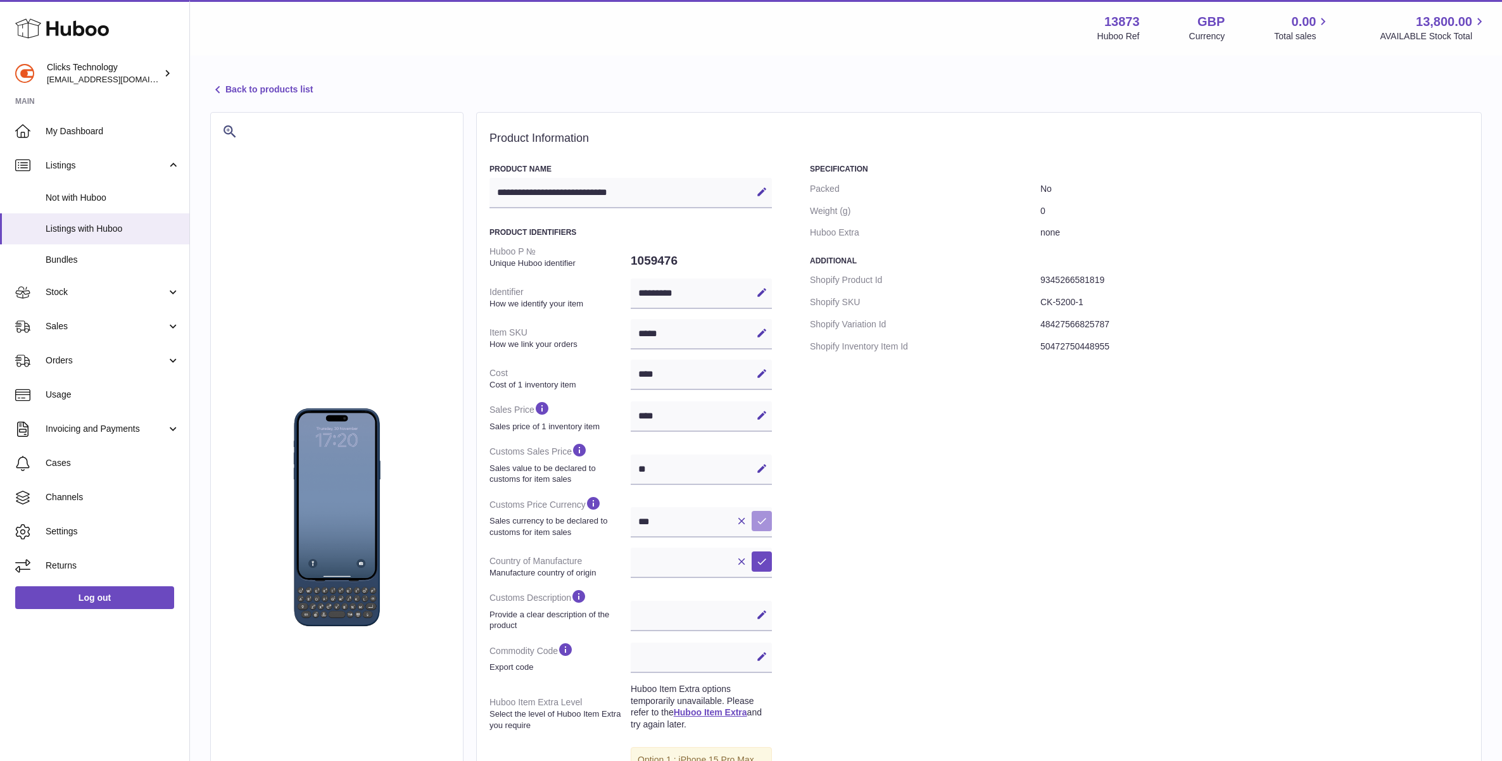
click at [762, 524] on icon at bounding box center [761, 520] width 11 height 11
click at [700, 563] on select "**********" at bounding box center [700, 563] width 141 height 30
select select "**"
click at [630, 548] on select "**********" at bounding box center [700, 563] width 141 height 30
click at [772, 563] on div "**********" at bounding box center [978, 546] width 979 height 765
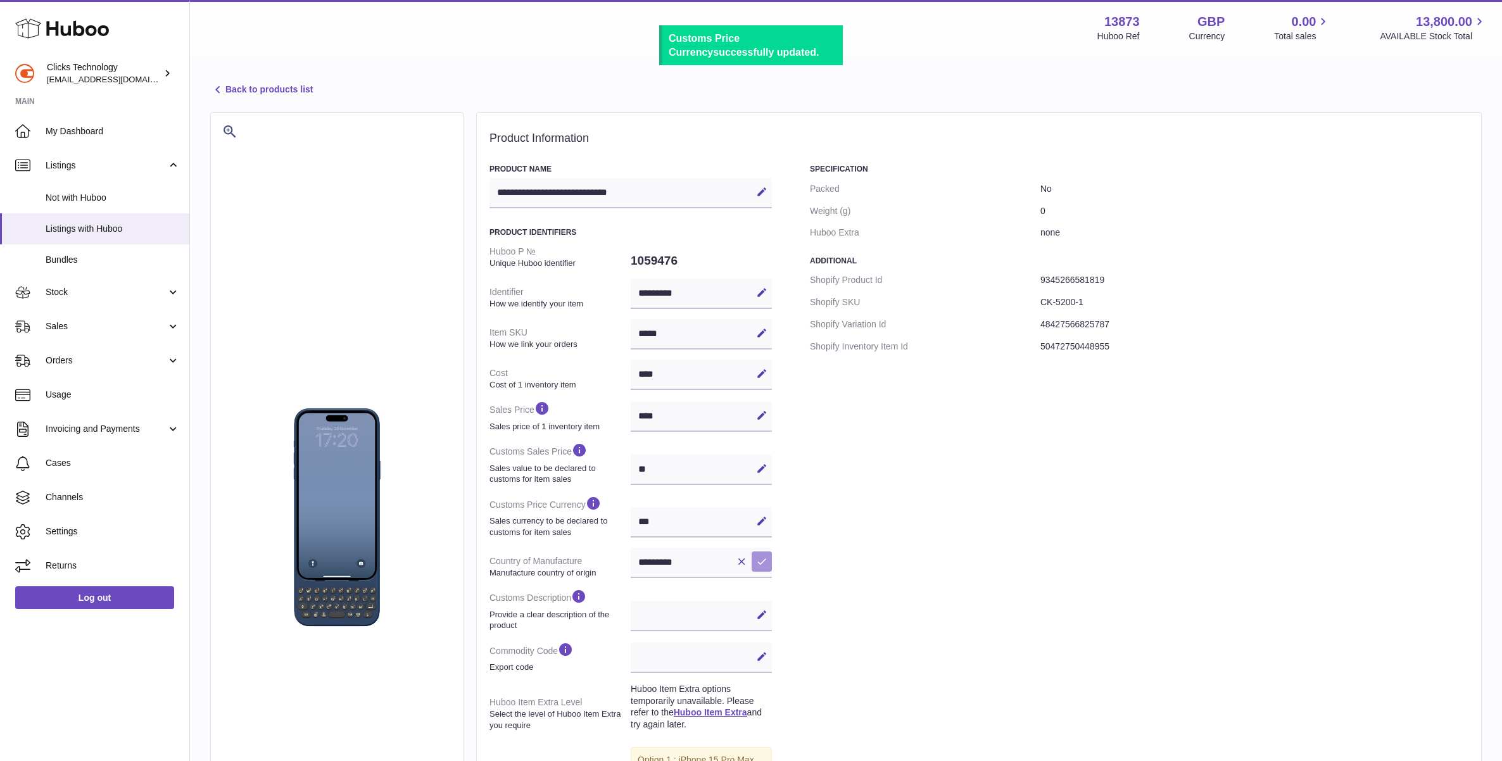
click at [768, 563] on button "Save" at bounding box center [761, 561] width 20 height 20
click at [729, 618] on div "Edit Cancel Save" at bounding box center [700, 616] width 141 height 30
click at [753, 616] on button "Edit" at bounding box center [761, 615] width 20 height 20
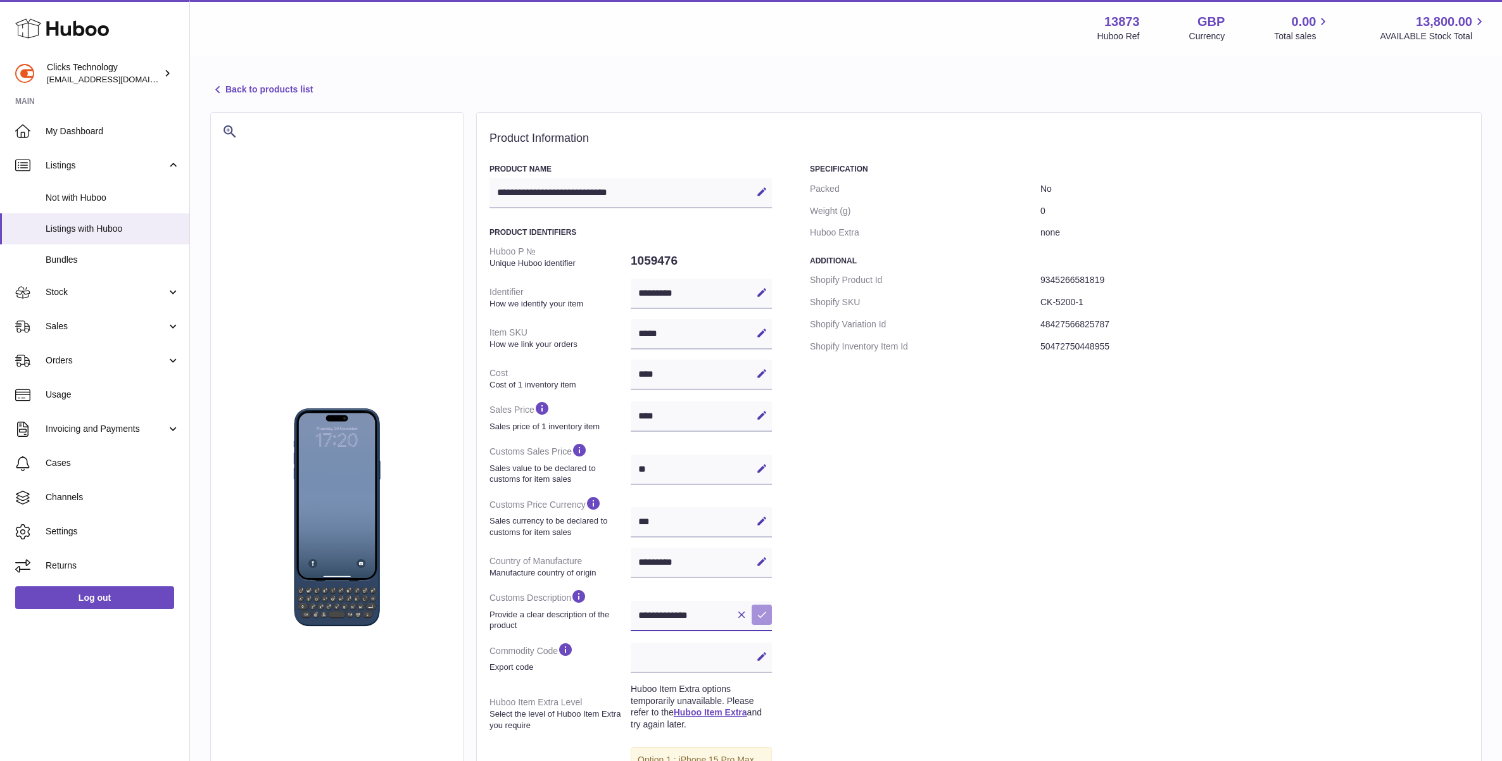
type input "**********"
click at [764, 615] on icon at bounding box center [761, 614] width 11 height 11
click at [718, 657] on div "Edit Cancel Save" at bounding box center [700, 658] width 141 height 30
click at [753, 656] on button "Edit" at bounding box center [761, 656] width 20 height 20
paste input "**********"
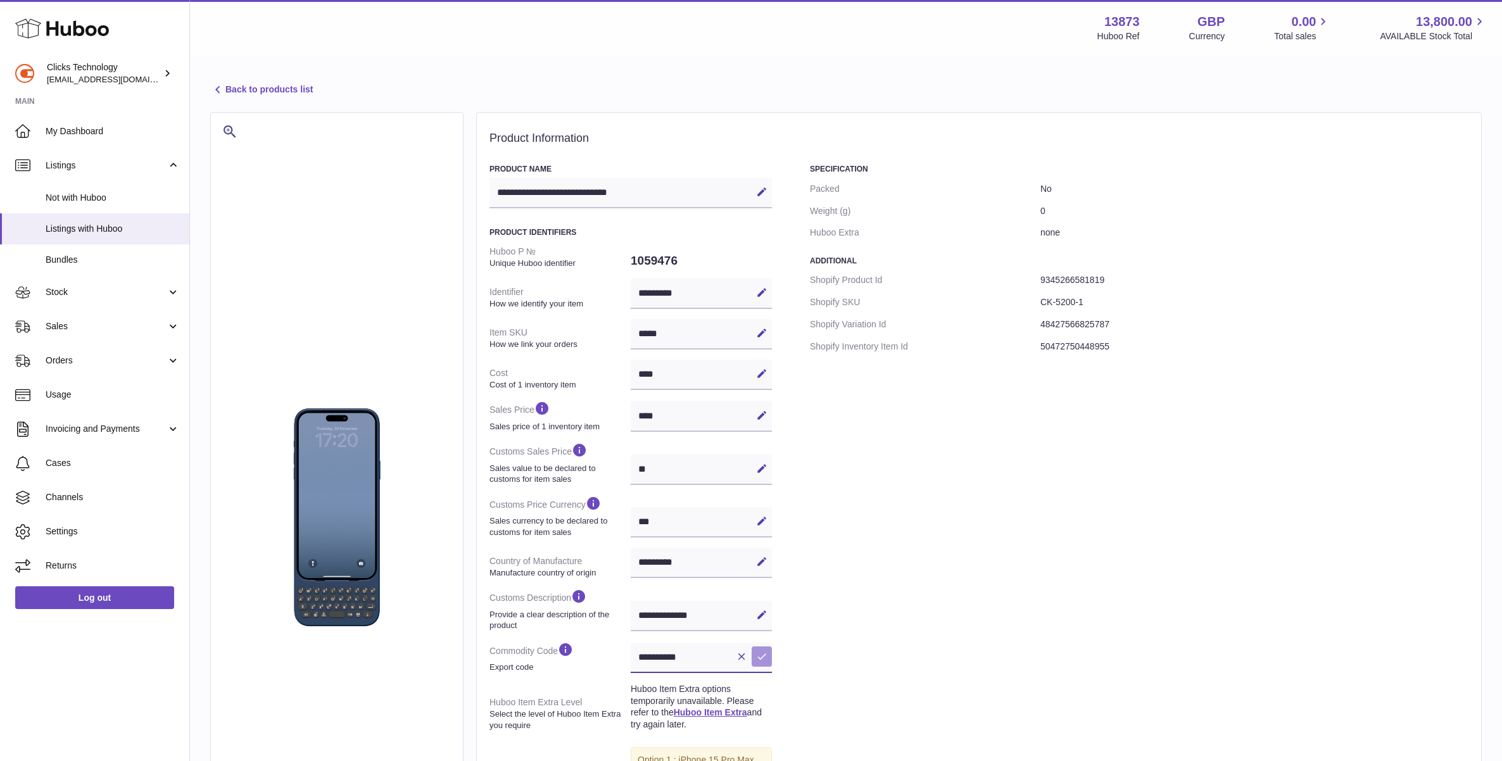
type input "**********"
click at [759, 660] on icon at bounding box center [761, 656] width 11 height 11
click at [850, 644] on div "Specification Packed No Weight (g) 0 Huboo Extra none Additional Shopify Produc…" at bounding box center [1139, 546] width 658 height 765
click at [249, 89] on link "Back to products list" at bounding box center [261, 89] width 103 height 15
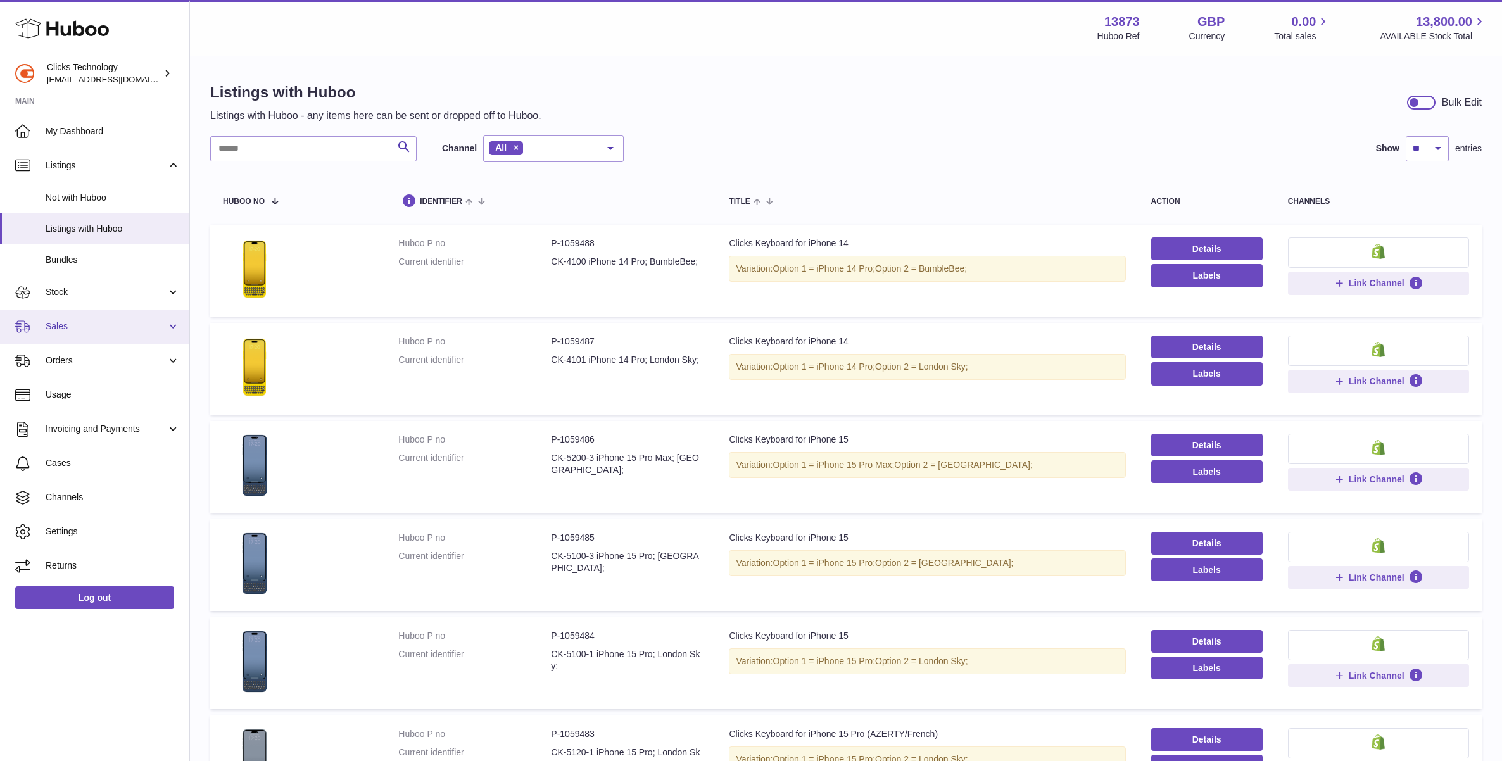
click at [91, 325] on span "Sales" at bounding box center [106, 326] width 121 height 12
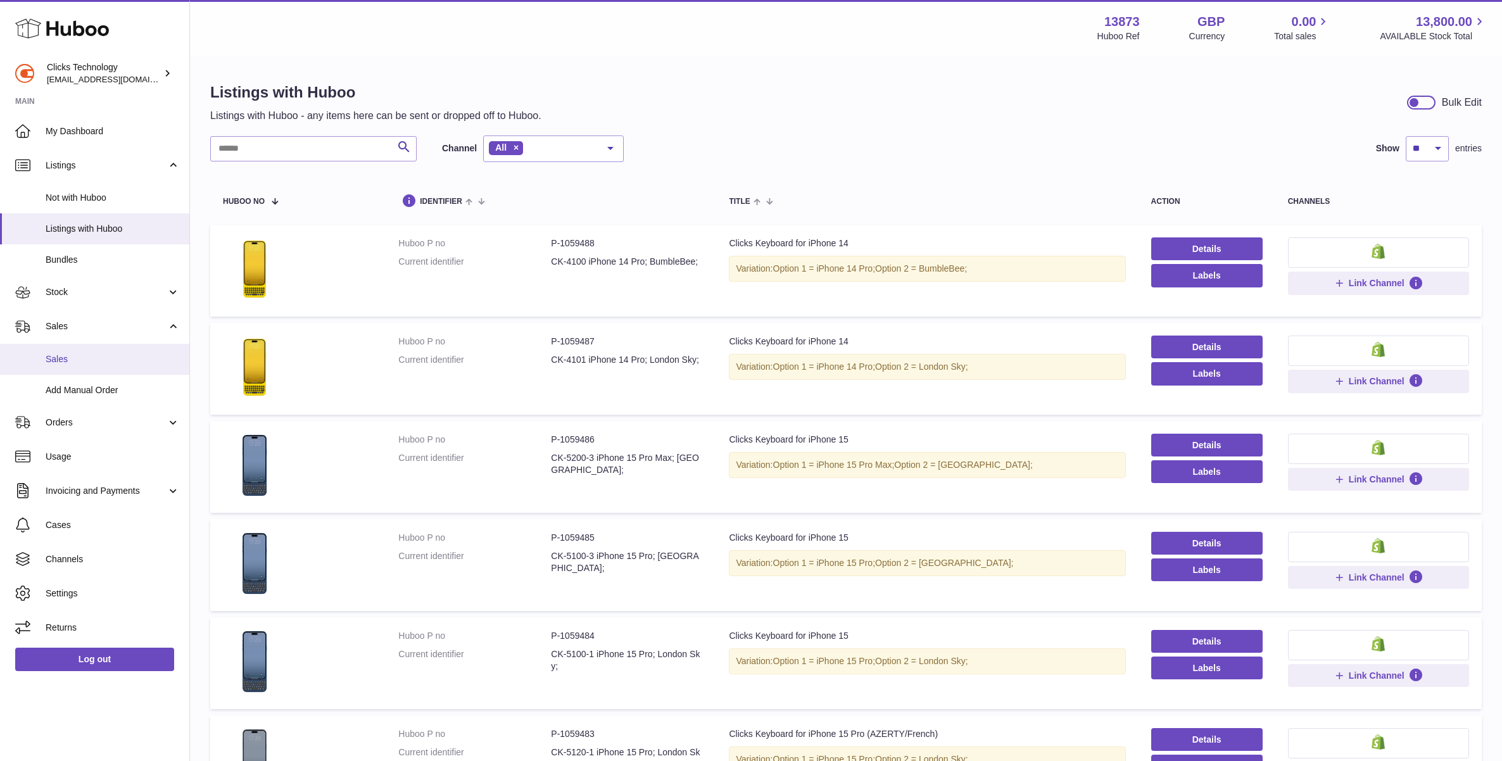
click at [94, 360] on span "Sales" at bounding box center [113, 359] width 134 height 12
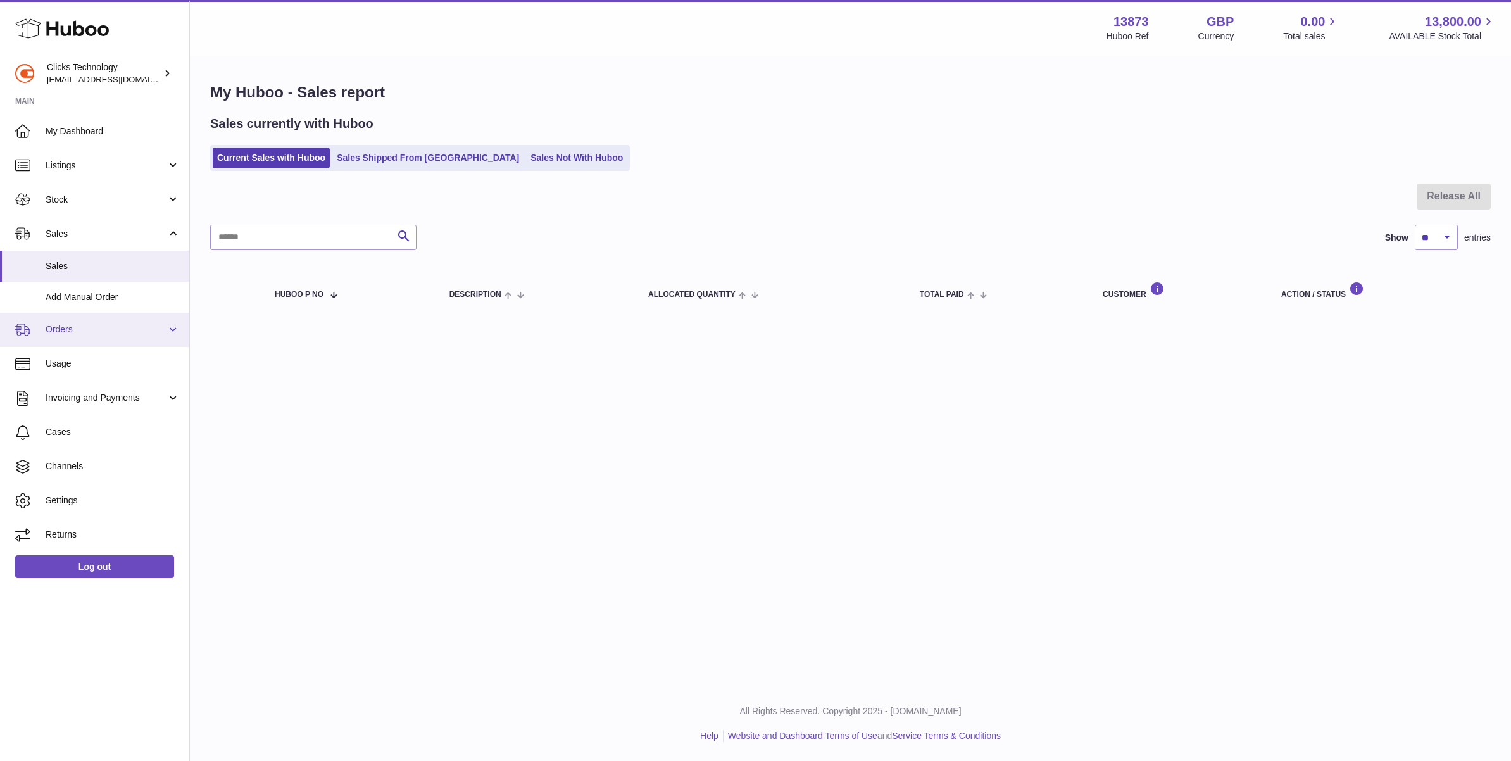
click at [95, 330] on span "Orders" at bounding box center [106, 329] width 121 height 12
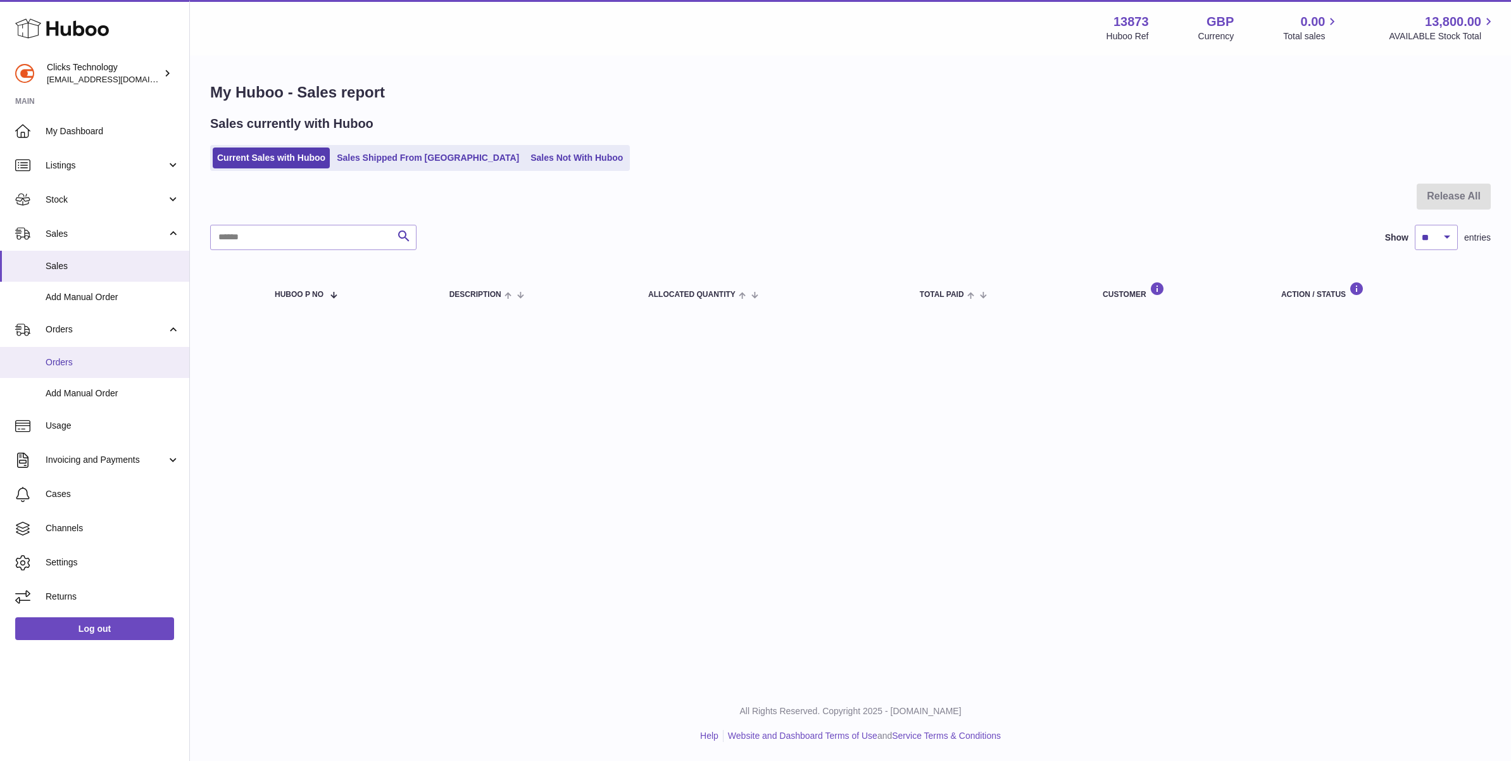
click at [94, 360] on span "Orders" at bounding box center [113, 362] width 134 height 12
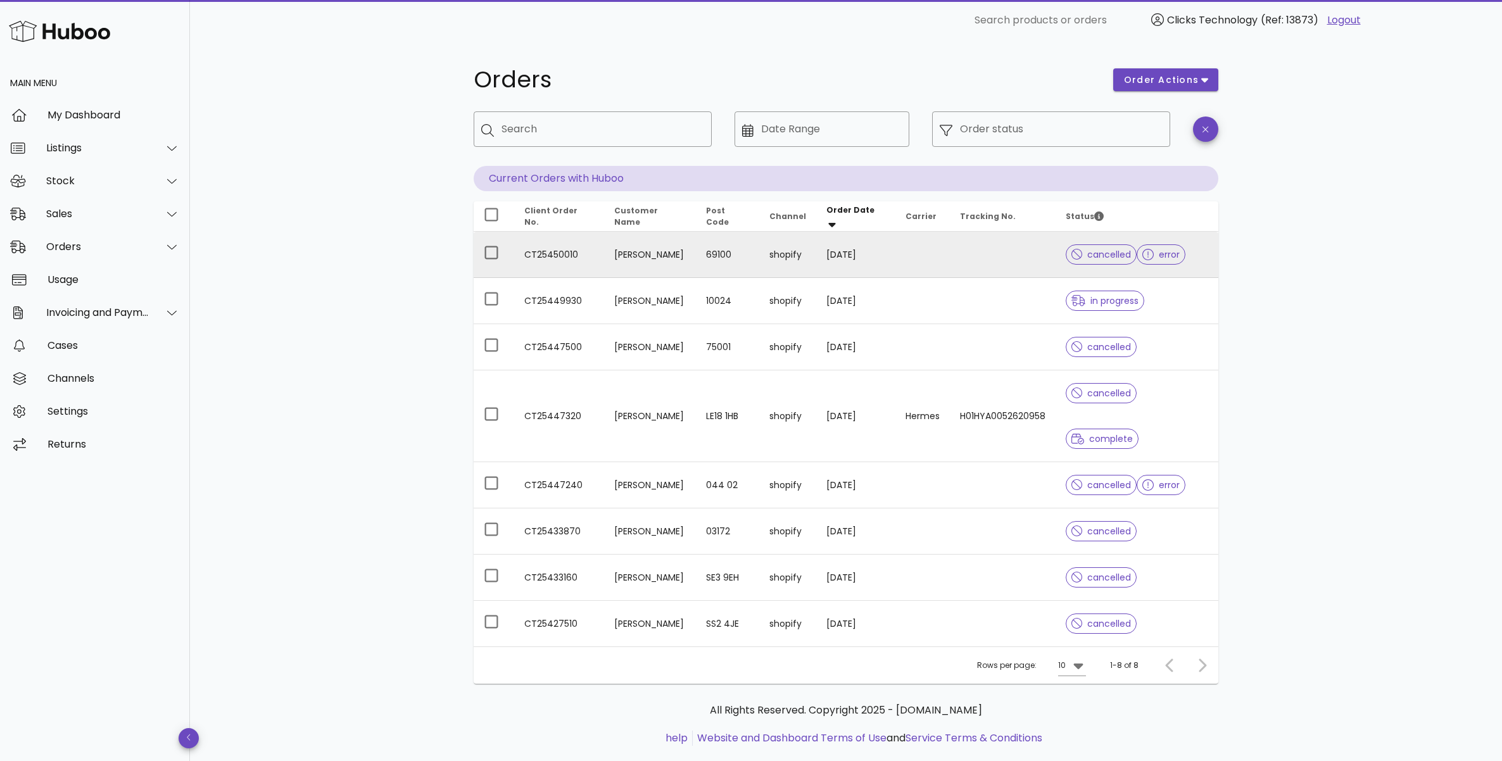
click at [989, 249] on td at bounding box center [1003, 255] width 106 height 46
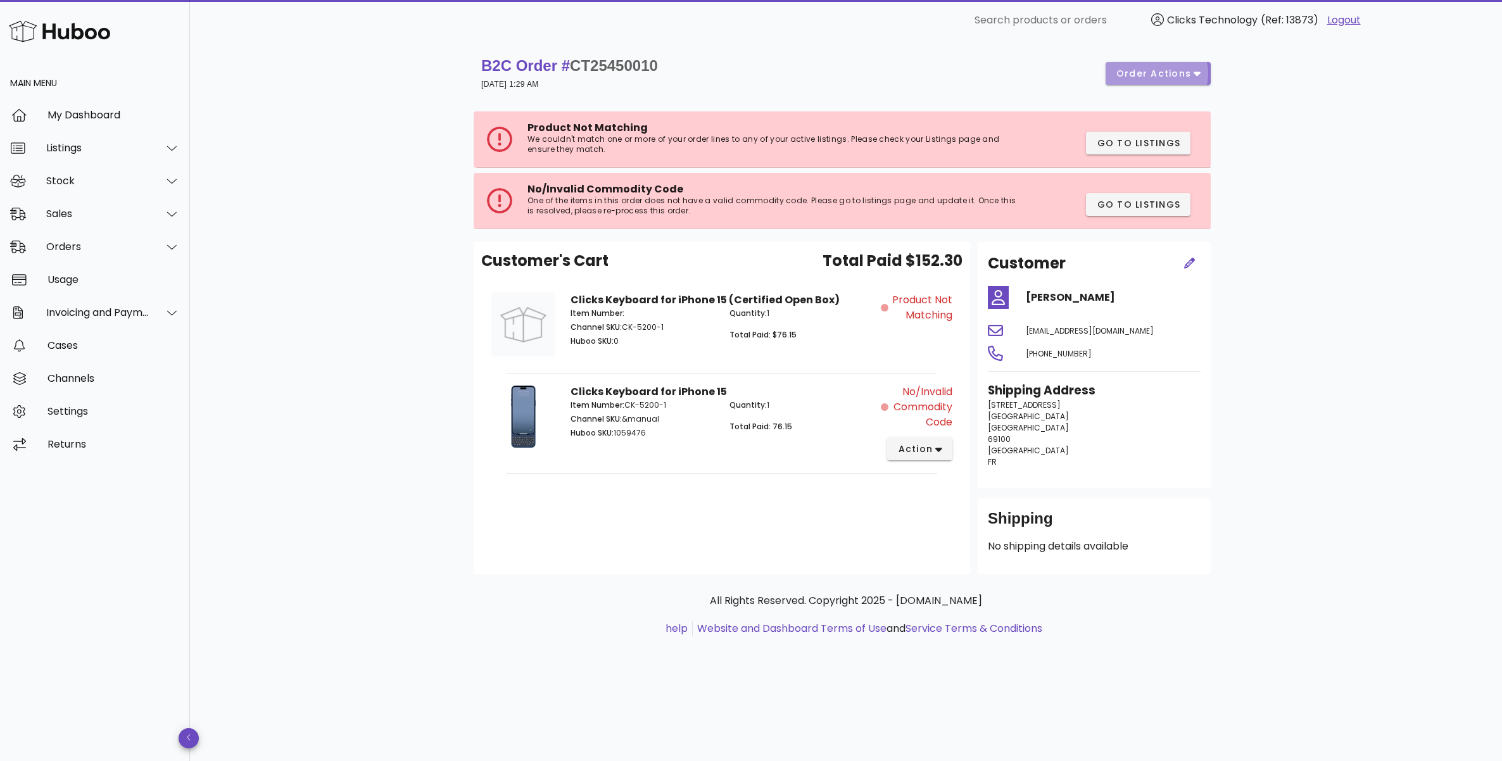
click at [1149, 73] on span "order actions" at bounding box center [1153, 73] width 76 height 13
click at [1191, 115] on div "Reprocess" at bounding box center [1191, 116] width 53 height 12
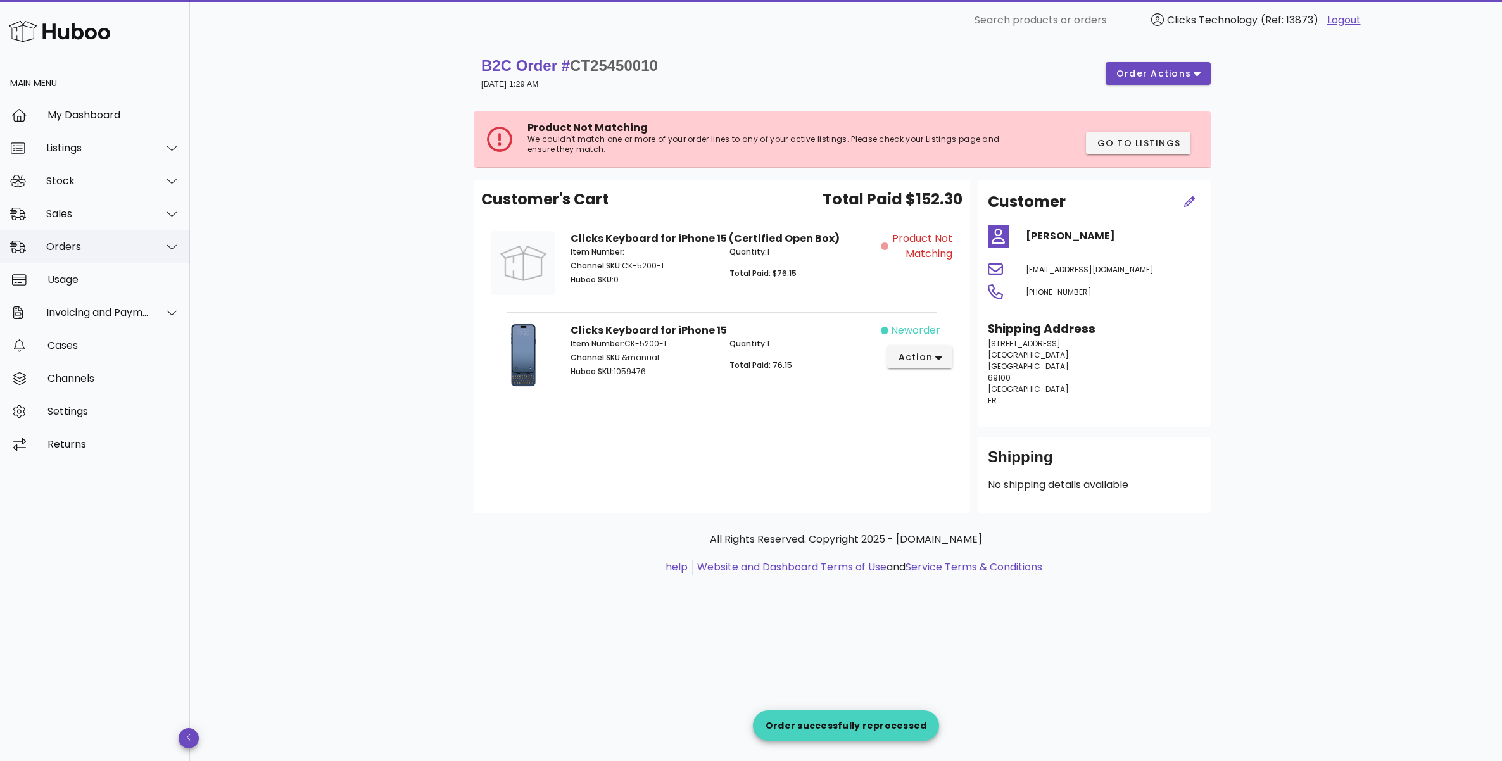
click at [103, 246] on div "Orders" at bounding box center [97, 247] width 103 height 12
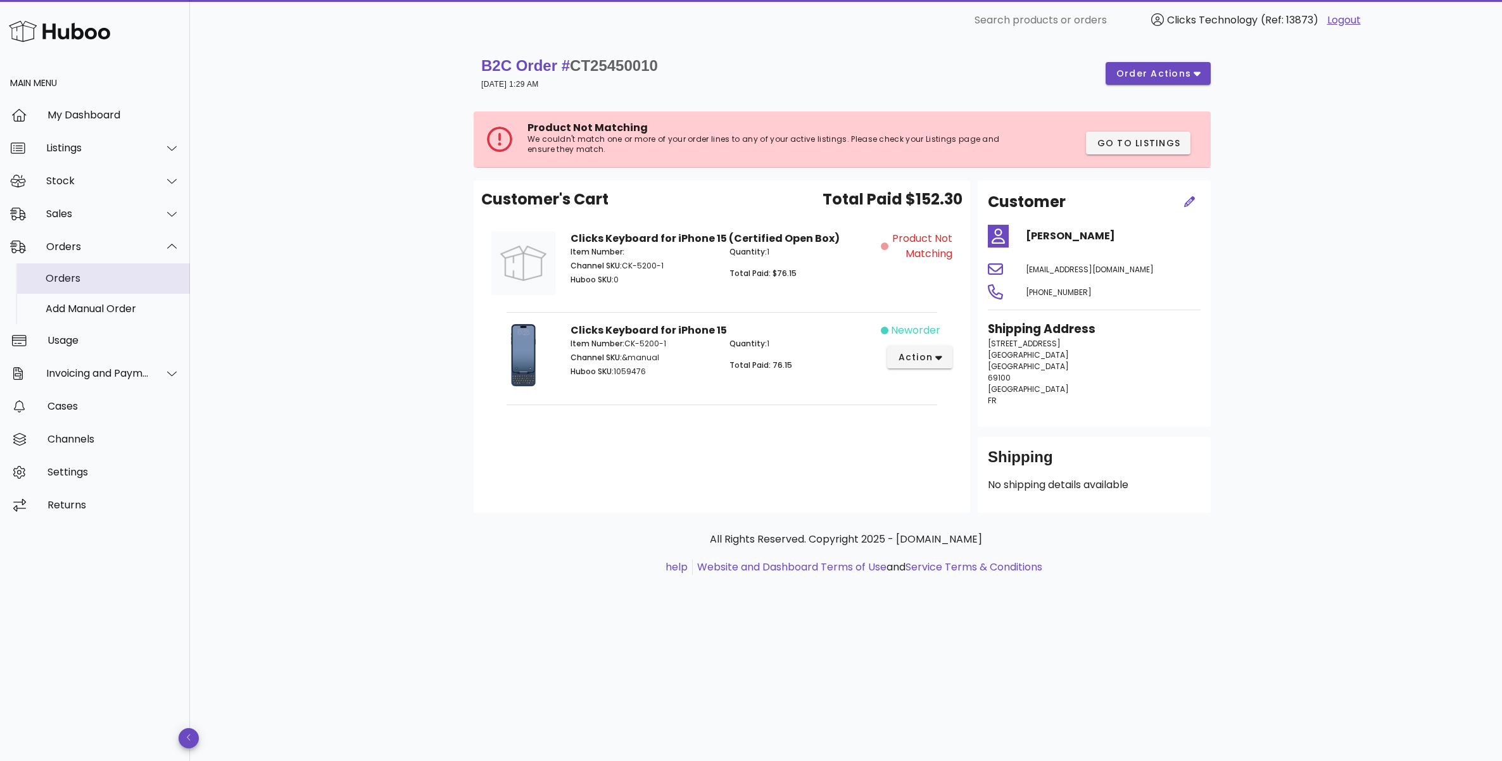
click at [97, 275] on div "Orders" at bounding box center [113, 278] width 134 height 12
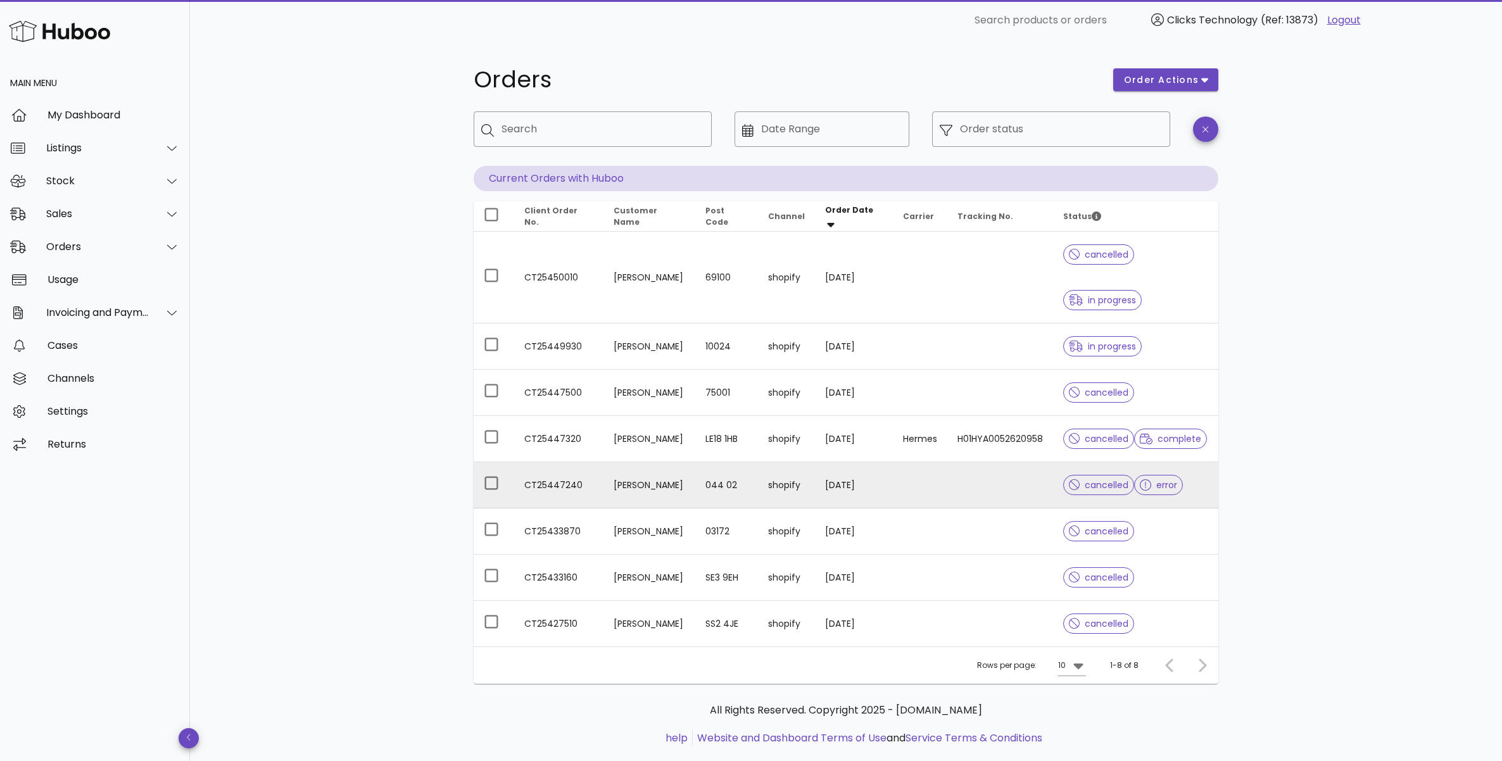
click at [893, 508] on td "[DATE]" at bounding box center [854, 485] width 78 height 46
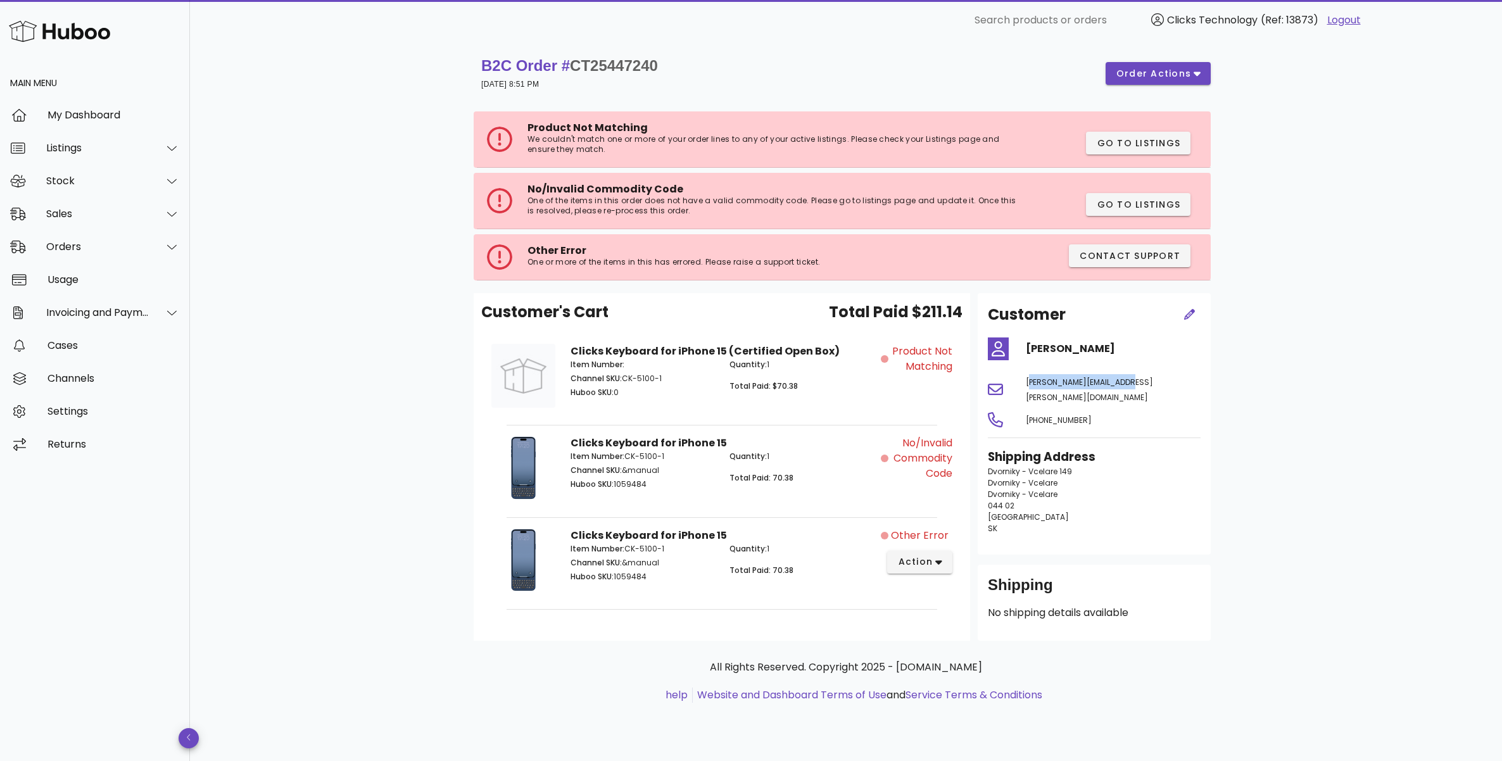
drag, startPoint x: 1141, startPoint y: 384, endPoint x: 1021, endPoint y: 386, distance: 119.7
click at [1021, 386] on div "matus.kacmar@icloud.com" at bounding box center [1113, 390] width 190 height 46
copy span "matus.kacmar@icloud.com"
click at [1164, 76] on span "order actions" at bounding box center [1153, 73] width 76 height 13
click at [1186, 154] on div "Cancel" at bounding box center [1191, 149] width 53 height 12
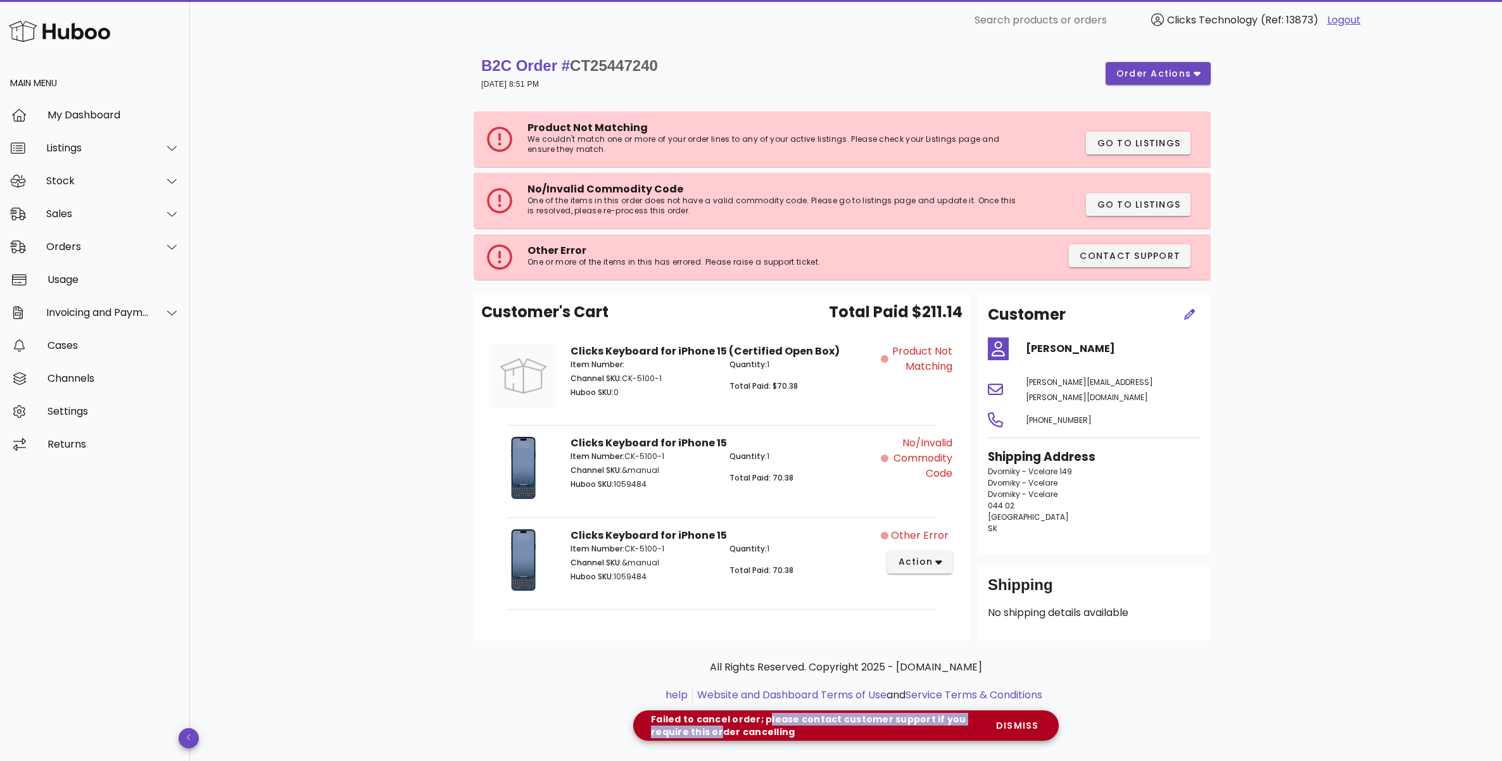
drag, startPoint x: 674, startPoint y: 727, endPoint x: 767, endPoint y: 722, distance: 93.8
click at [767, 722] on div "Failed to cancel order; please contact customer support if you require this ord…" at bounding box center [814, 725] width 342 height 25
drag, startPoint x: 749, startPoint y: 722, endPoint x: 858, endPoint y: 724, distance: 108.9
click at [853, 723] on div "Failed to cancel order; please contact customer support if you require this ord…" at bounding box center [814, 725] width 342 height 25
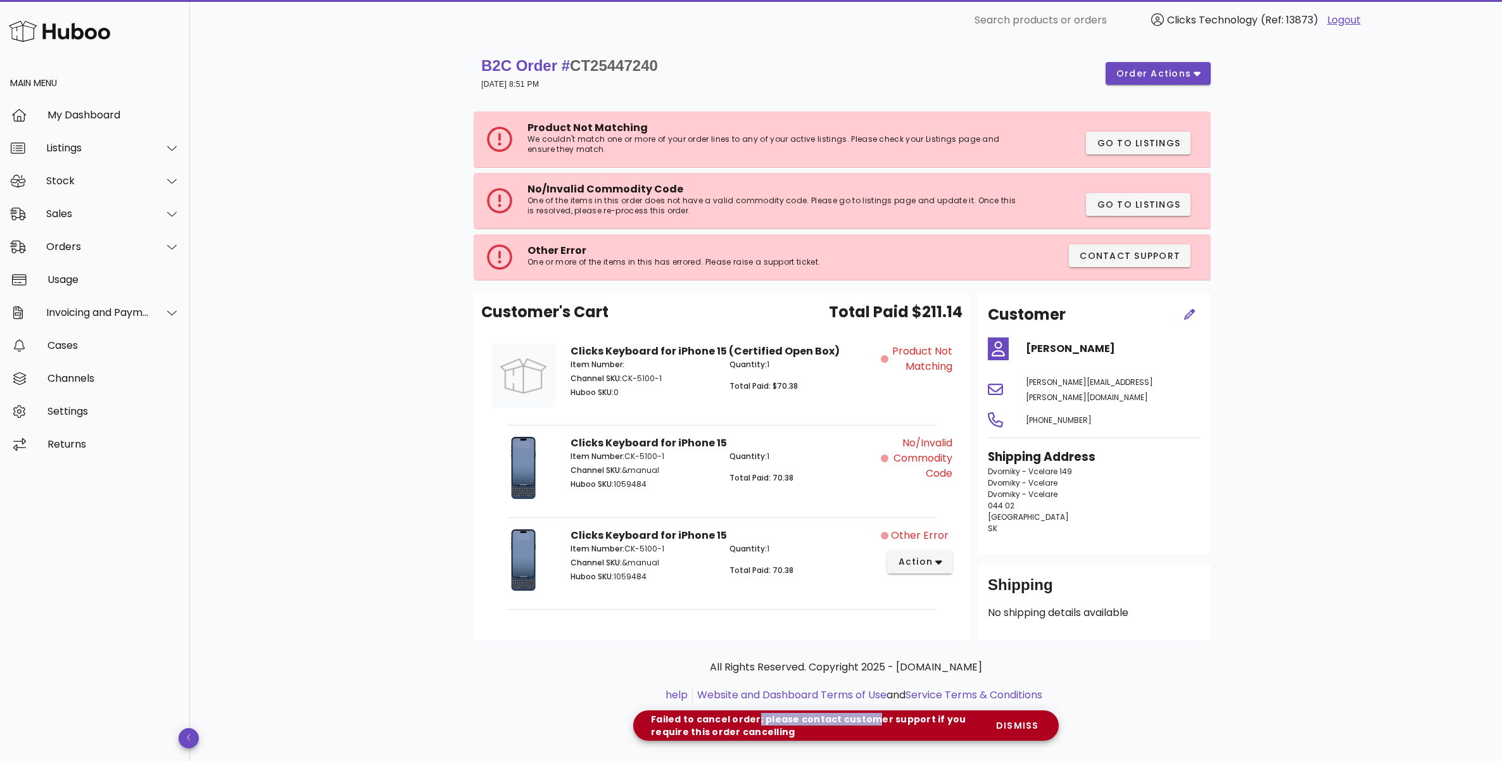
drag, startPoint x: 858, startPoint y: 724, endPoint x: 858, endPoint y: 732, distance: 8.9
click at [858, 724] on div "Failed to cancel order; please contact customer support if you require this ord…" at bounding box center [814, 725] width 342 height 25
click at [846, 732] on div "Failed to cancel order; please contact customer support if you require this ord…" at bounding box center [814, 725] width 342 height 25
click at [924, 562] on span "action" at bounding box center [914, 561] width 35 height 13
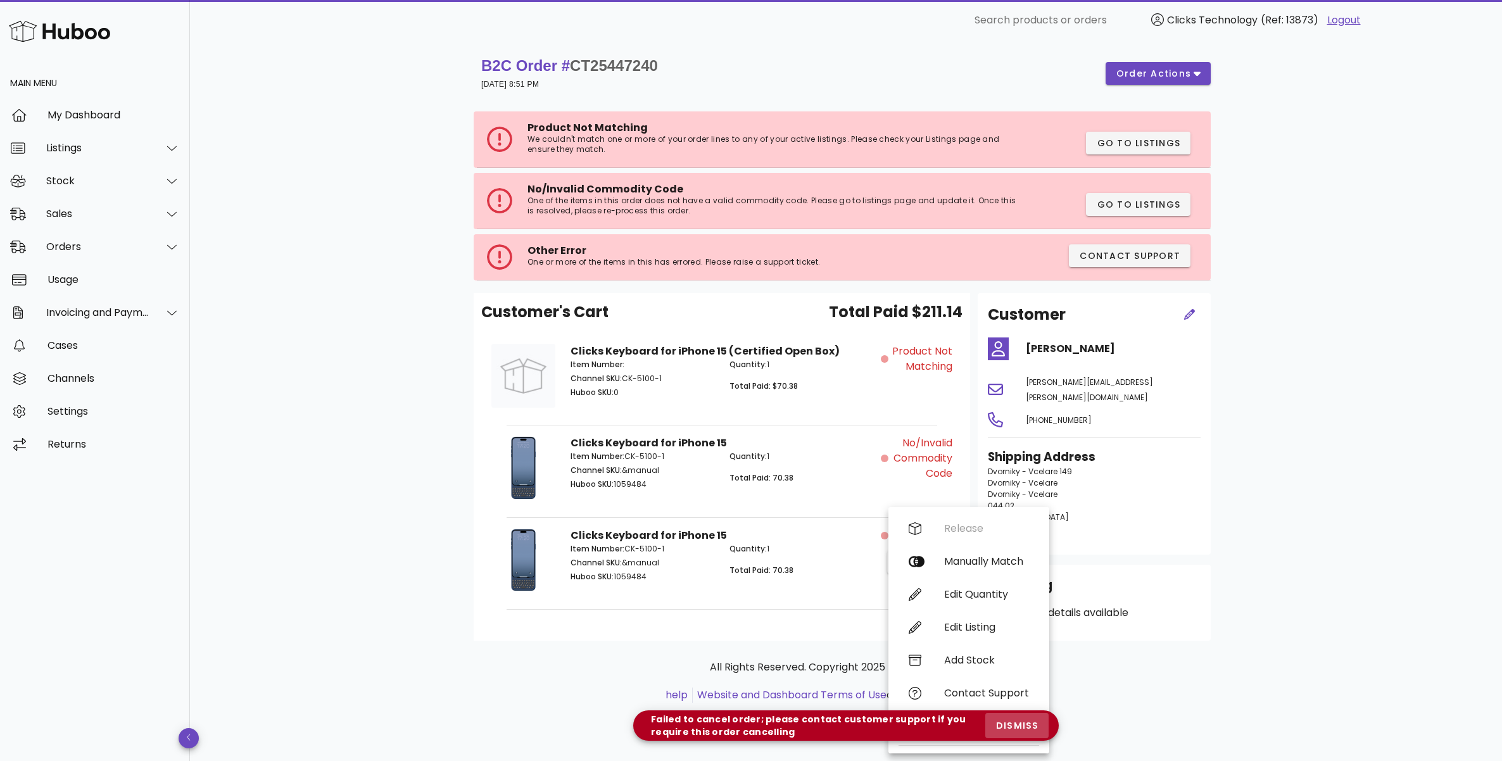
click at [1015, 727] on span "dismiss" at bounding box center [1016, 725] width 43 height 13
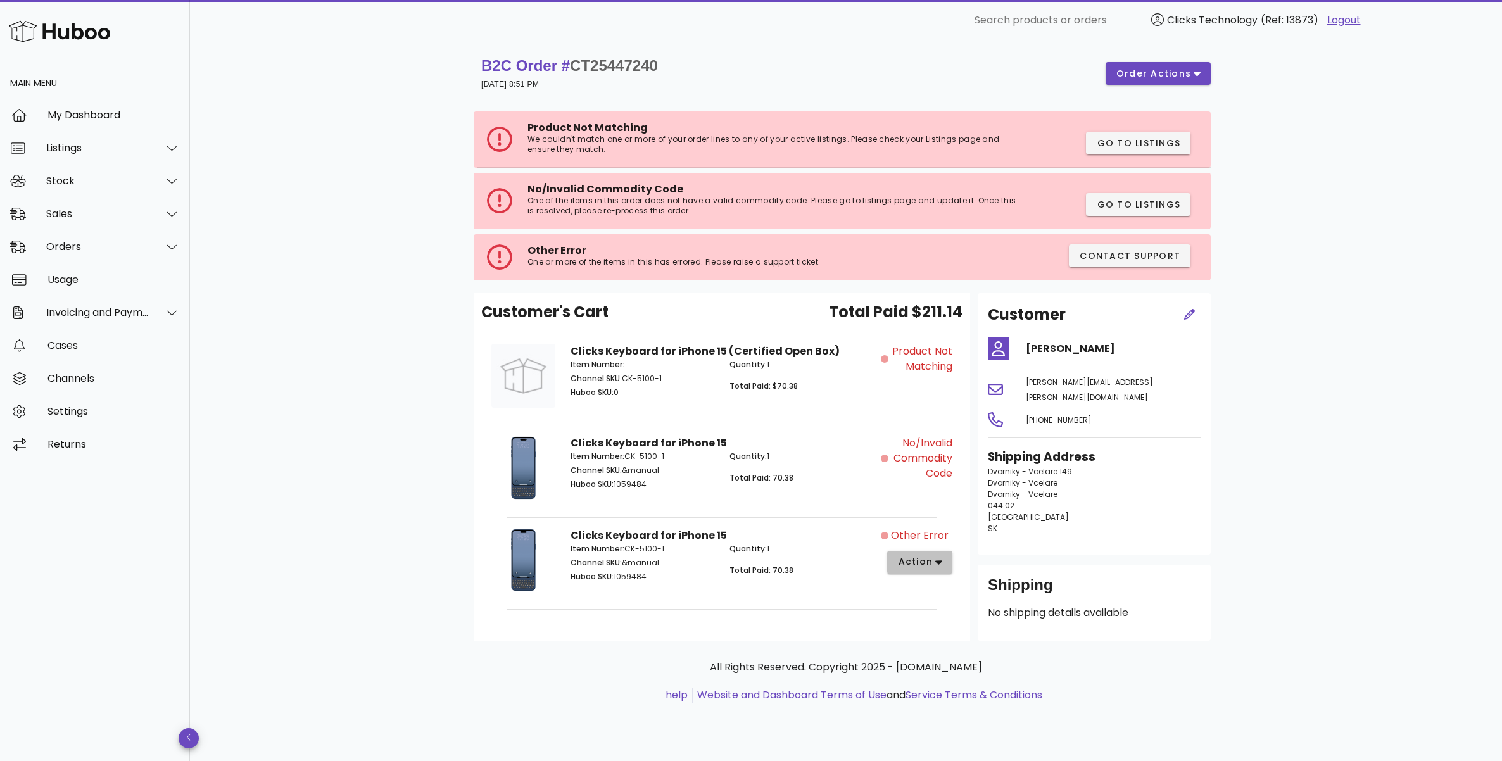
click at [938, 566] on icon "button" at bounding box center [938, 561] width 7 height 11
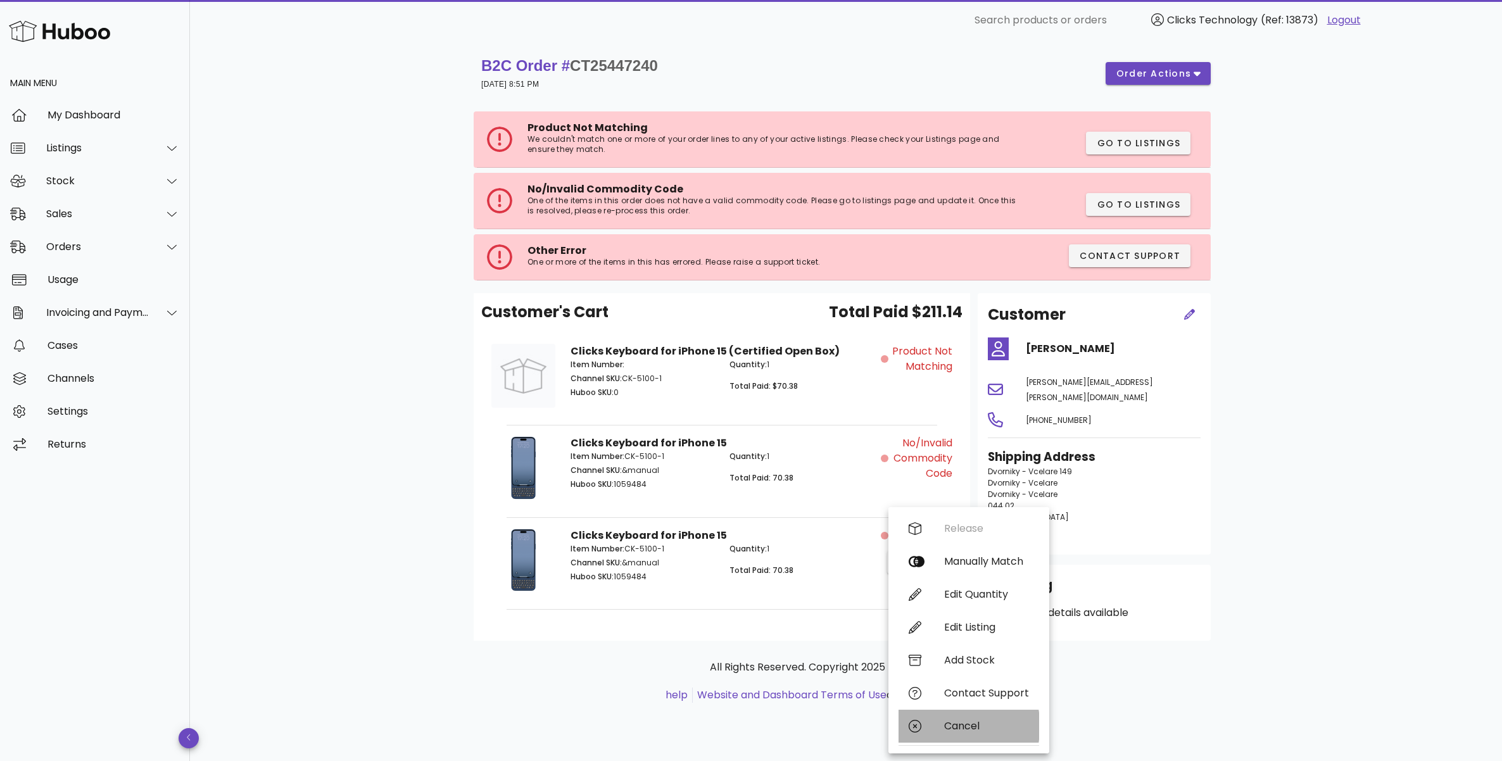
click at [979, 727] on div "Cancel" at bounding box center [986, 726] width 85 height 12
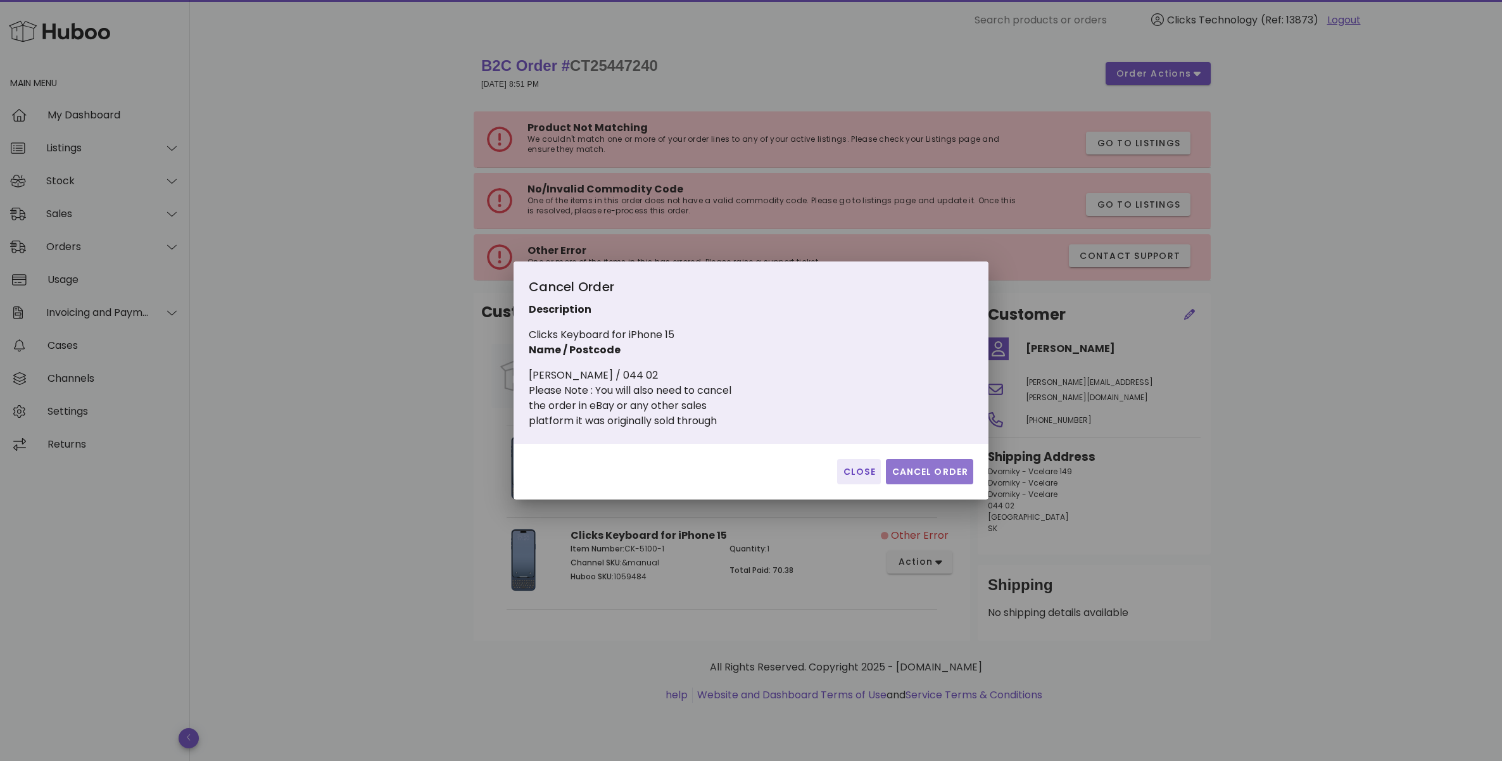
click at [917, 472] on span "Cancel Order" at bounding box center [929, 471] width 77 height 13
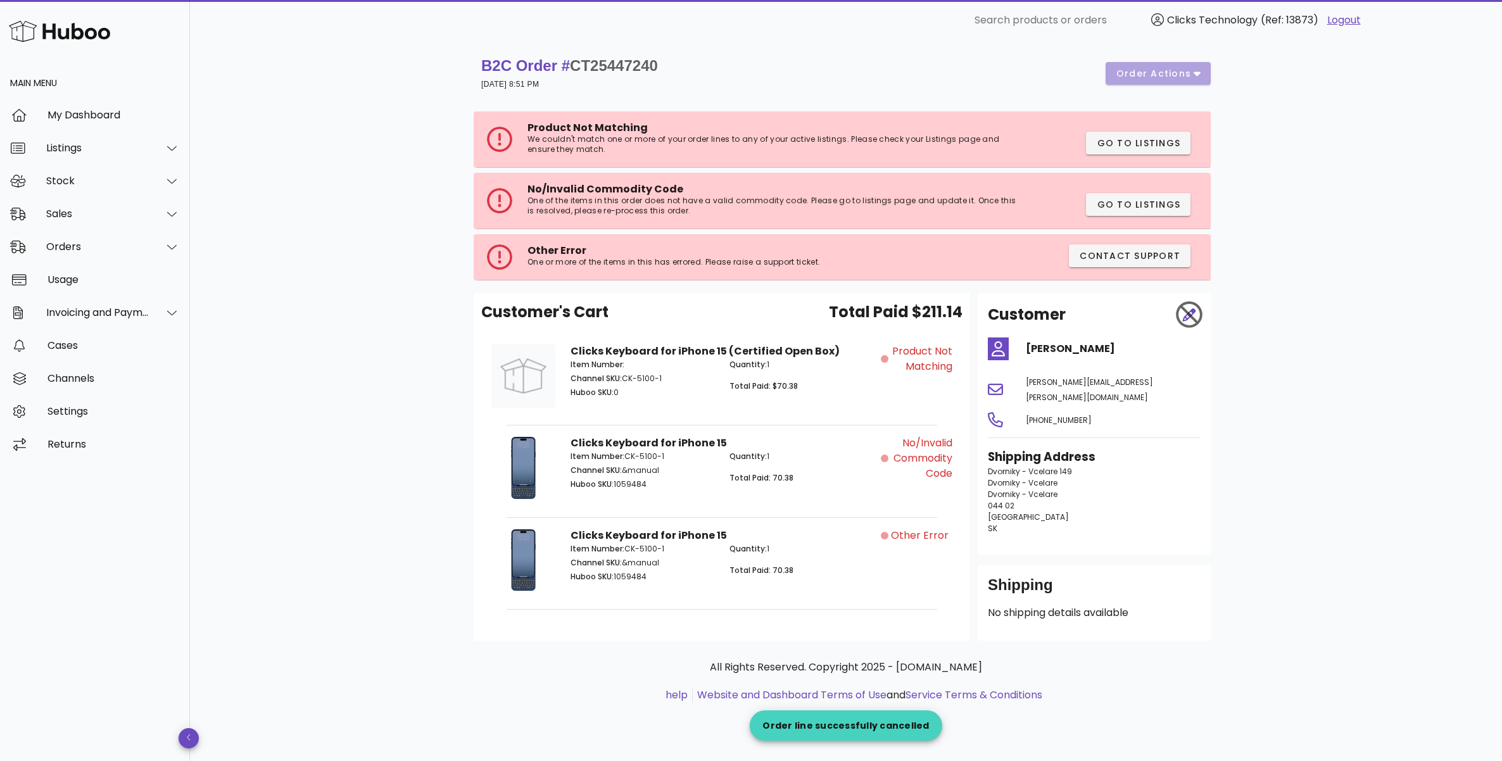
drag, startPoint x: 847, startPoint y: 731, endPoint x: 937, endPoint y: 726, distance: 90.0
click at [926, 727] on div "Order line successfully cancelled" at bounding box center [845, 725] width 192 height 30
click at [940, 725] on div "B2C Order # CT25447240 30 September 2025 at 8:51 PM order actions Product Not M…" at bounding box center [845, 392] width 805 height 703
click at [925, 489] on div "No/Invalid Commodity Code" at bounding box center [920, 470] width 79 height 84
click at [93, 250] on div "Orders" at bounding box center [97, 247] width 103 height 12
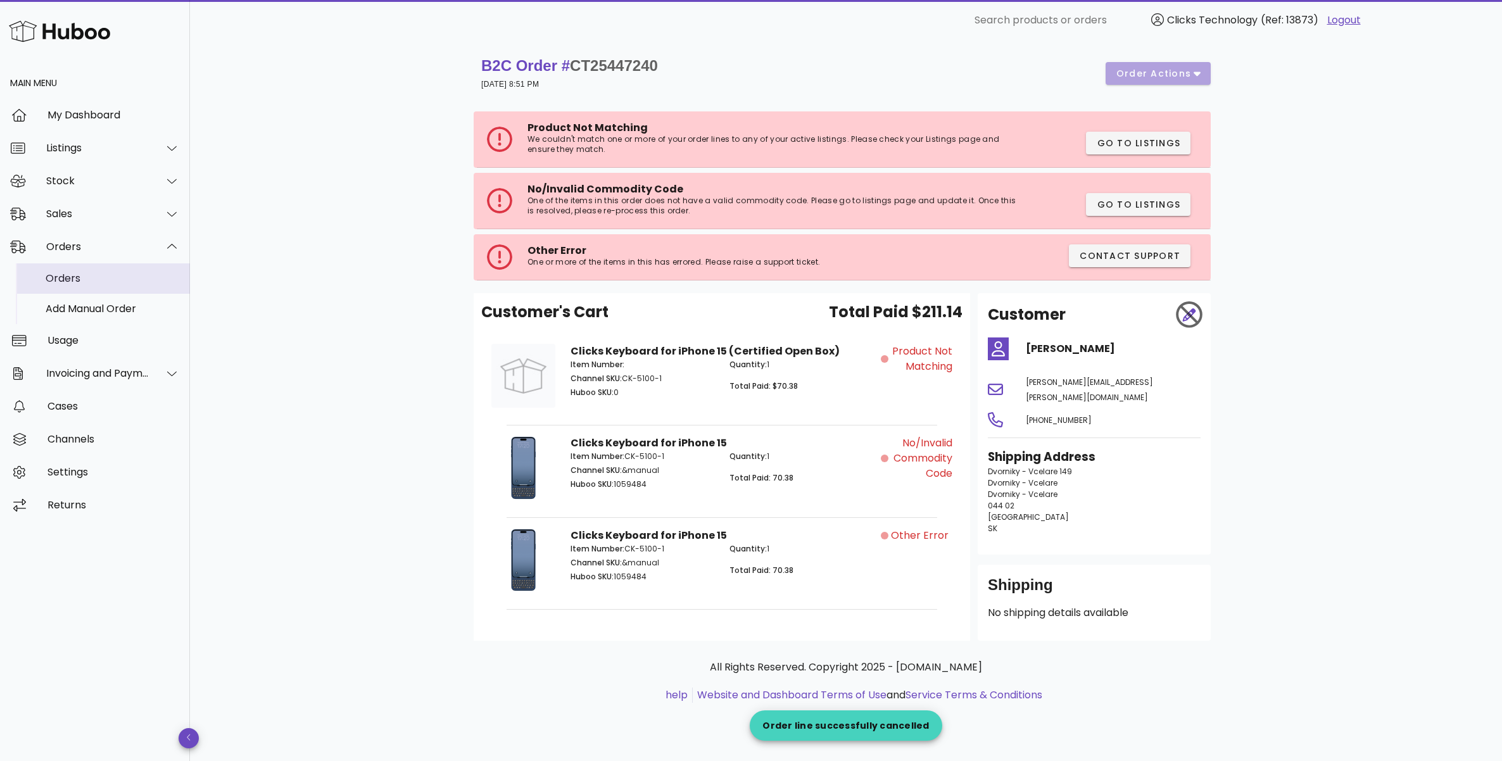
click at [85, 292] on div "Orders" at bounding box center [113, 278] width 134 height 27
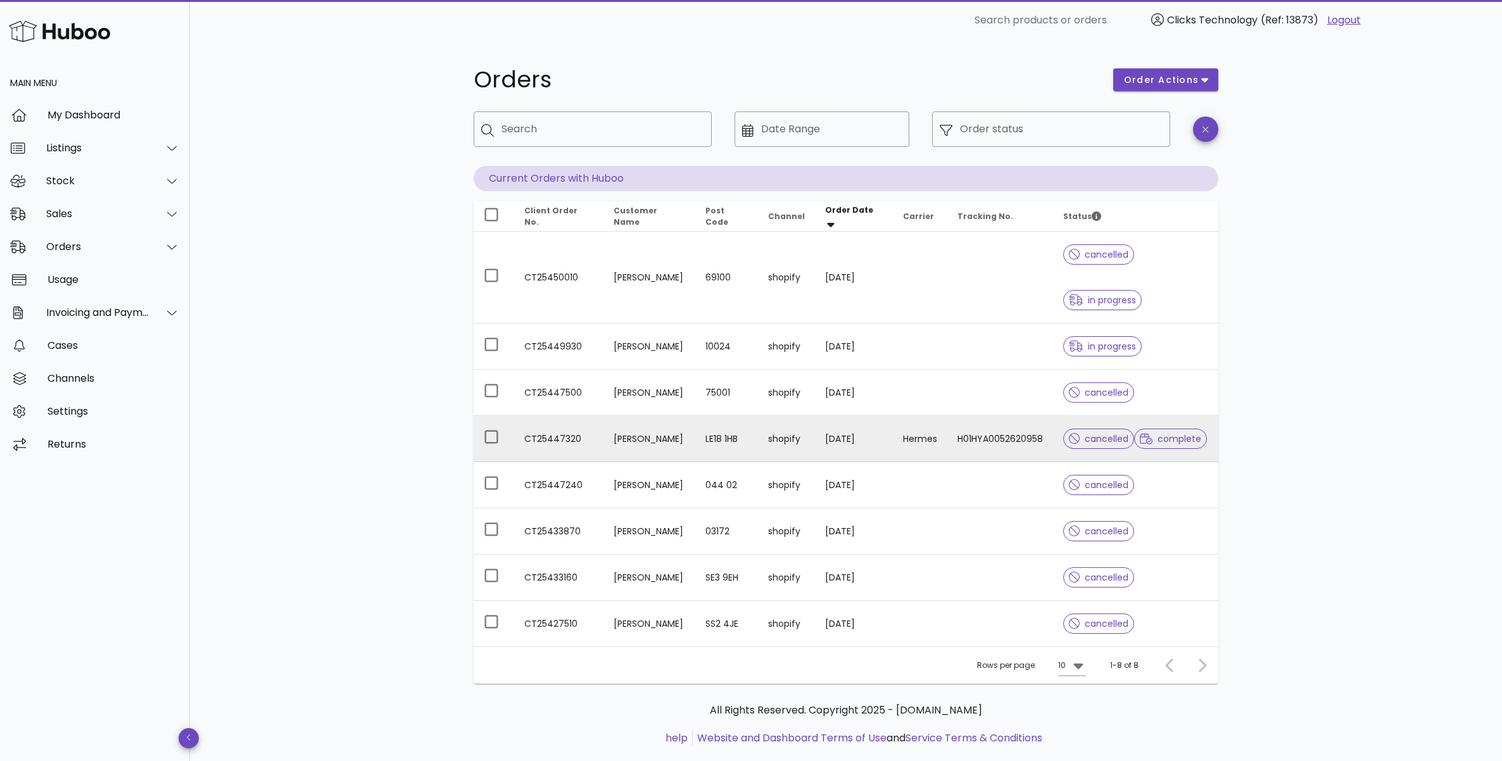
click at [654, 455] on td "[PERSON_NAME]" at bounding box center [649, 439] width 92 height 46
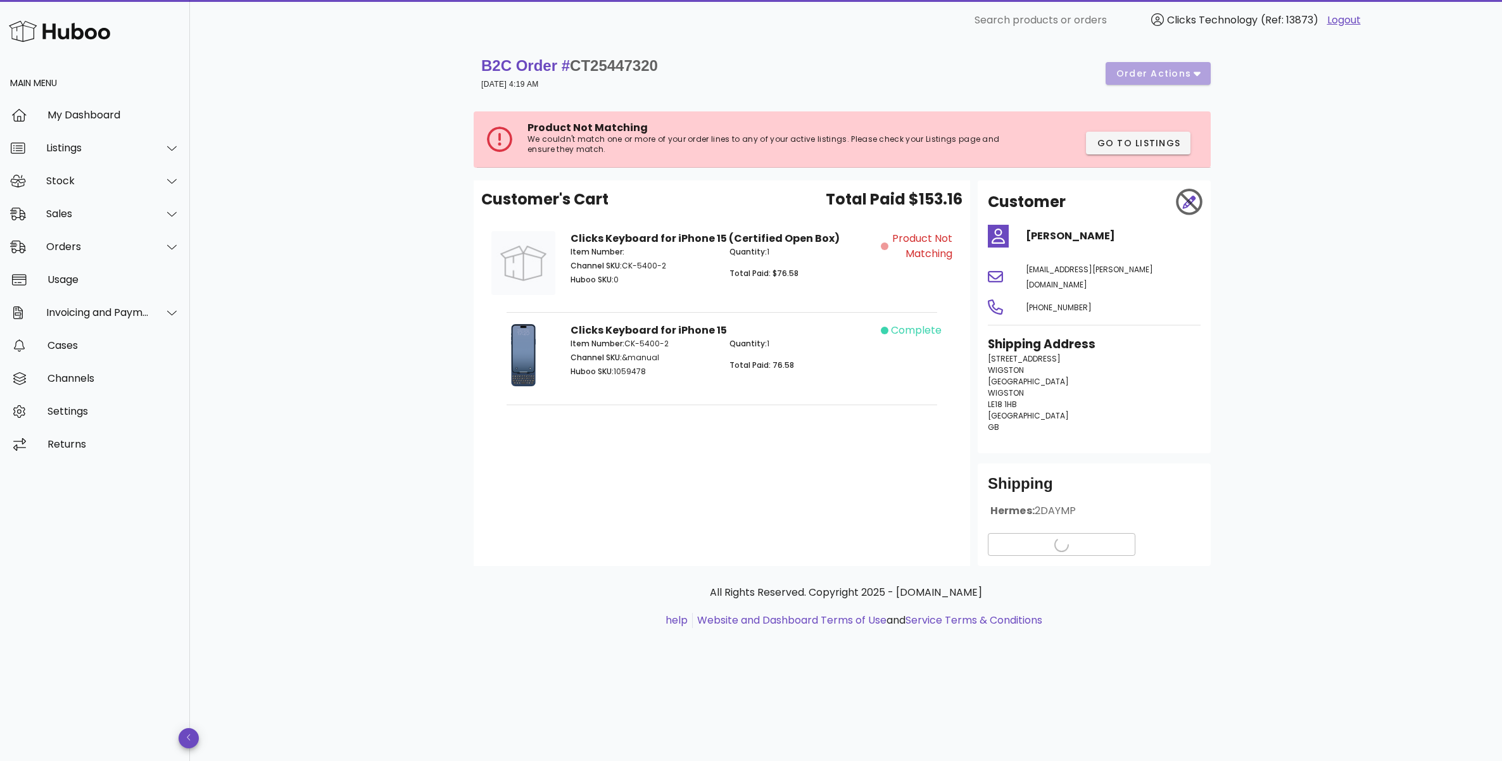
click at [913, 337] on span "complete" at bounding box center [916, 330] width 51 height 15
click at [905, 327] on span "complete" at bounding box center [916, 330] width 51 height 15
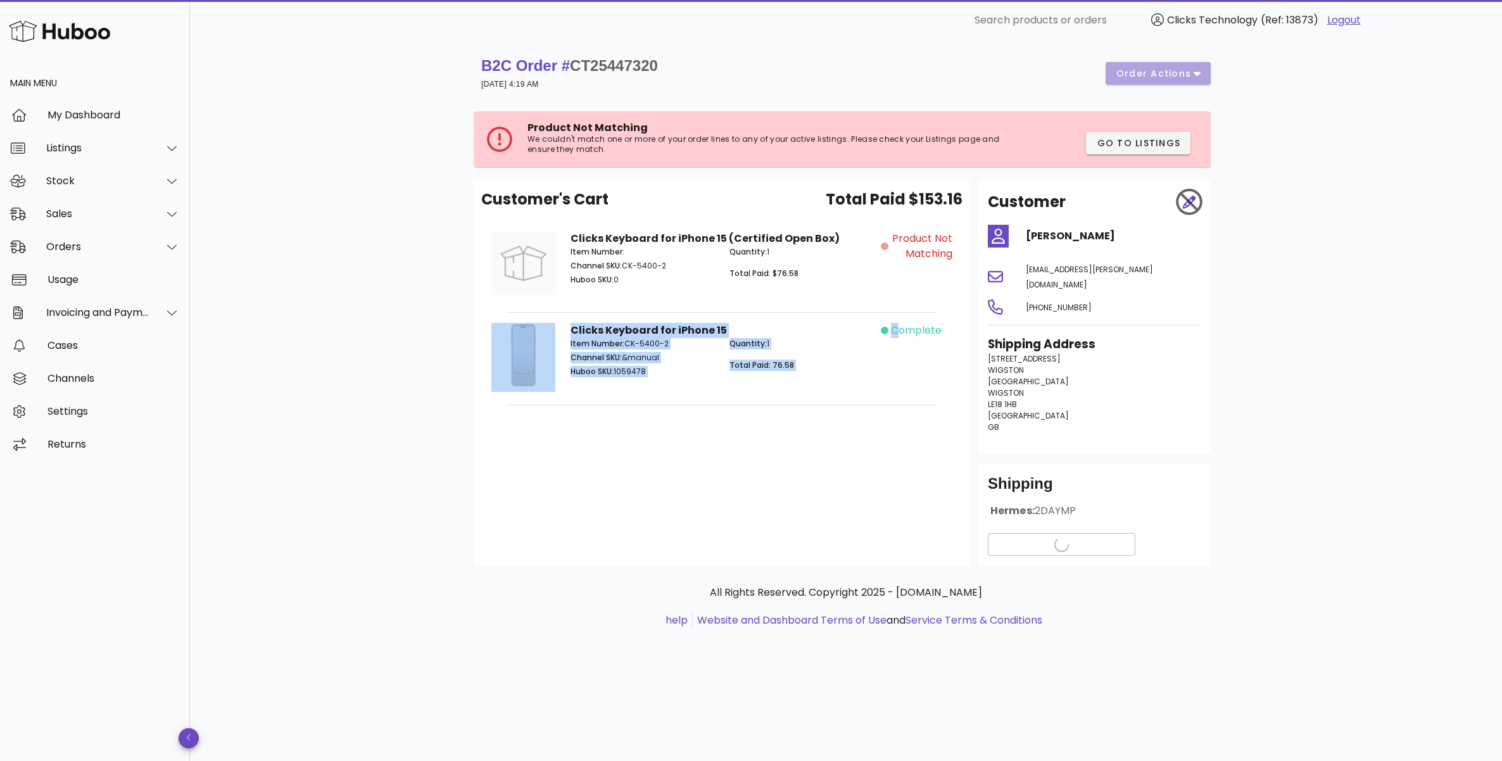
click at [905, 327] on span "complete" at bounding box center [916, 330] width 51 height 15
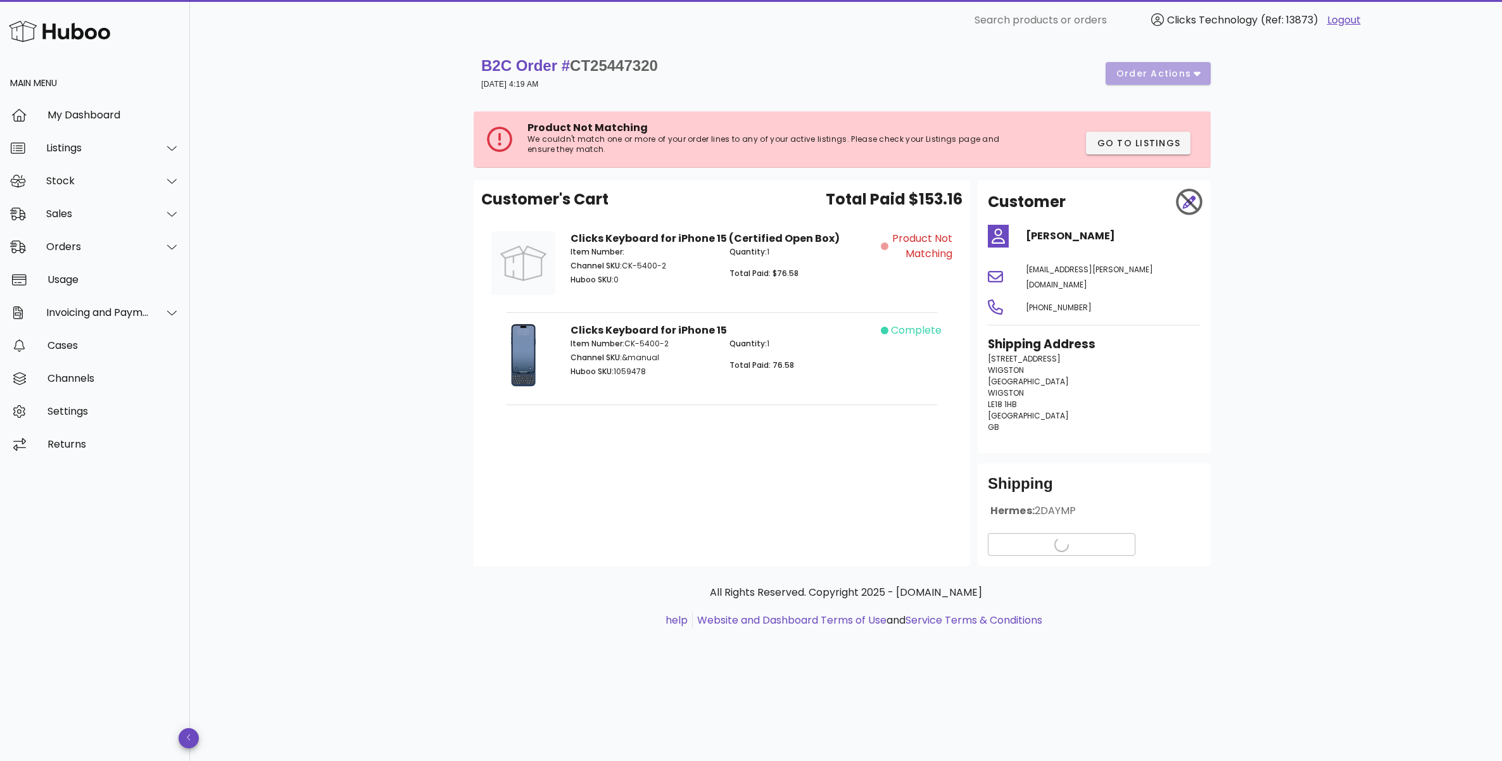
click at [906, 350] on div "complete" at bounding box center [920, 357] width 79 height 84
click at [634, 62] on span "CT25447320" at bounding box center [614, 65] width 88 height 17
copy span "CT25447320"
click at [91, 248] on div "Orders" at bounding box center [97, 247] width 103 height 12
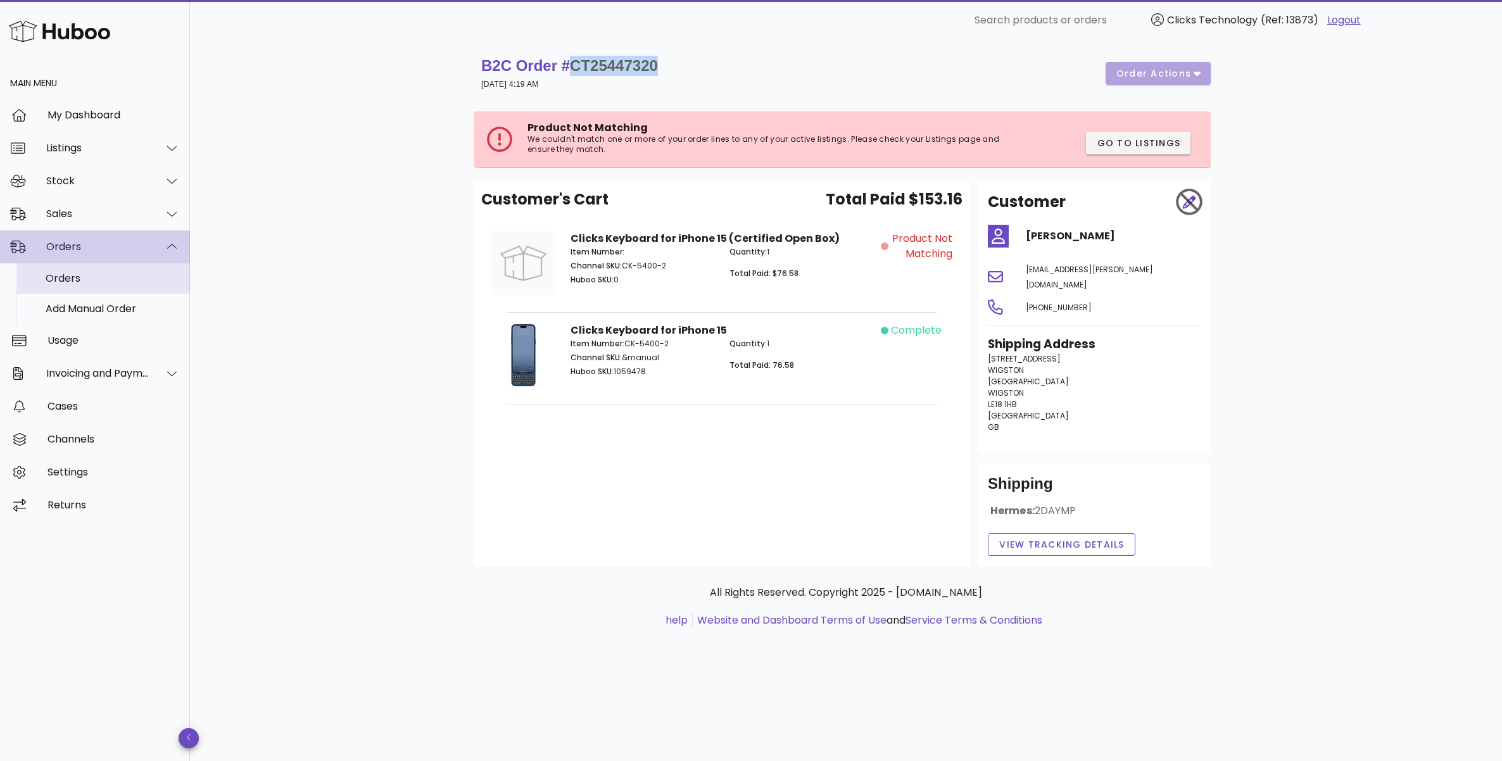
click at [91, 273] on div "Orders" at bounding box center [113, 278] width 134 height 12
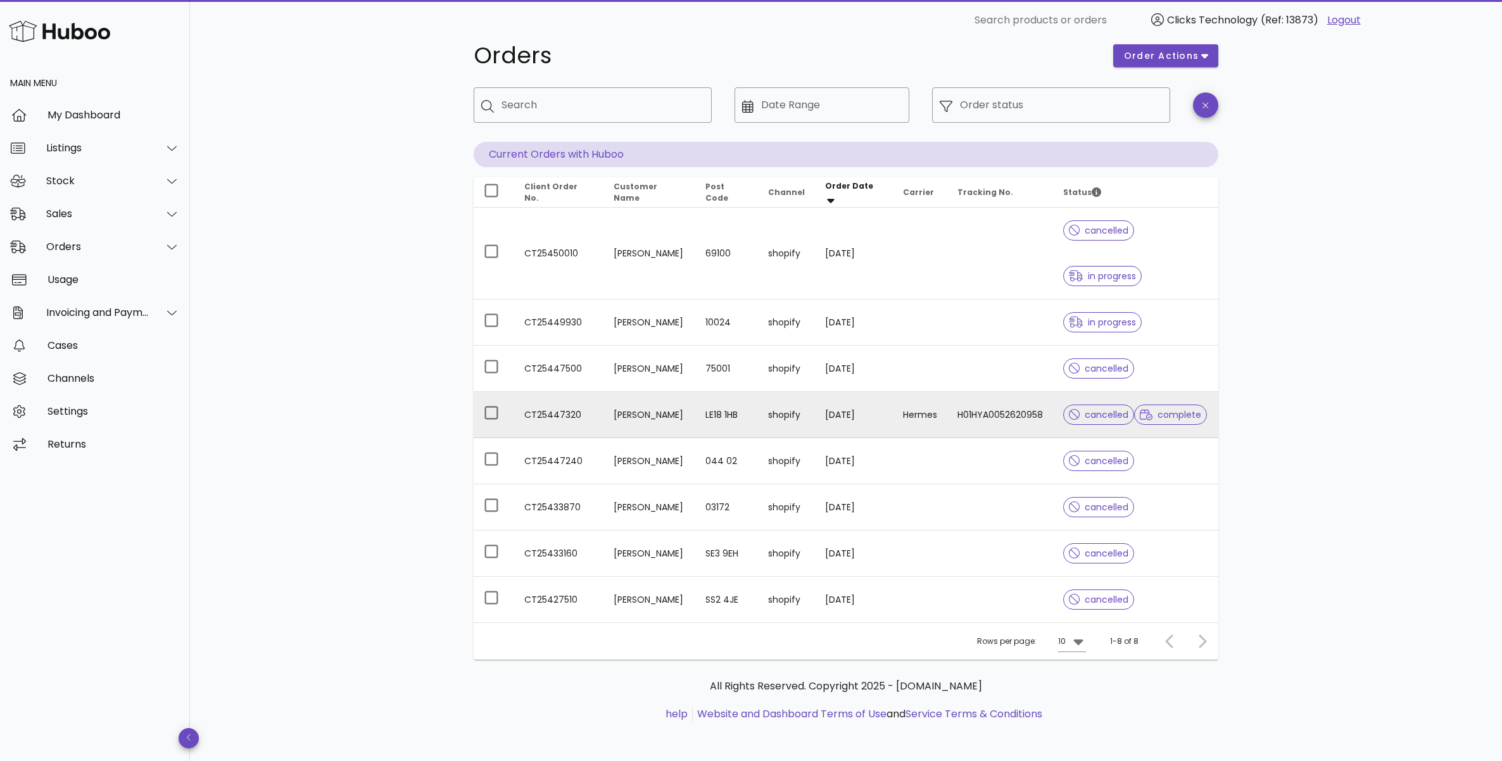
scroll to position [32, 0]
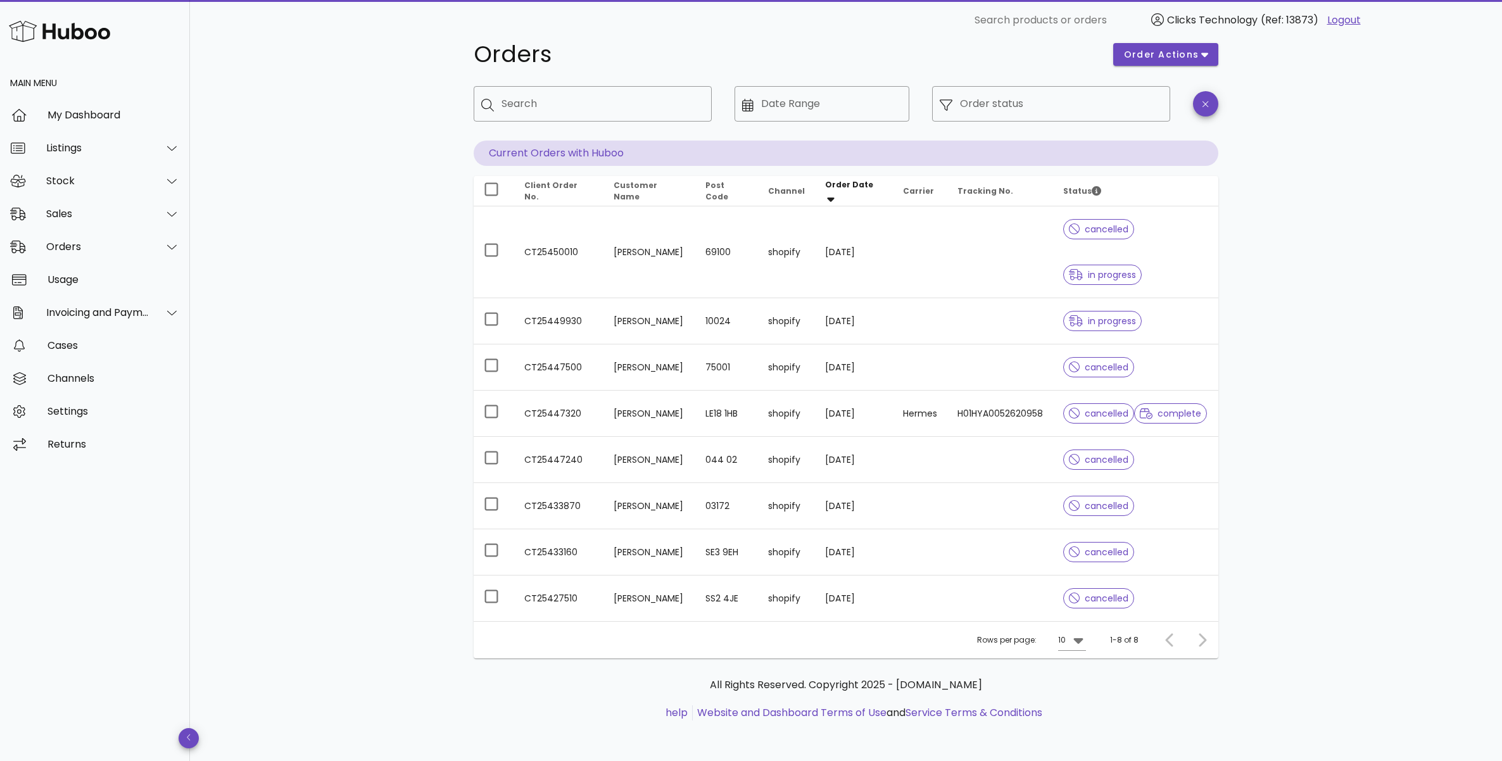
click at [1198, 651] on div at bounding box center [1199, 640] width 27 height 23
drag, startPoint x: 1201, startPoint y: 681, endPoint x: 1142, endPoint y: 685, distance: 59.0
click at [1197, 651] on div at bounding box center [1199, 640] width 27 height 23
click at [1073, 648] on icon at bounding box center [1077, 639] width 15 height 15
click at [1069, 703] on div "25" at bounding box center [1075, 709] width 13 height 12
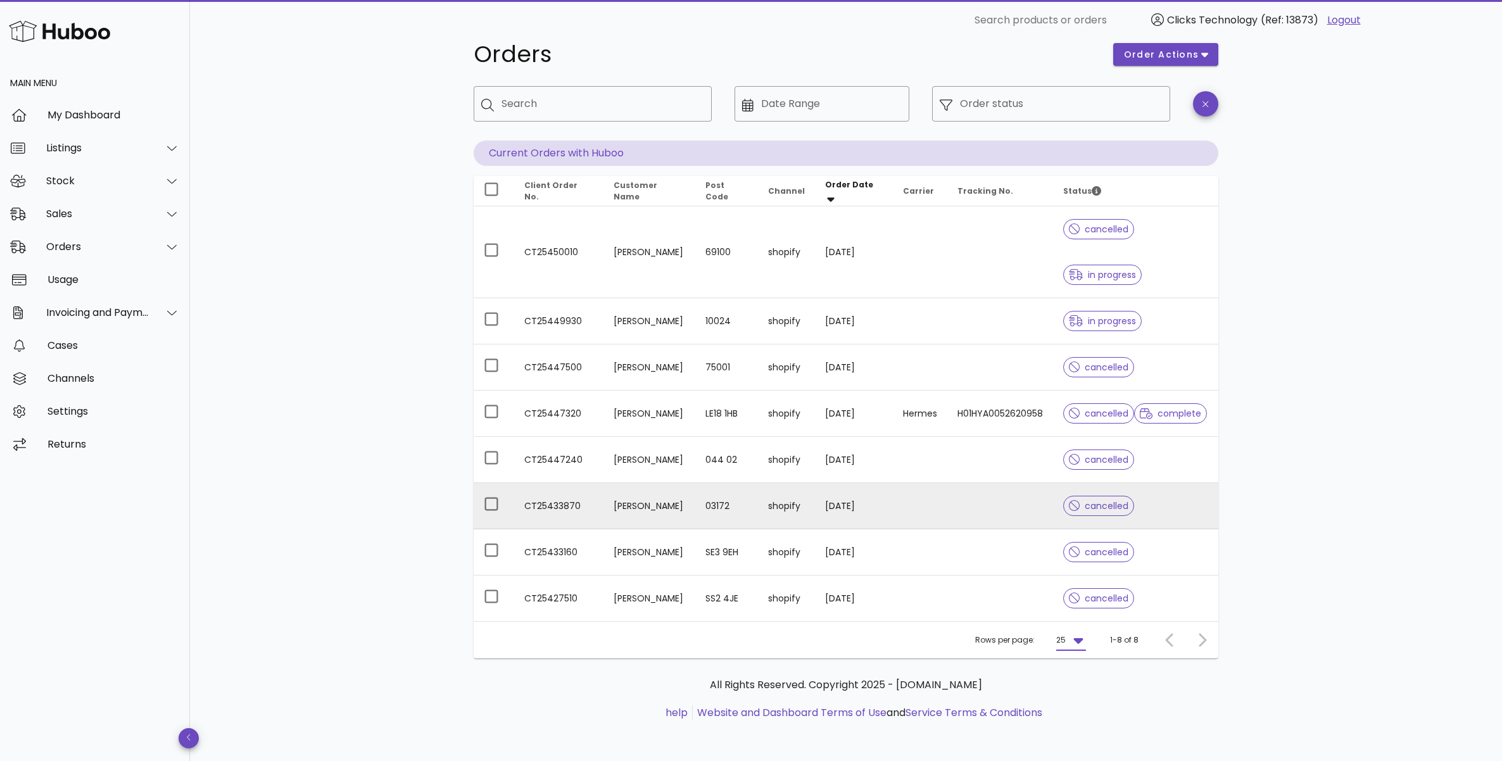
scroll to position [71, 0]
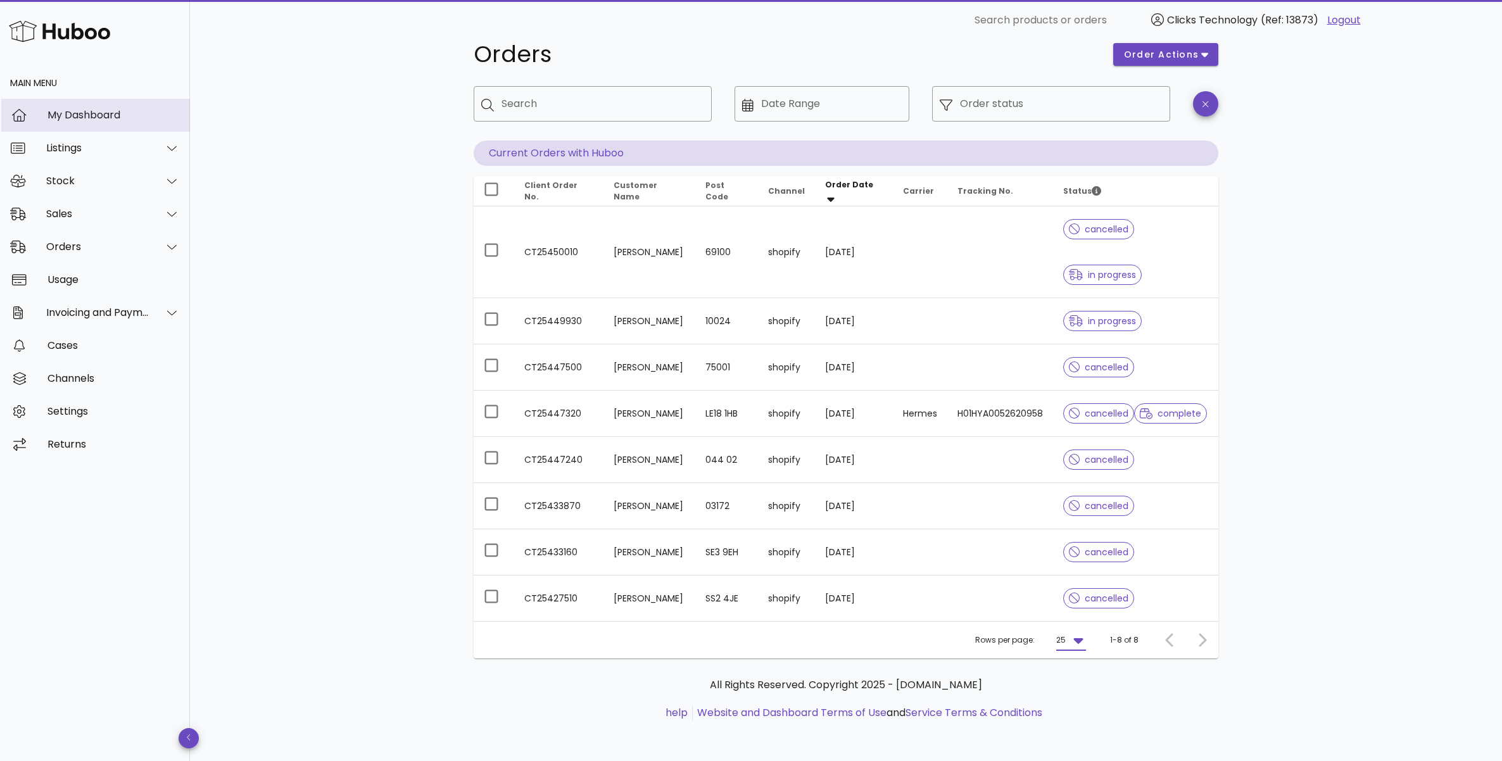
click at [101, 112] on div "My Dashboard" at bounding box center [113, 115] width 132 height 12
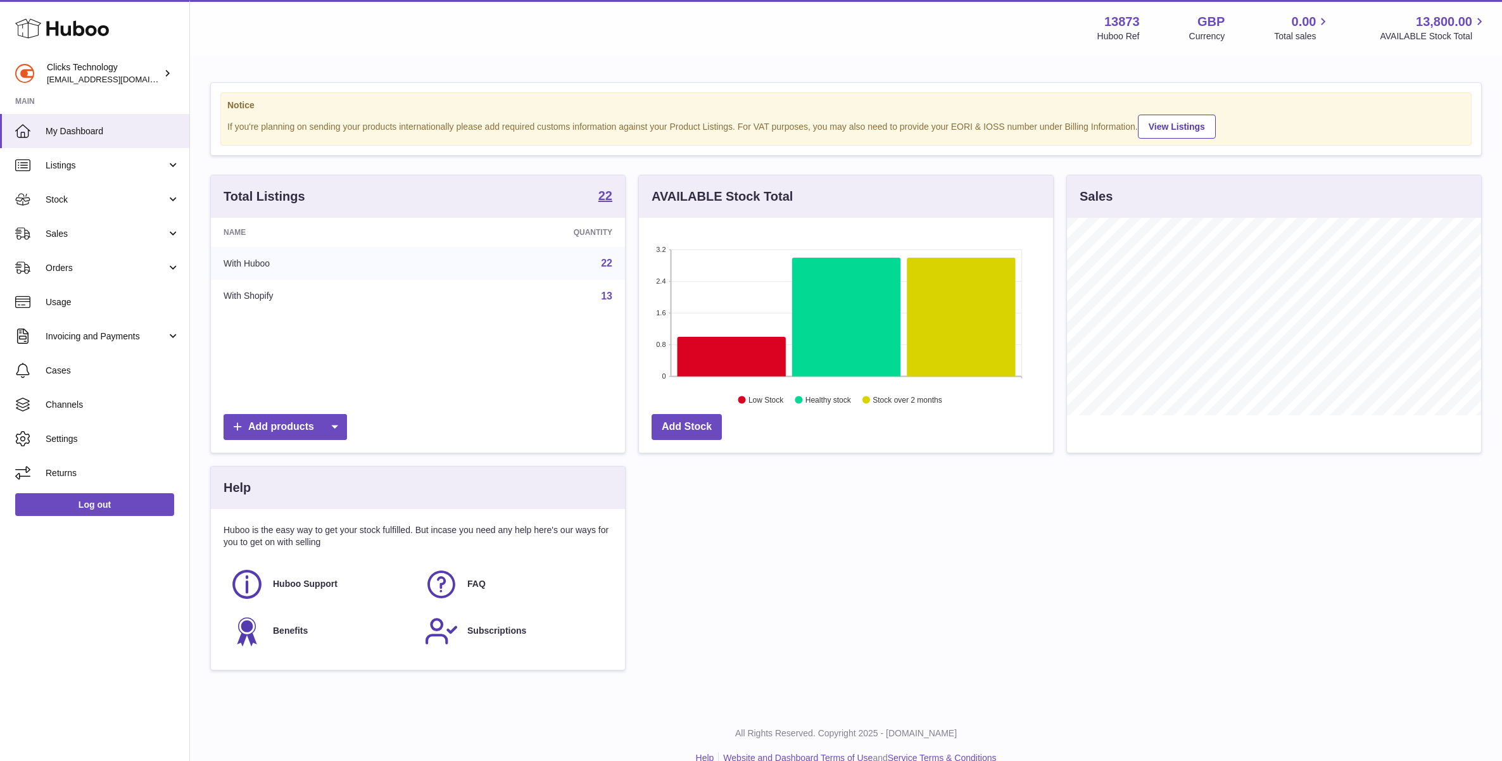
scroll to position [198, 414]
click at [101, 161] on span "Listings" at bounding box center [106, 166] width 121 height 12
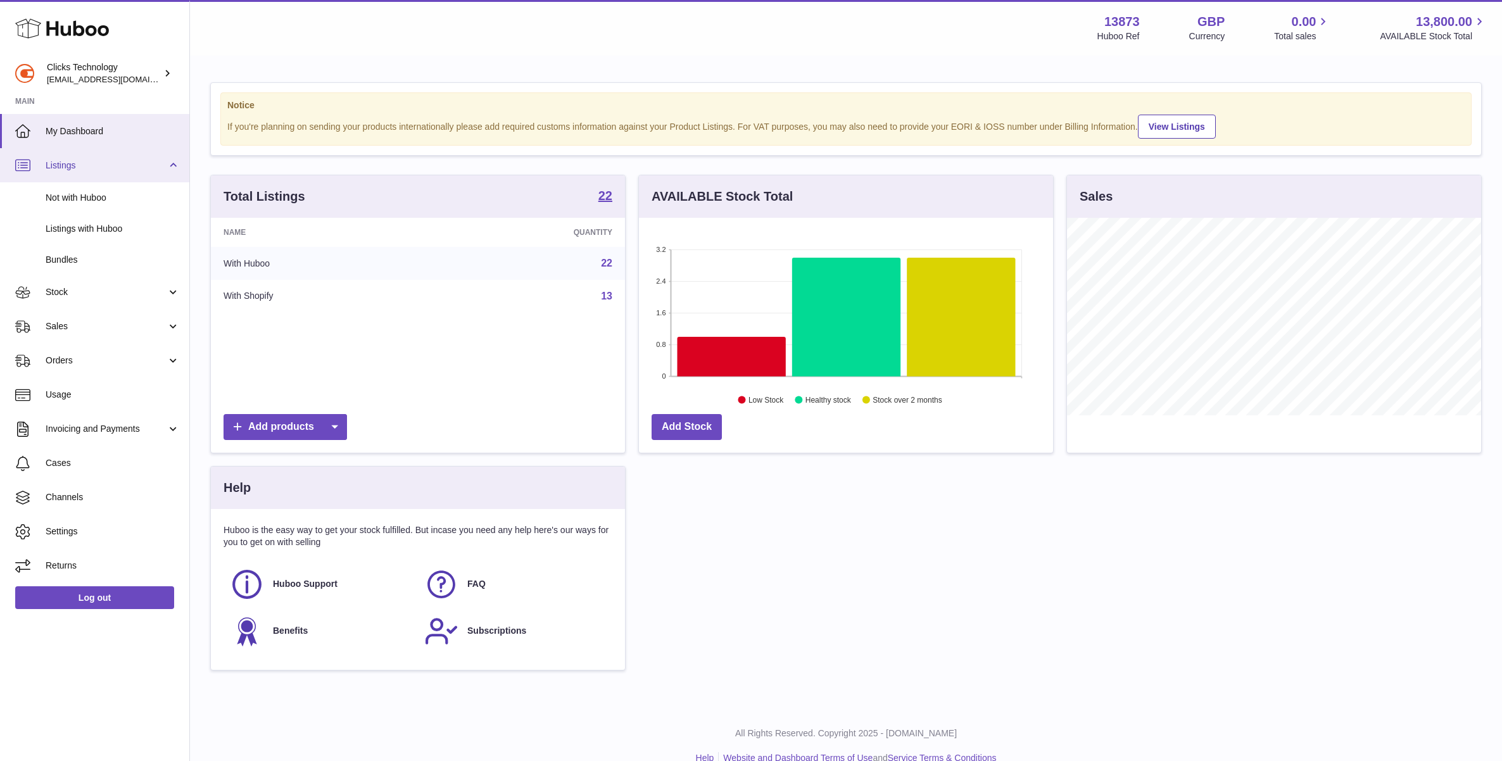
click at [102, 163] on span "Listings" at bounding box center [106, 166] width 121 height 12
